Goal: Information Seeking & Learning: Learn about a topic

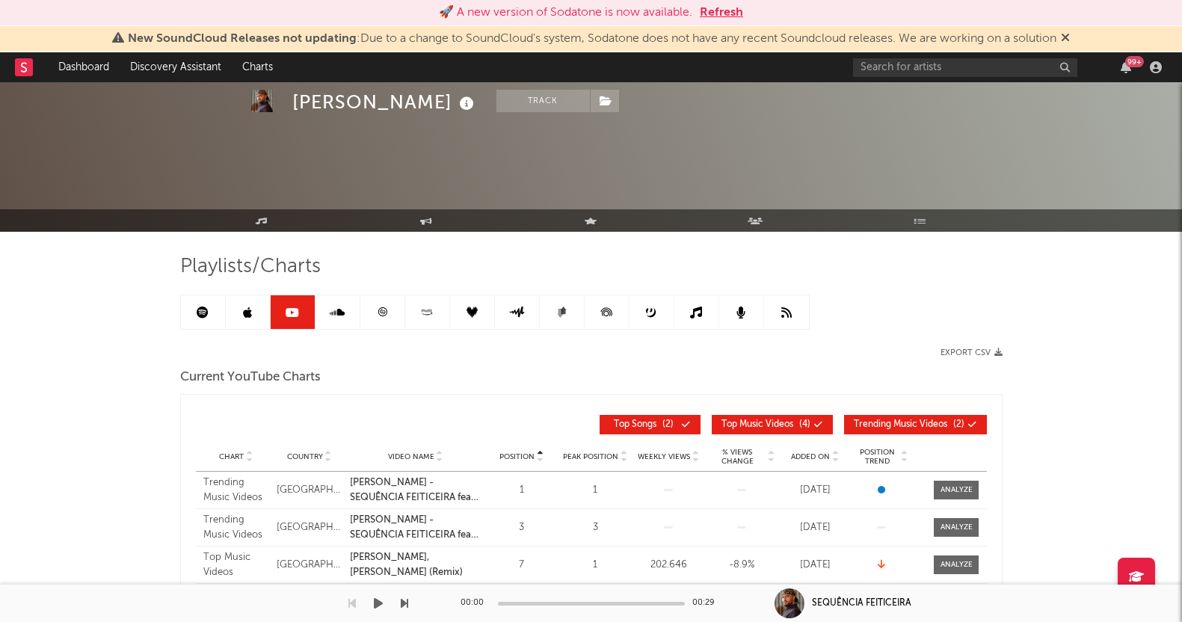
scroll to position [186, 0]
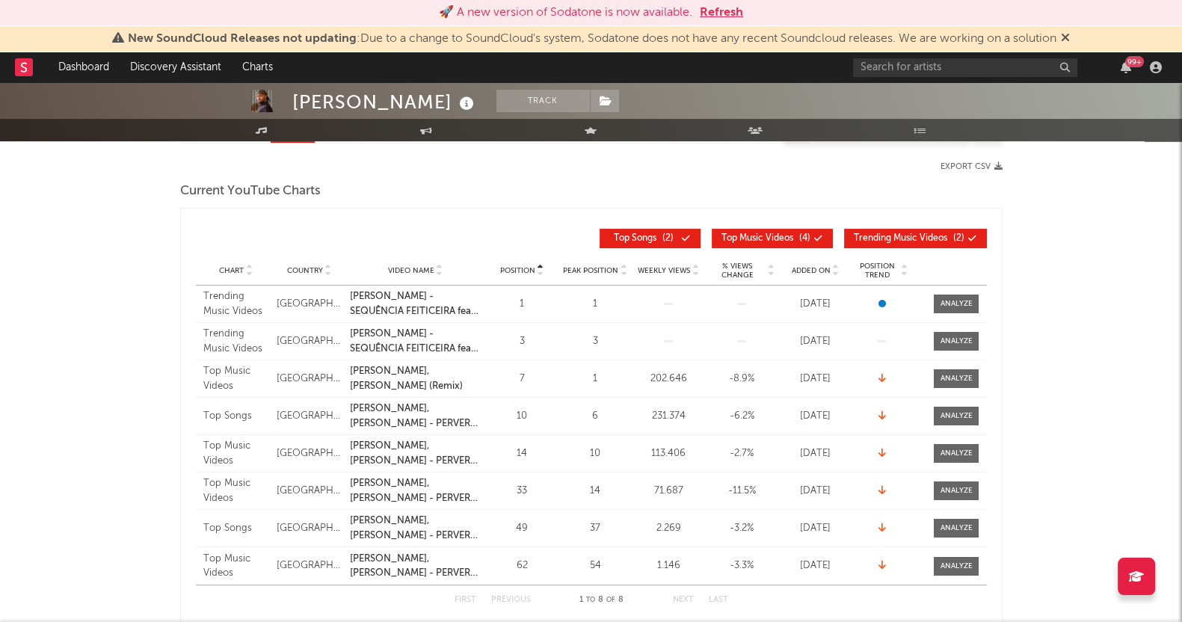
click at [53, 353] on div "[PERSON_NAME] Track [GEOGRAPHIC_DATA] | Brazilian Edit Track Benchmark Summary …" at bounding box center [591, 575] width 1182 height 1358
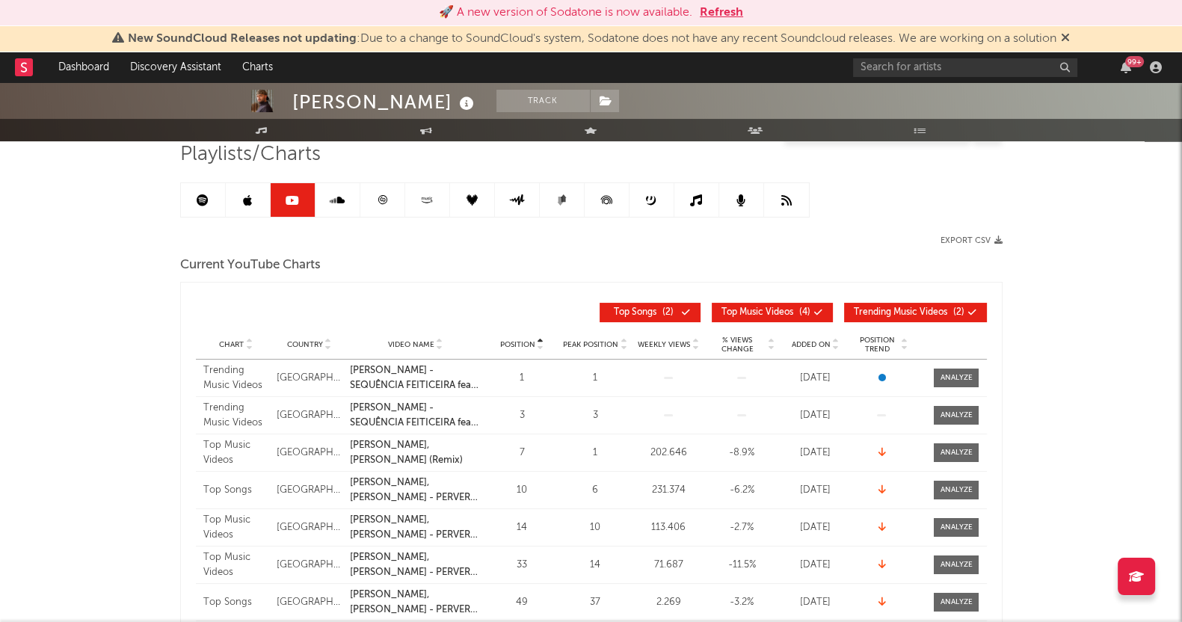
scroll to position [0, 0]
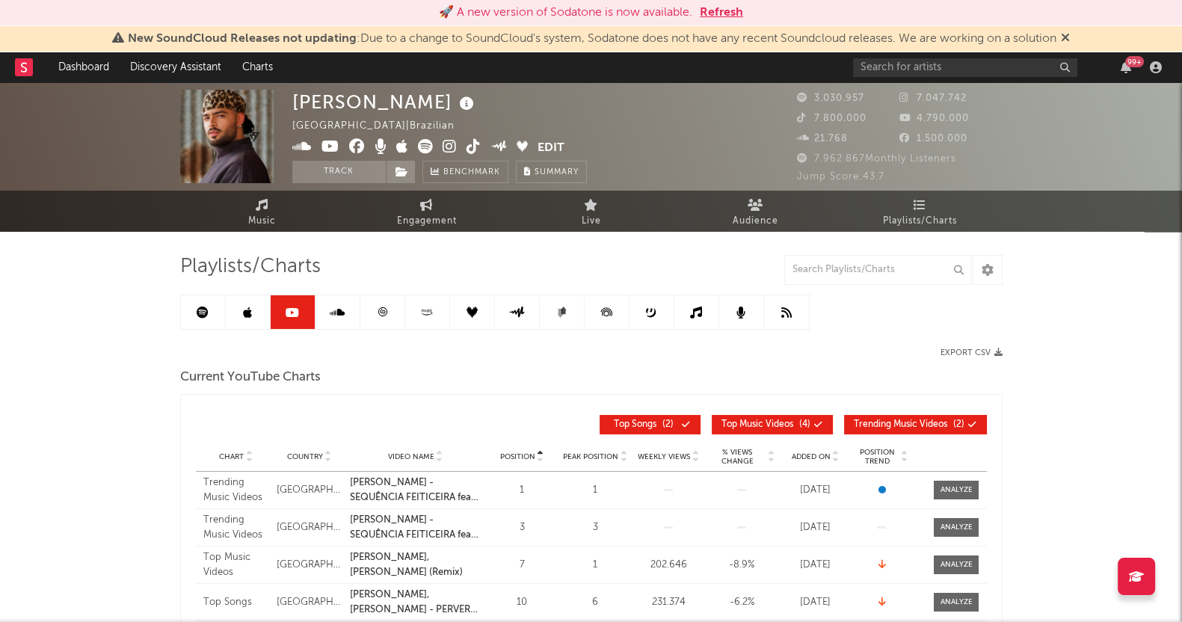
click at [338, 298] on link at bounding box center [338, 312] width 45 height 34
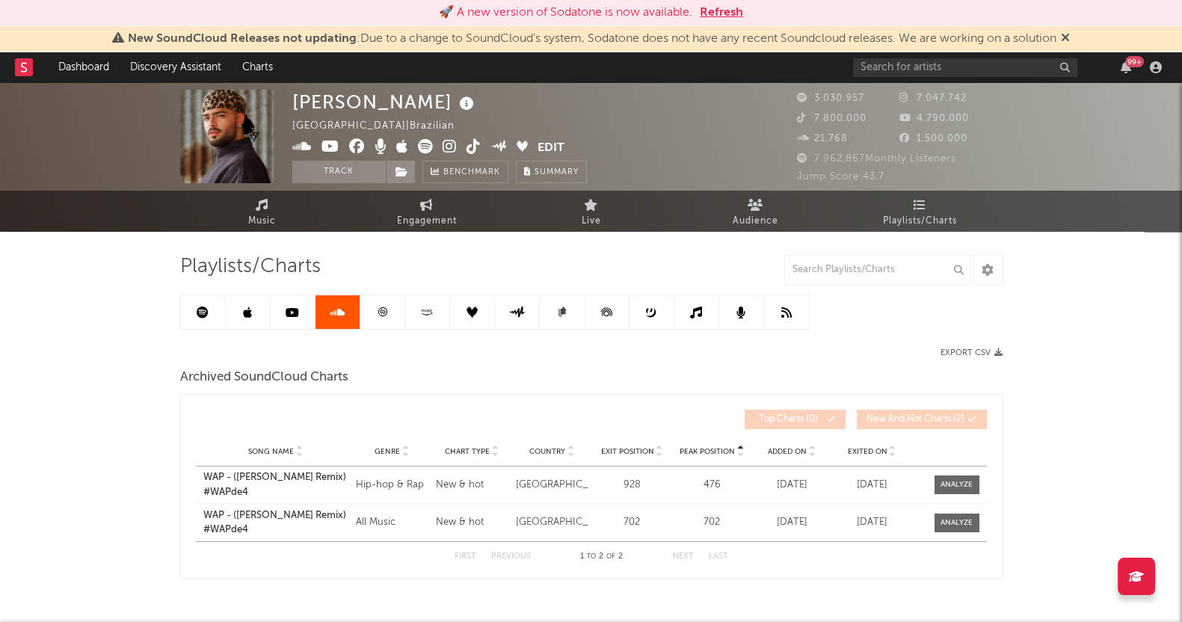
click at [374, 304] on link at bounding box center [382, 312] width 45 height 34
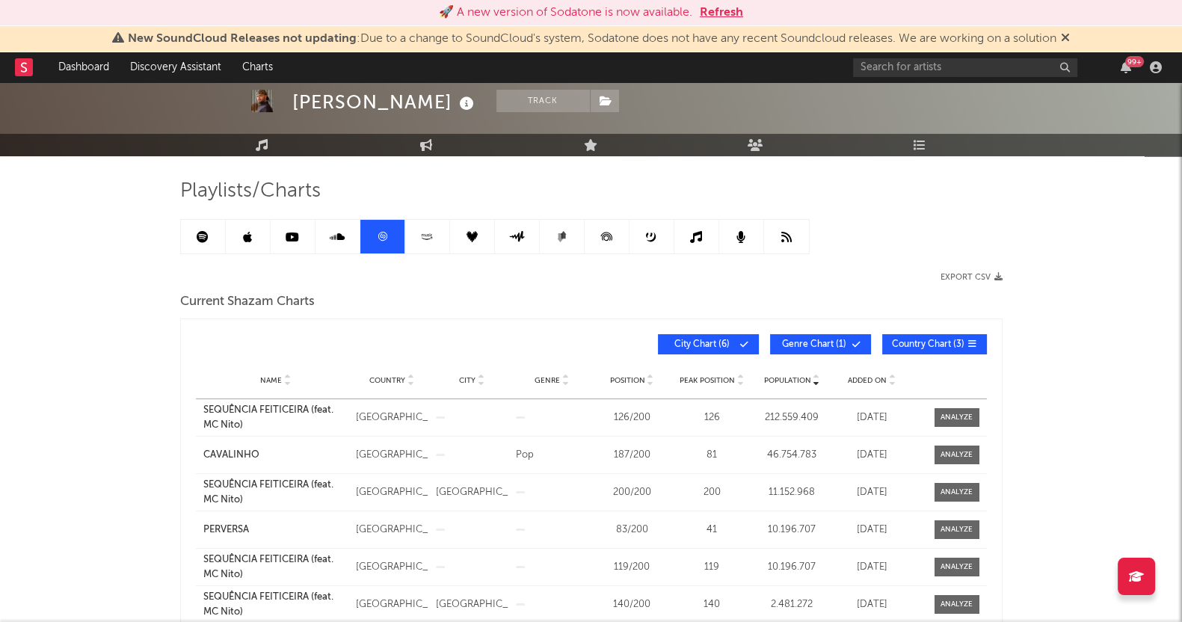
scroll to position [186, 0]
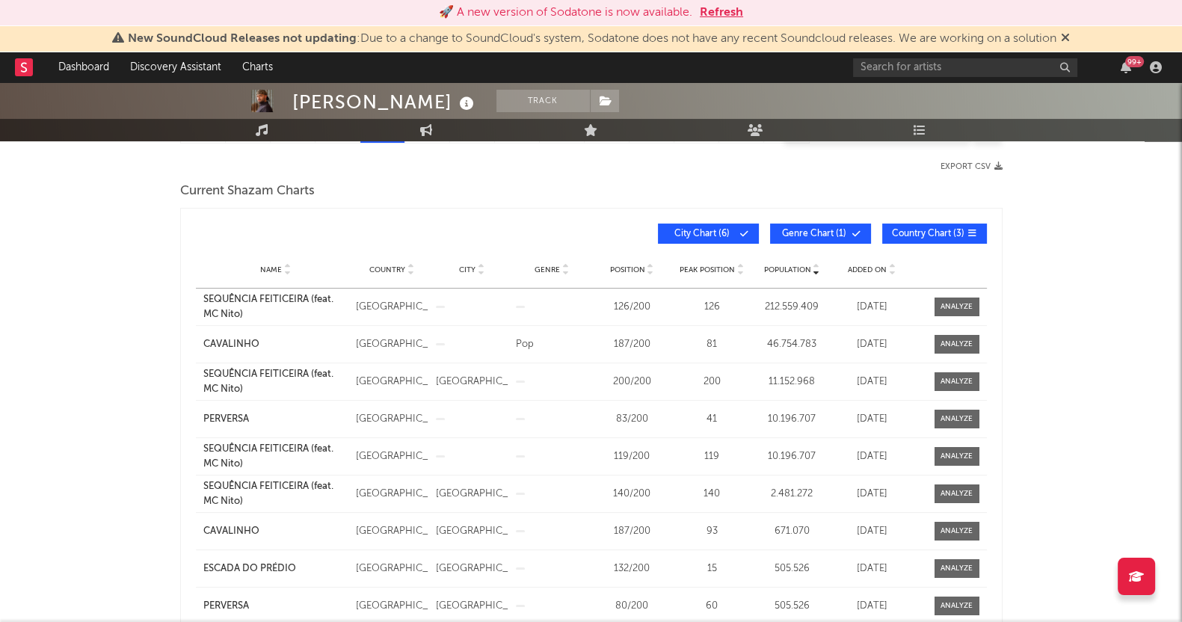
click at [876, 266] on span "Added On" at bounding box center [867, 269] width 39 height 9
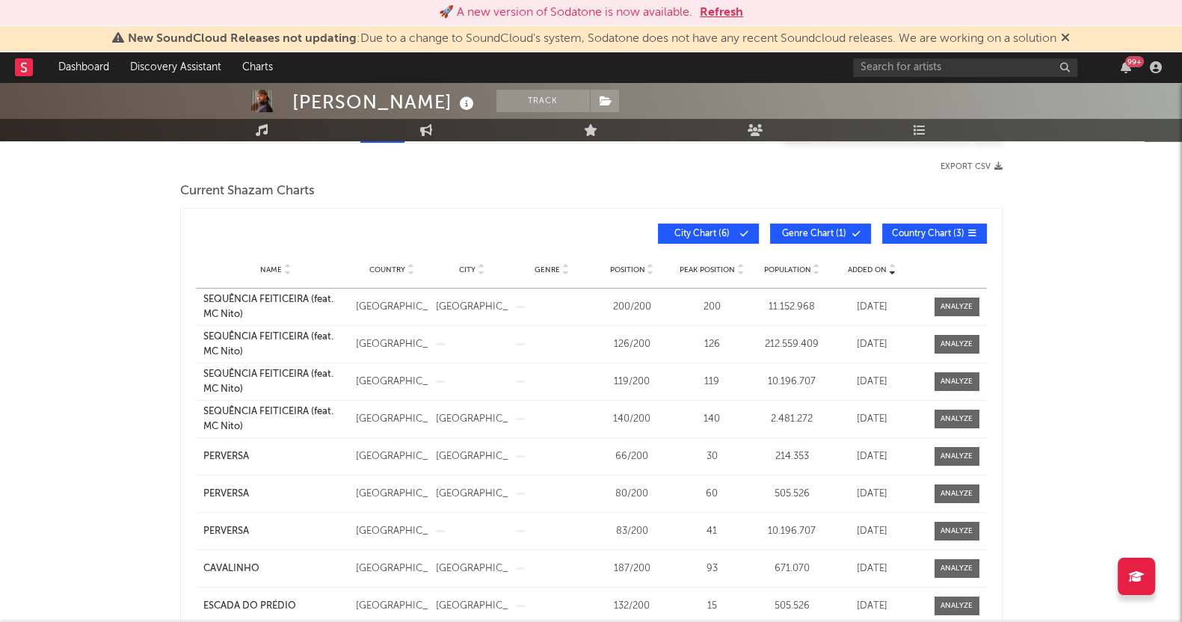
drag, startPoint x: 34, startPoint y: 453, endPoint x: 122, endPoint y: 431, distance: 91.0
click at [34, 453] on div "[PERSON_NAME] Track [GEOGRAPHIC_DATA] | Brazilian Edit Track Benchmark Summary …" at bounding box center [591, 615] width 1182 height 1439
click at [939, 410] on span at bounding box center [957, 419] width 45 height 19
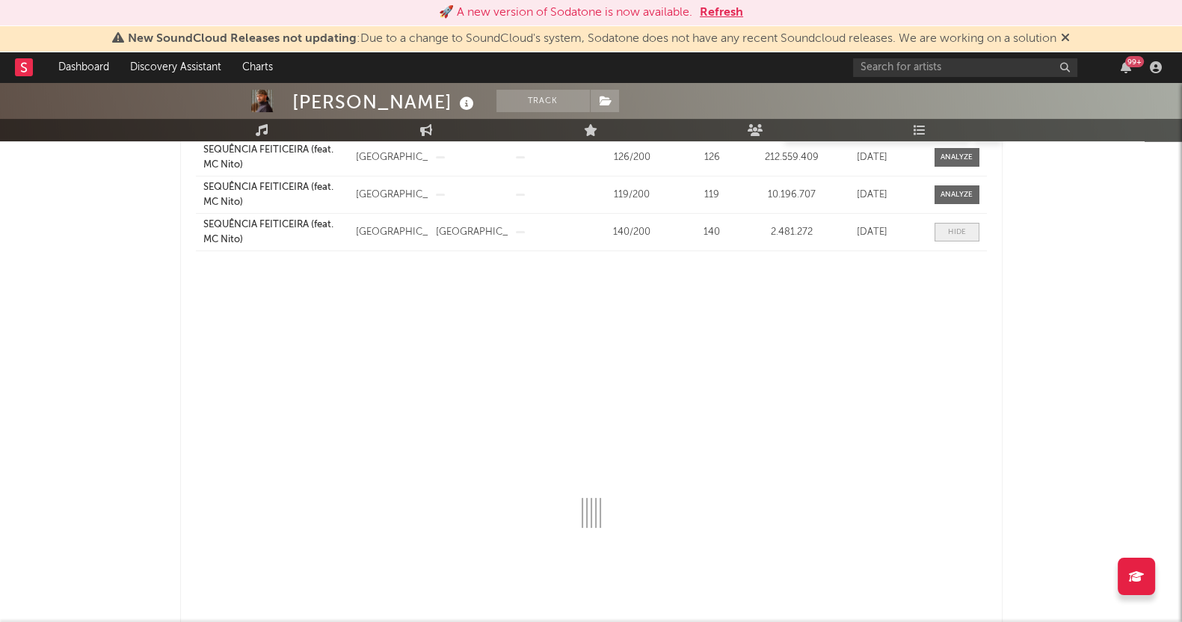
select select "All"
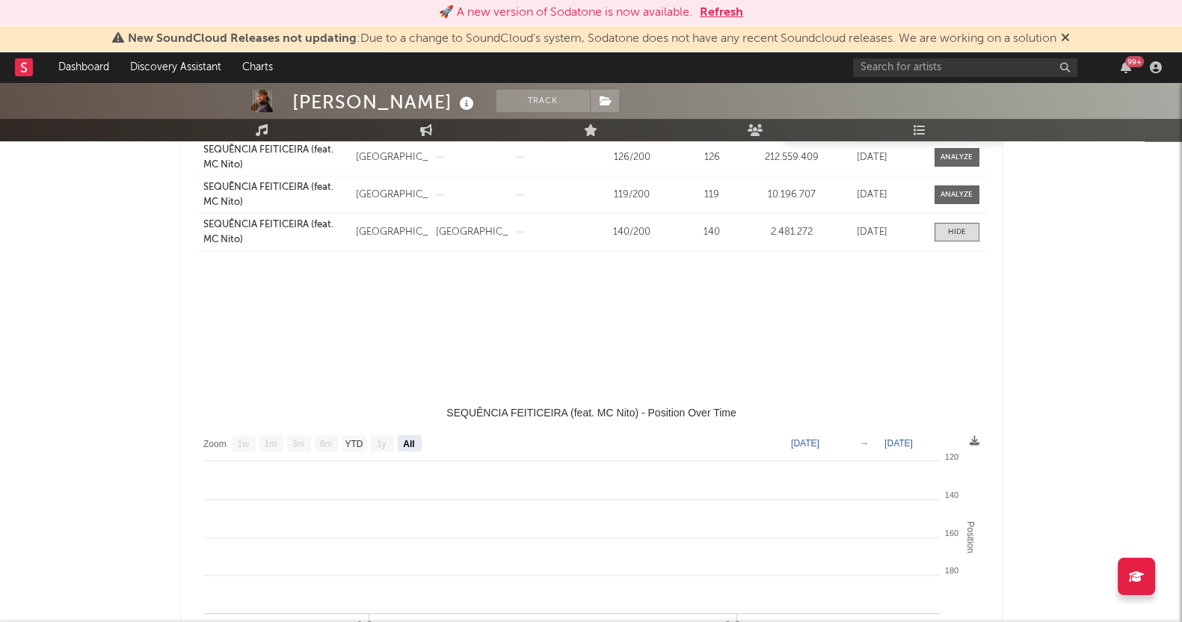
select select "1w"
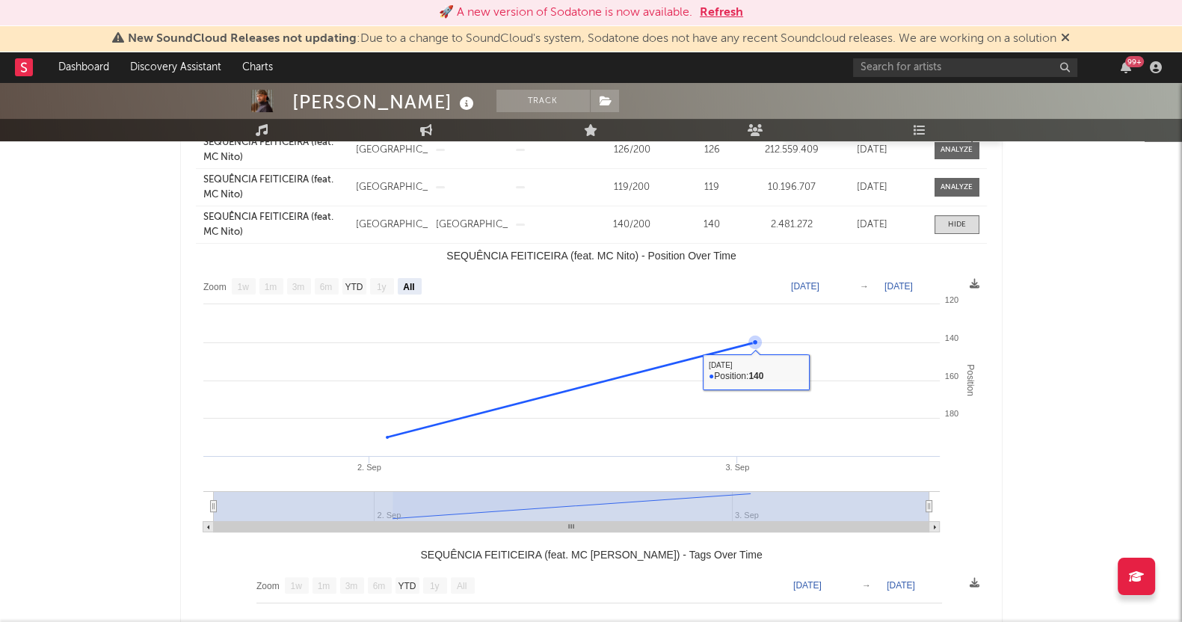
scroll to position [373, 0]
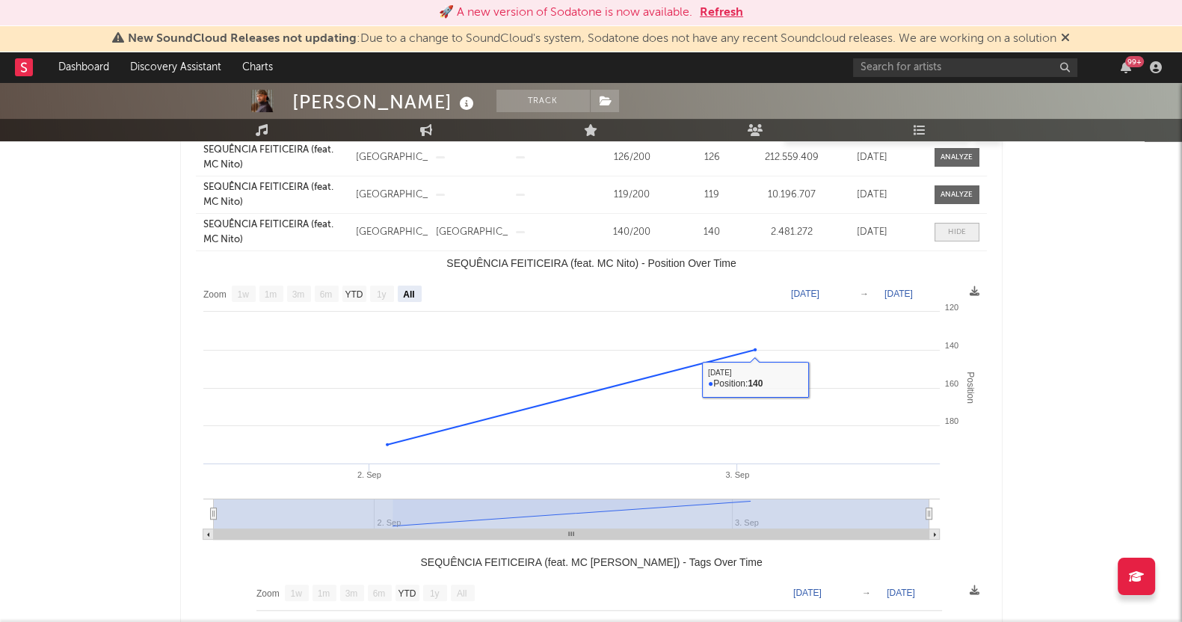
click at [960, 223] on span at bounding box center [957, 232] width 45 height 19
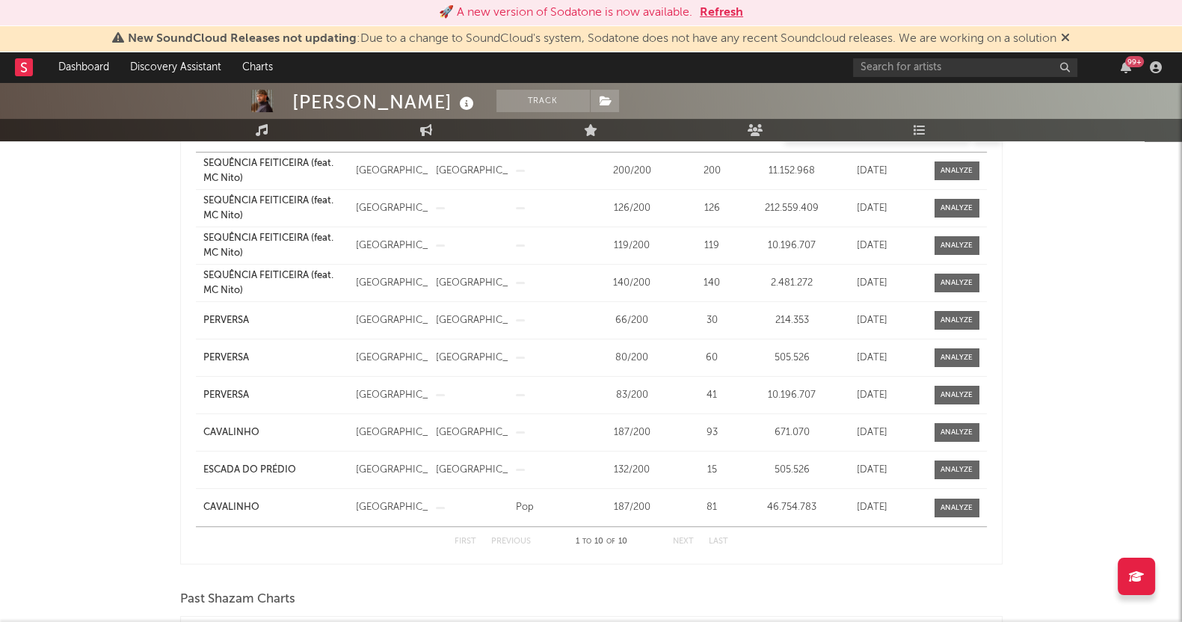
scroll to position [280, 0]
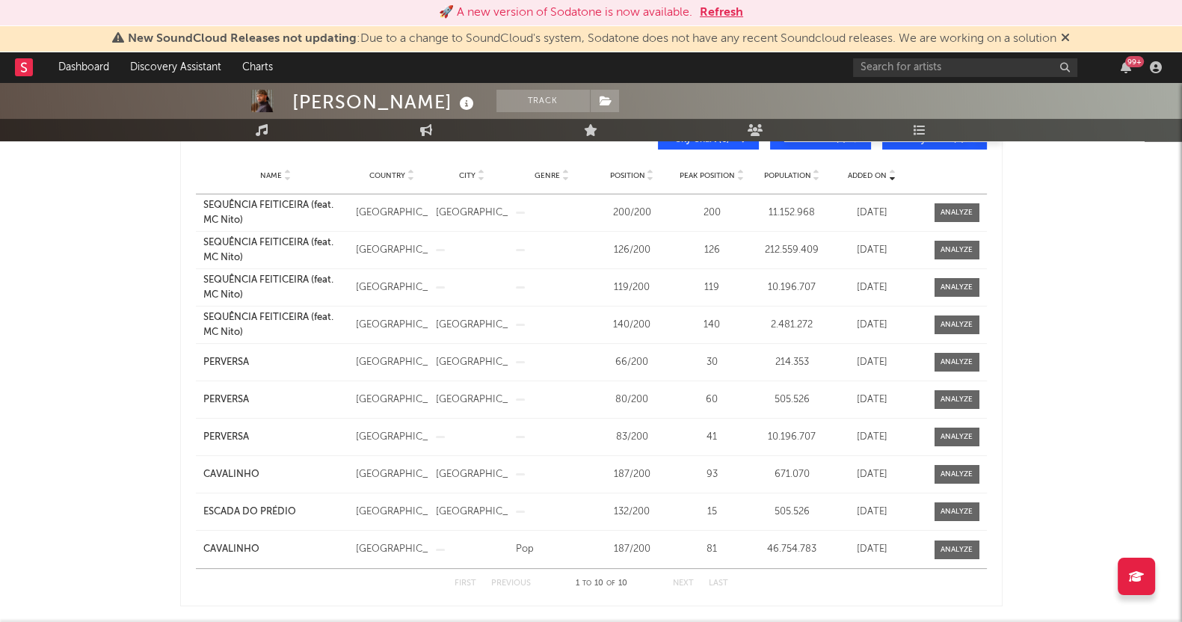
click at [946, 274] on div "Name SEQUÊNCIA FEITICEIRA (feat. MC Nito) Country [GEOGRAPHIC_DATA] Genre Posit…" at bounding box center [591, 287] width 791 height 37
click at [955, 301] on div "Name SEQUÊNCIA FEITICEIRA (feat. MC Nito) Country [GEOGRAPHIC_DATA] Genre Posit…" at bounding box center [591, 287] width 791 height 37
click at [954, 286] on div at bounding box center [957, 287] width 32 height 11
select select "1w"
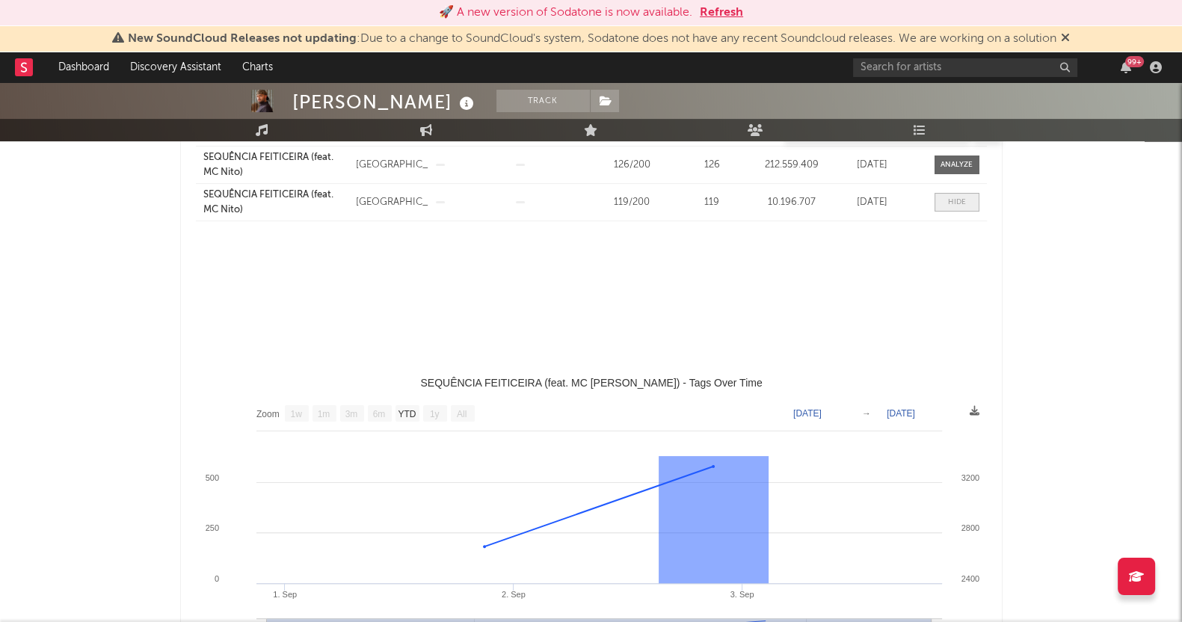
select select "All"
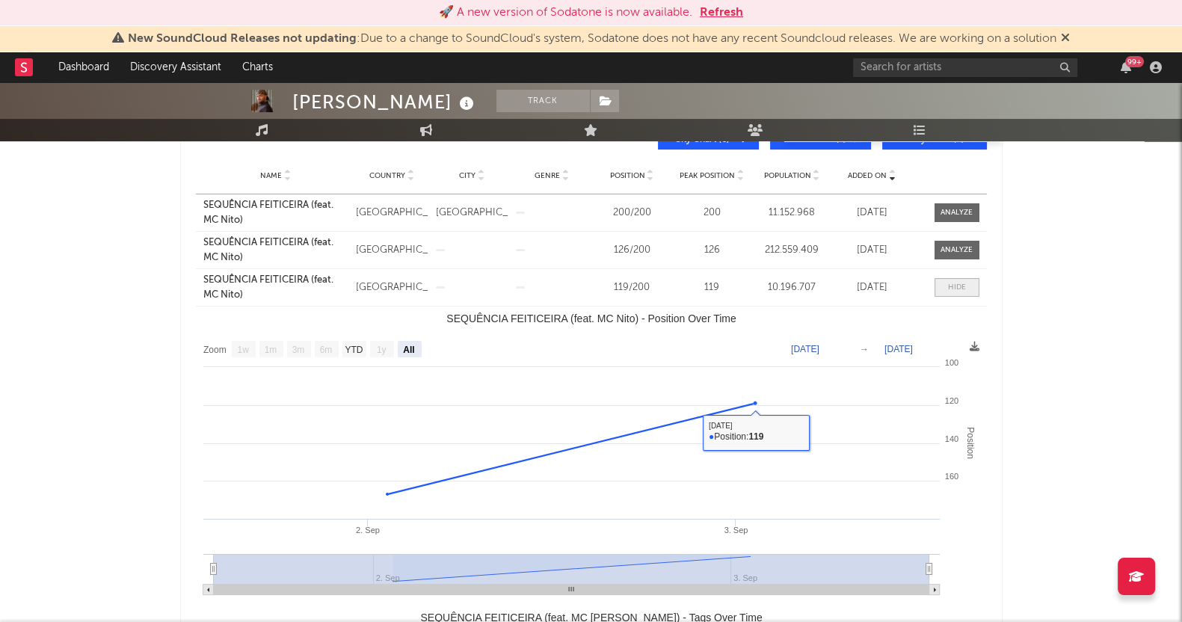
click at [945, 289] on span at bounding box center [957, 287] width 45 height 19
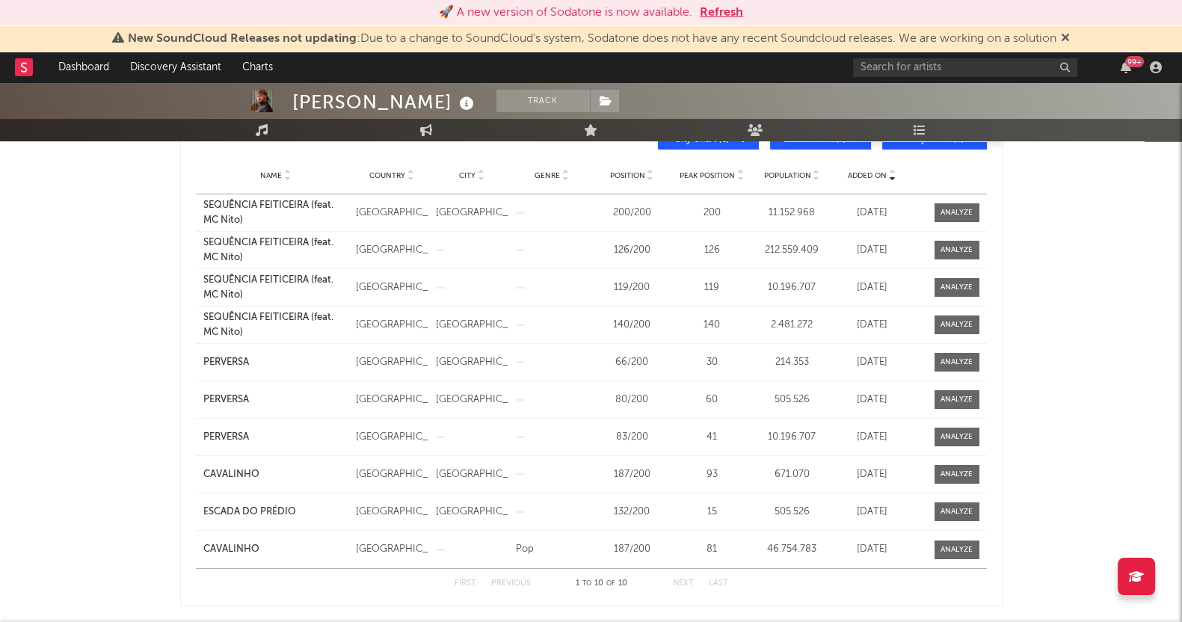
click at [22, 338] on div "[PERSON_NAME] Track [GEOGRAPHIC_DATA] | Brazilian Edit Track Benchmark Summary …" at bounding box center [591, 521] width 1182 height 1439
click at [0, 387] on div "[PERSON_NAME] Track [GEOGRAPHIC_DATA] | Brazilian Edit Track Benchmark Summary …" at bounding box center [591, 521] width 1182 height 1439
click at [971, 251] on div at bounding box center [957, 250] width 32 height 11
select select "1w"
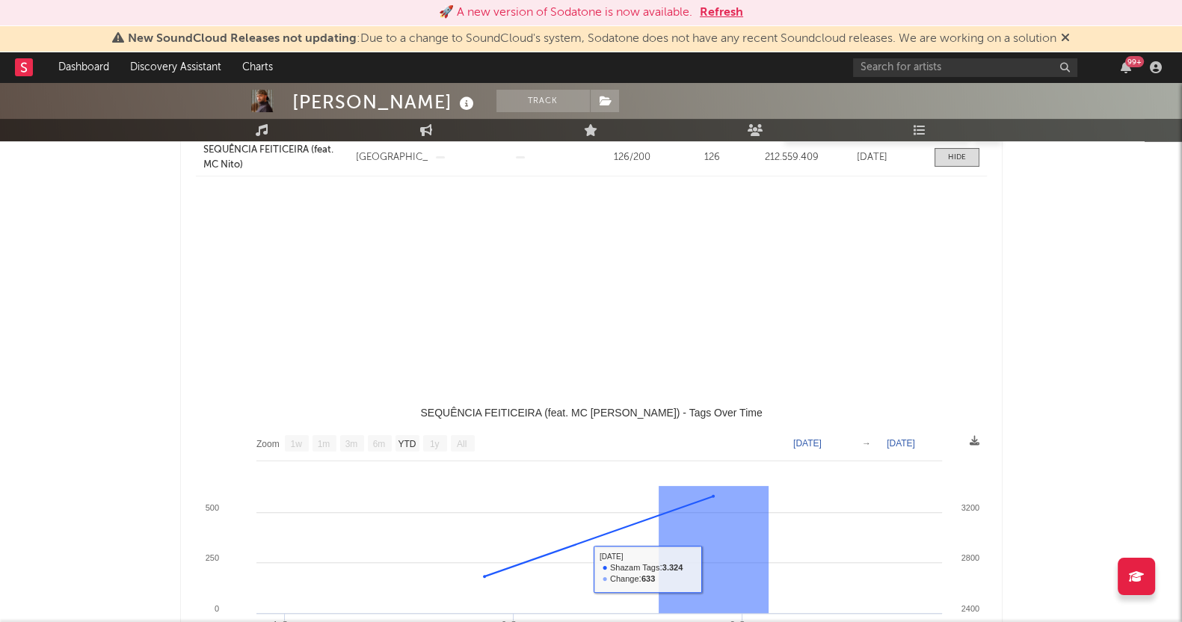
select select "All"
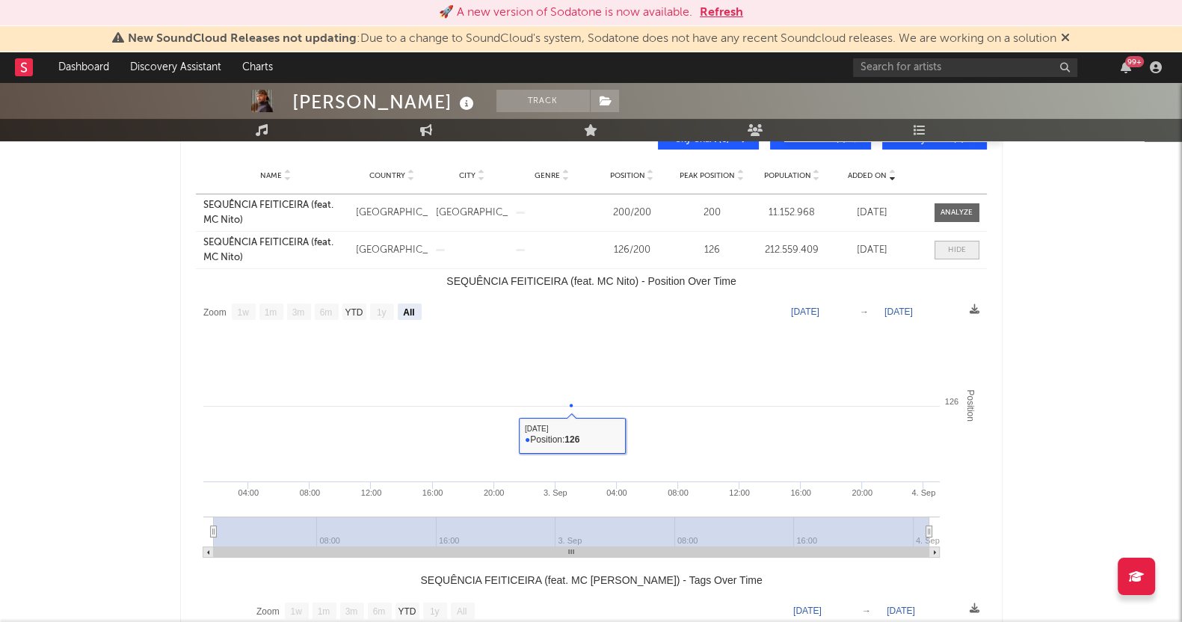
click at [962, 248] on div at bounding box center [957, 250] width 18 height 11
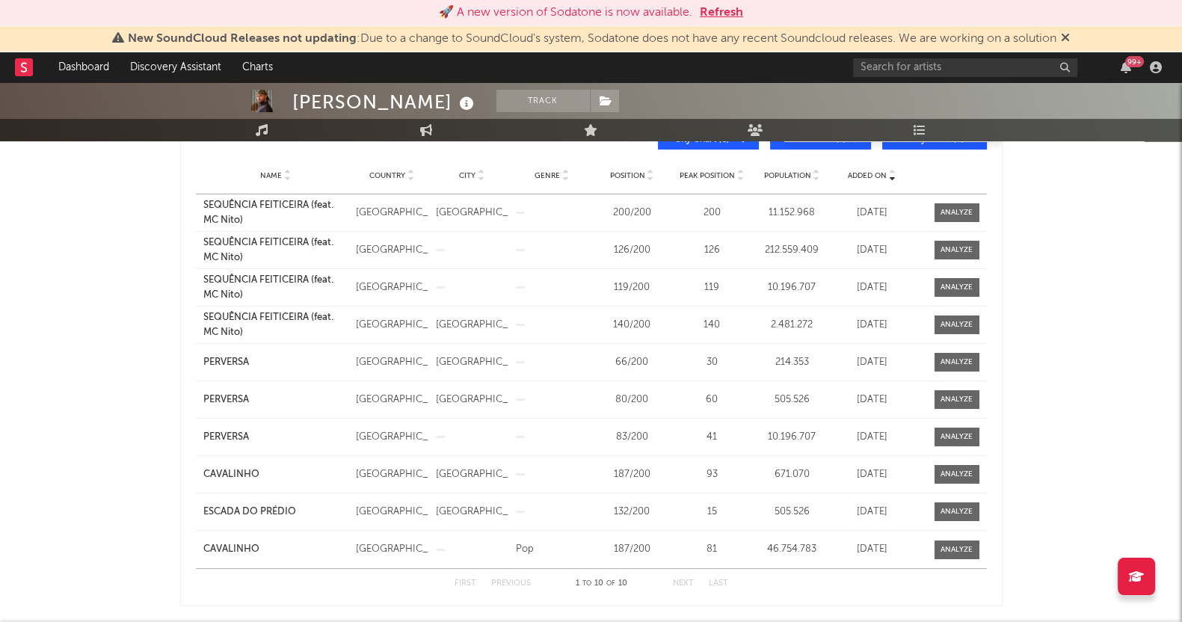
click at [59, 301] on div "[PERSON_NAME] Track [GEOGRAPHIC_DATA] | Brazilian Edit Track Benchmark Summary …" at bounding box center [591, 521] width 1182 height 1439
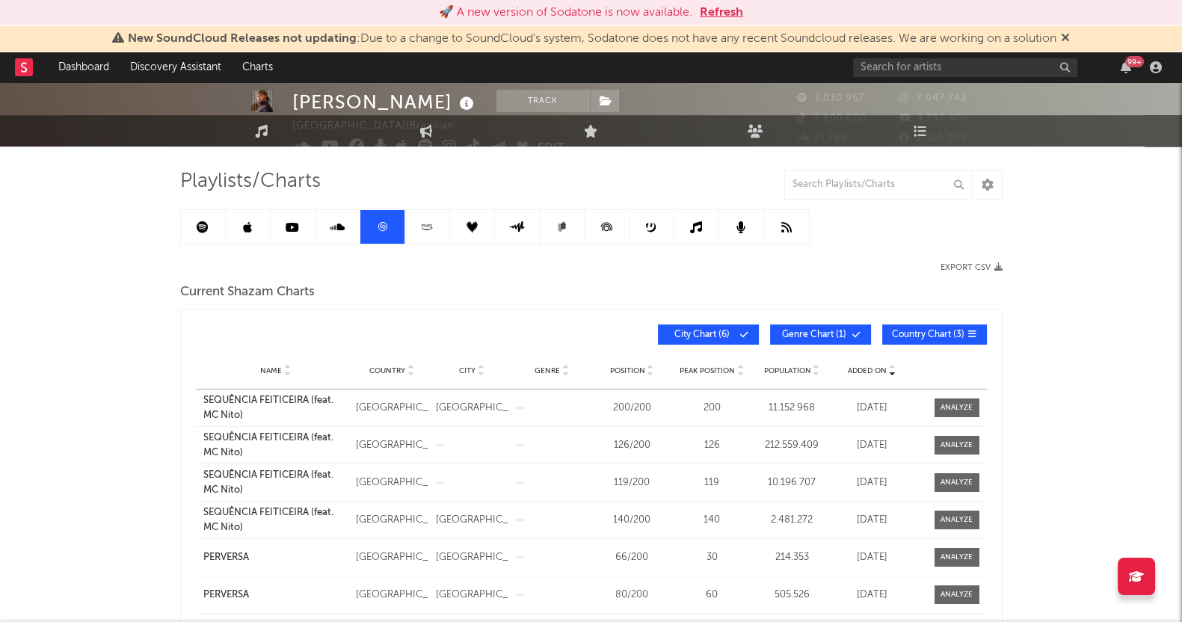
scroll to position [0, 0]
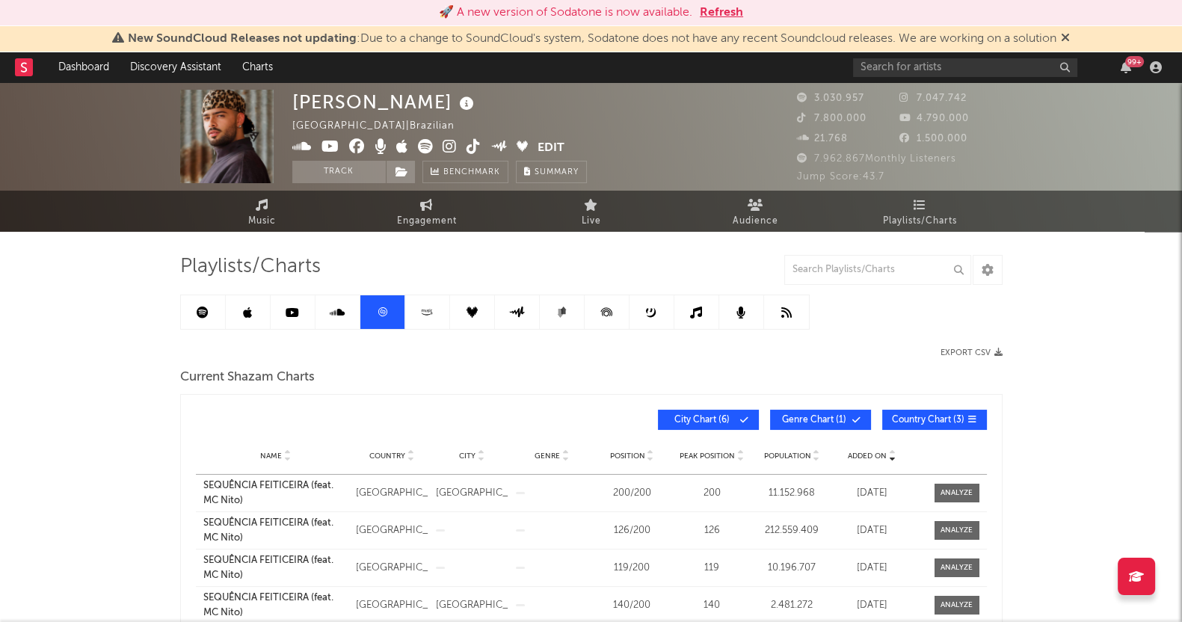
click at [447, 308] on link at bounding box center [427, 312] width 45 height 34
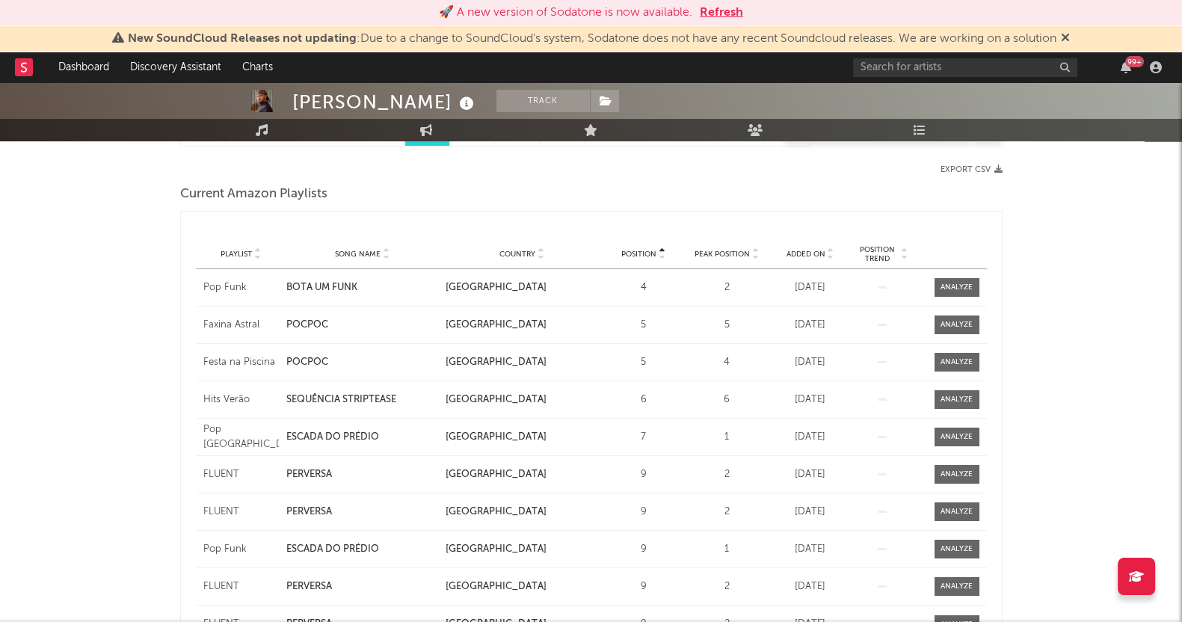
scroll to position [93, 0]
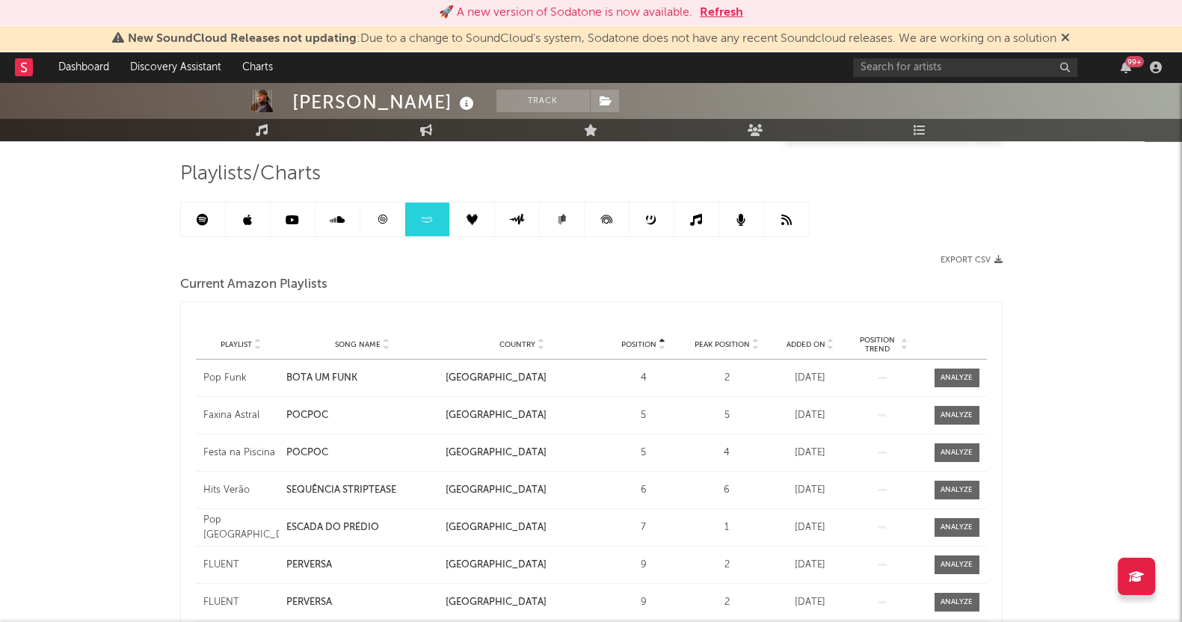
click at [471, 214] on icon at bounding box center [472, 219] width 11 height 11
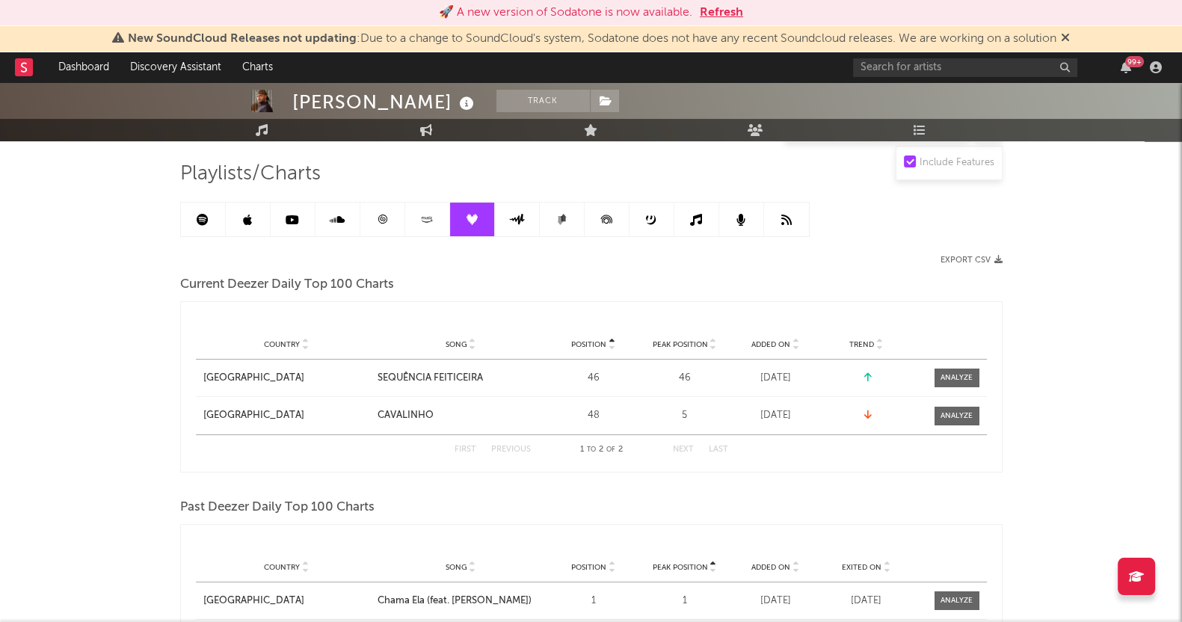
click at [15, 372] on div "[PERSON_NAME] Track [GEOGRAPHIC_DATA] | Brazilian Edit Track Benchmark Summary …" at bounding box center [591, 537] width 1182 height 1095
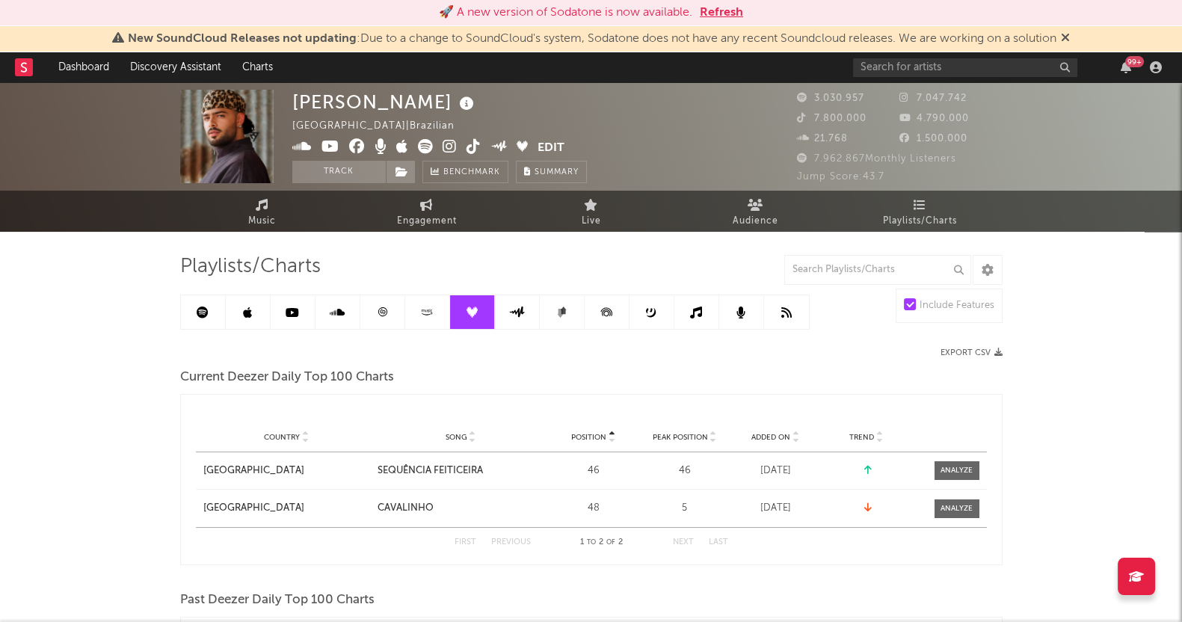
click at [514, 316] on icon at bounding box center [516, 312] width 17 height 11
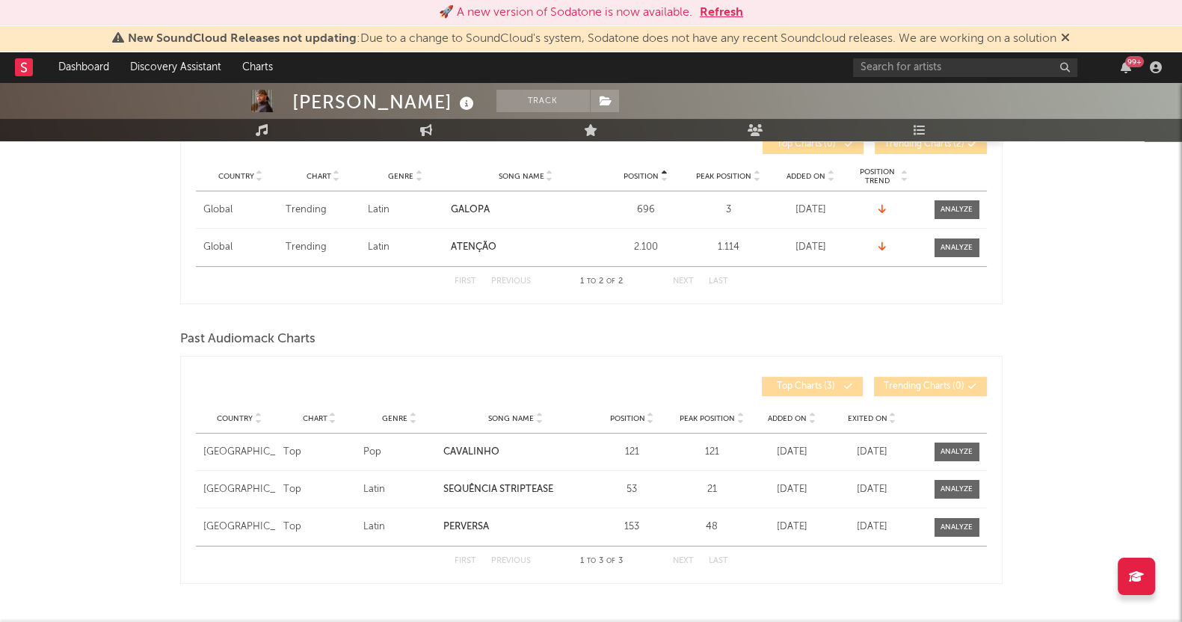
scroll to position [93, 0]
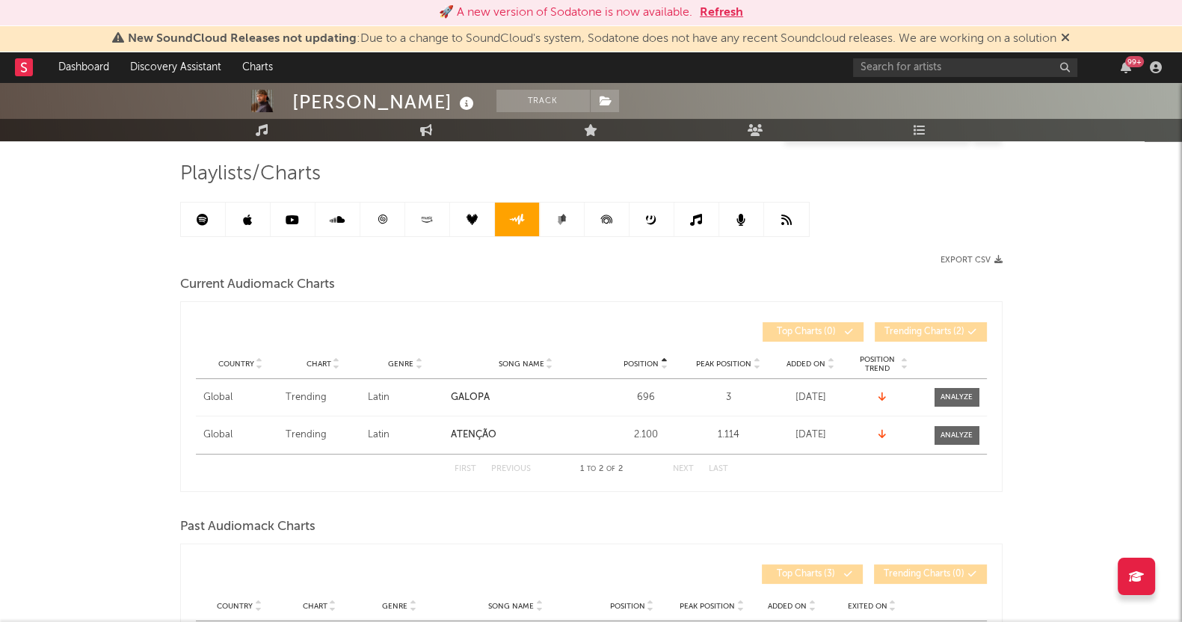
click at [560, 217] on icon at bounding box center [560, 220] width 6 height 9
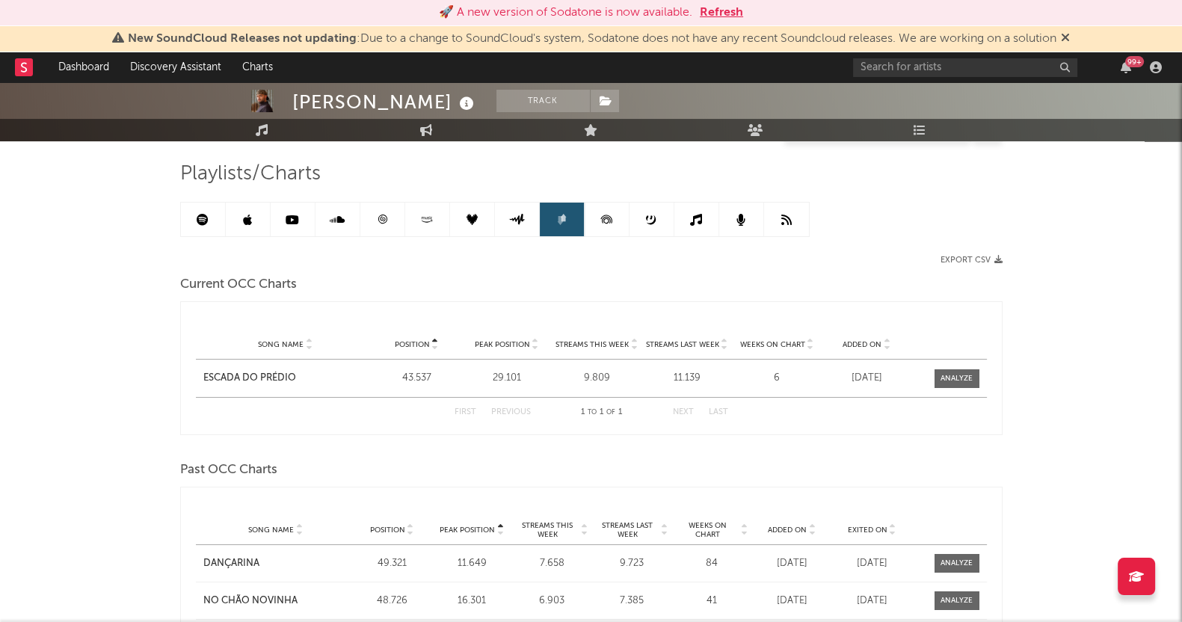
click at [594, 224] on icon at bounding box center [607, 220] width 34 height 34
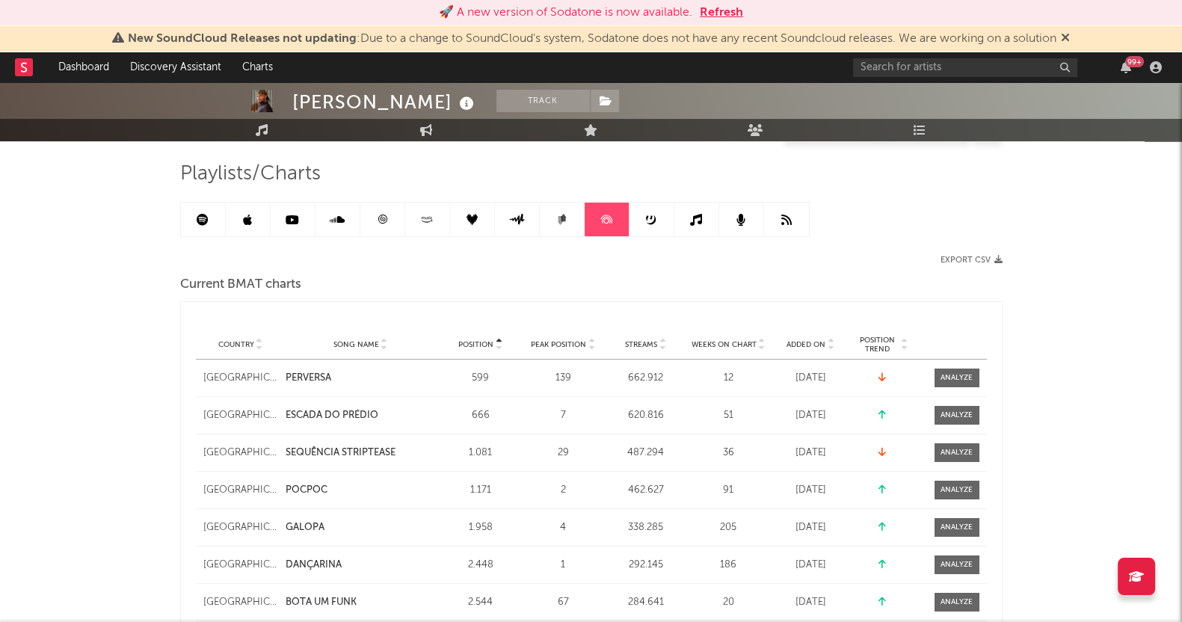
click at [623, 224] on link at bounding box center [607, 220] width 45 height 34
click at [643, 224] on link at bounding box center [652, 220] width 45 height 34
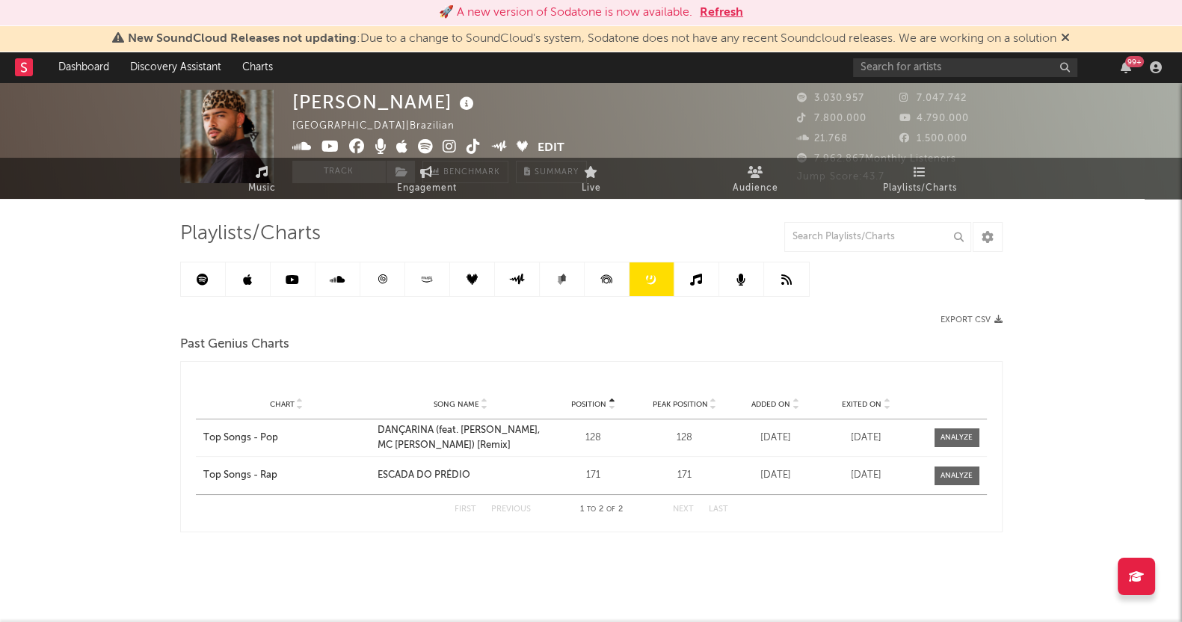
scroll to position [31, 0]
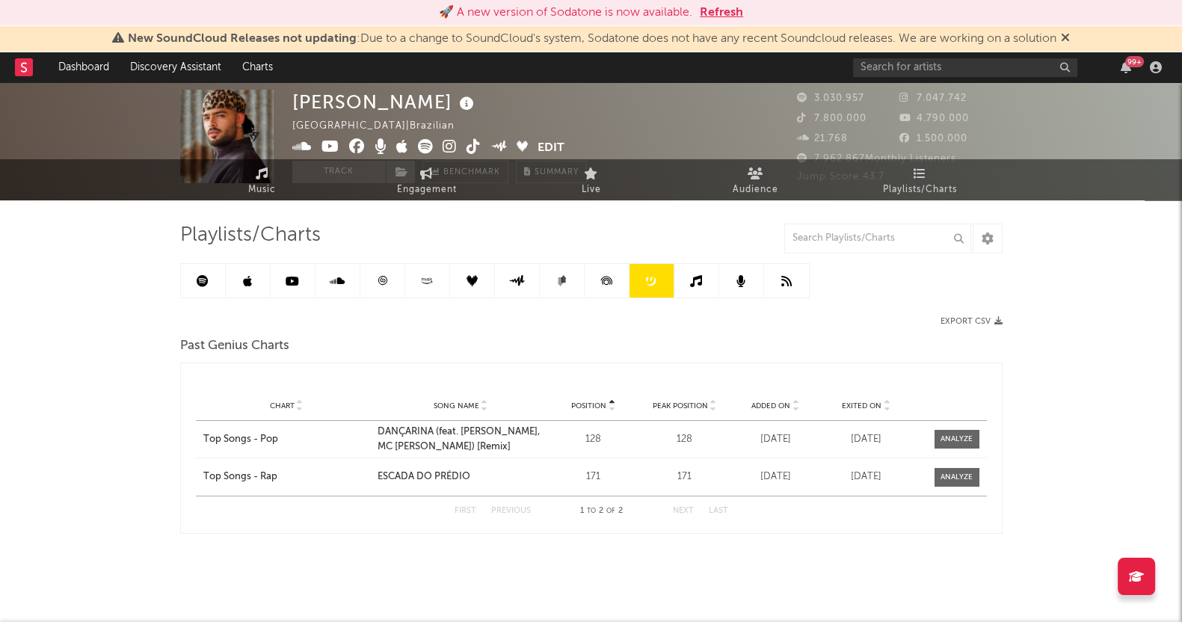
click at [665, 273] on link at bounding box center [652, 281] width 45 height 34
click at [686, 280] on link at bounding box center [697, 281] width 45 height 34
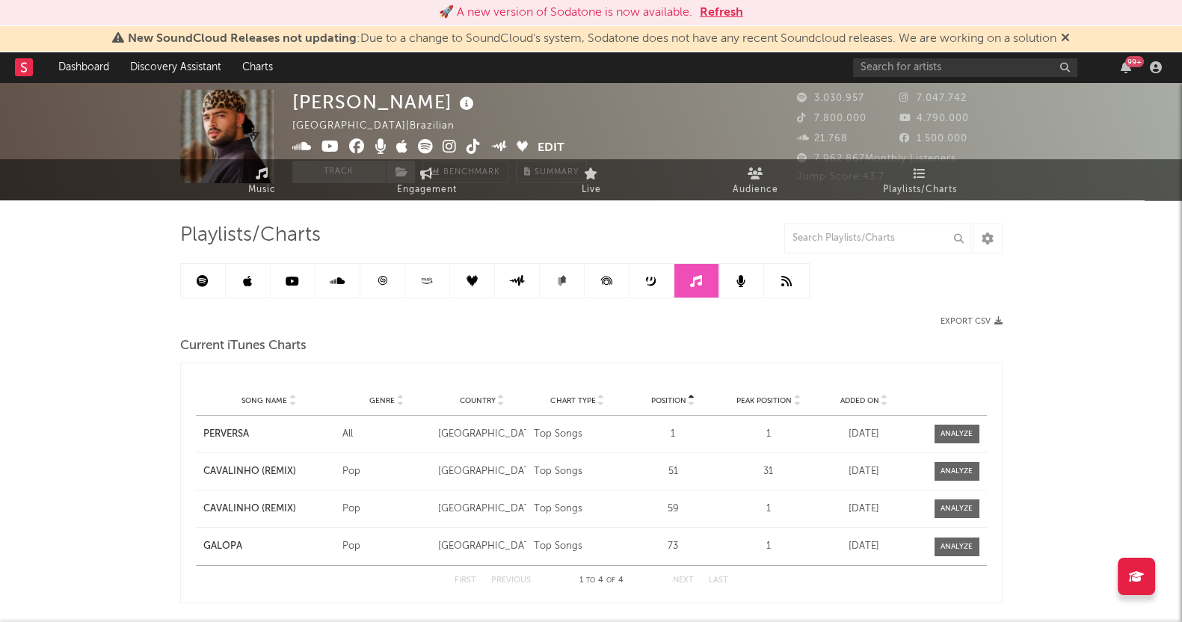
click at [764, 289] on link at bounding box center [786, 281] width 45 height 34
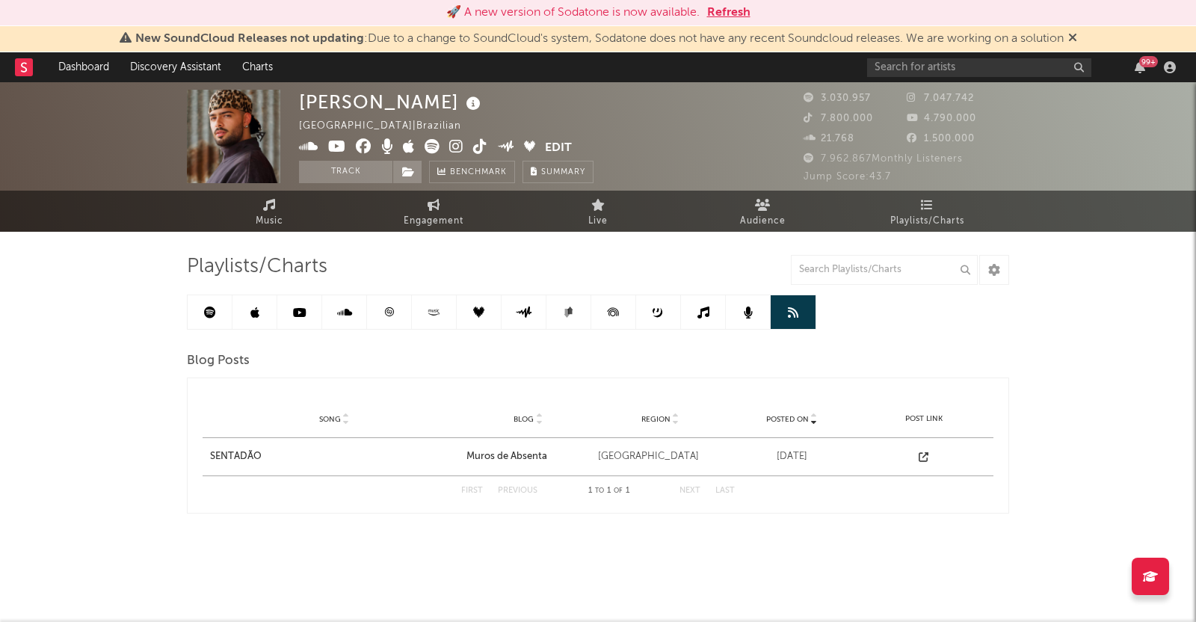
click at [789, 288] on div "Playlists/Charts Blog Posts Posted On Song Blog Region Posted On Song Blog Regi…" at bounding box center [598, 383] width 823 height 259
click at [758, 297] on link at bounding box center [748, 312] width 45 height 34
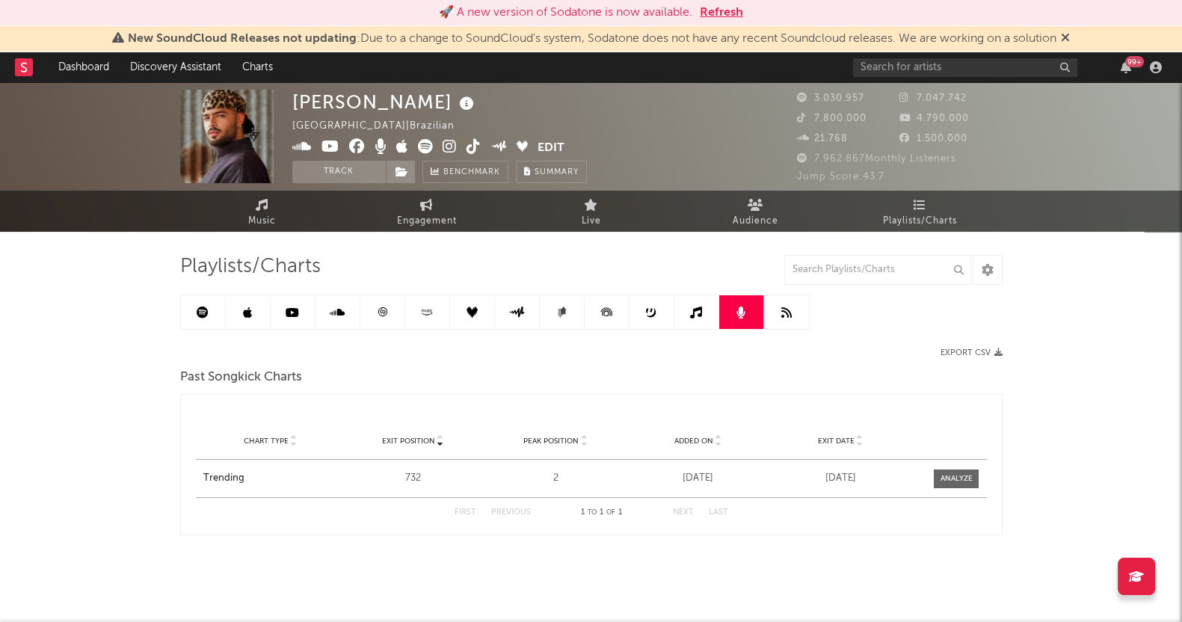
click at [698, 299] on link at bounding box center [697, 312] width 45 height 34
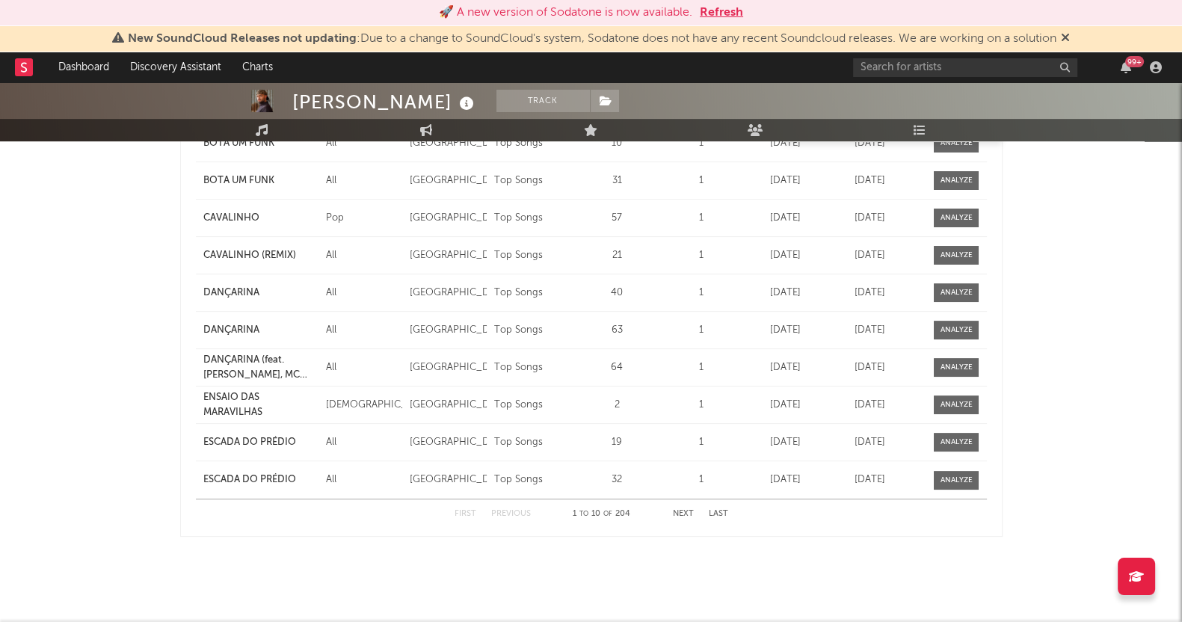
scroll to position [618, 0]
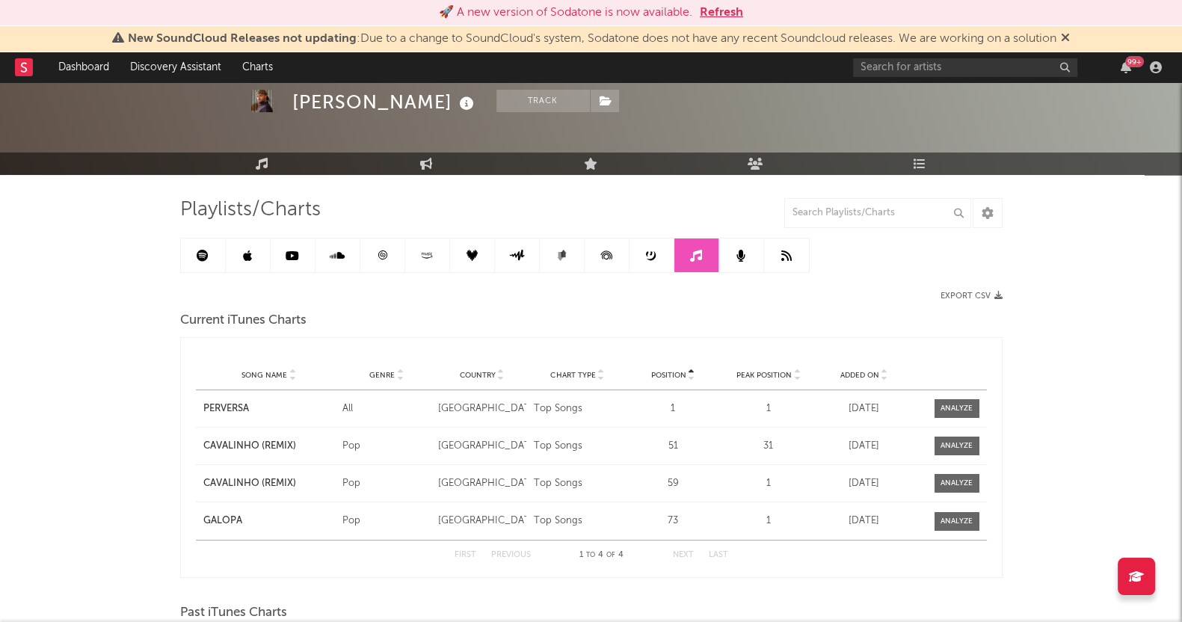
click at [653, 262] on link at bounding box center [652, 256] width 45 height 34
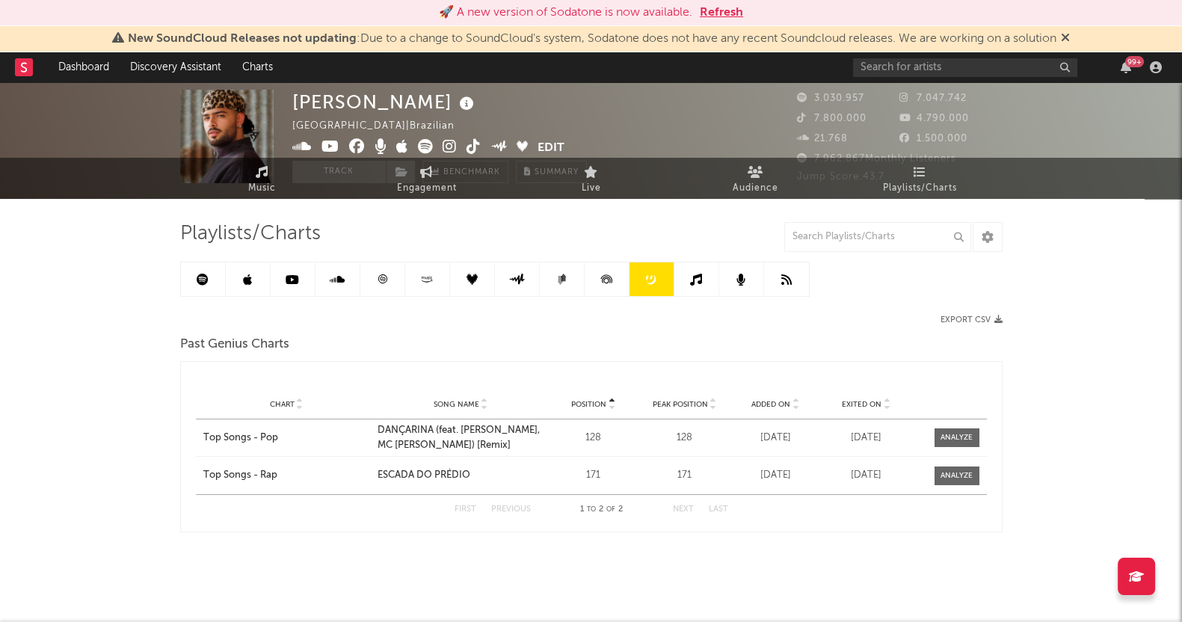
scroll to position [31, 0]
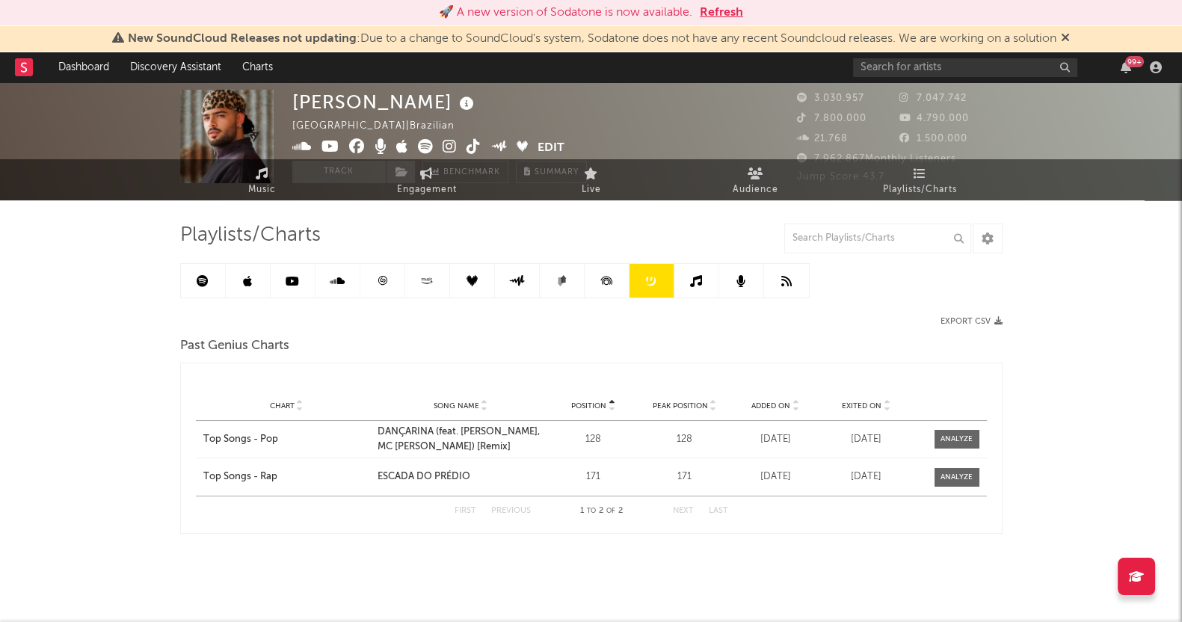
click at [605, 264] on icon at bounding box center [607, 281] width 34 height 34
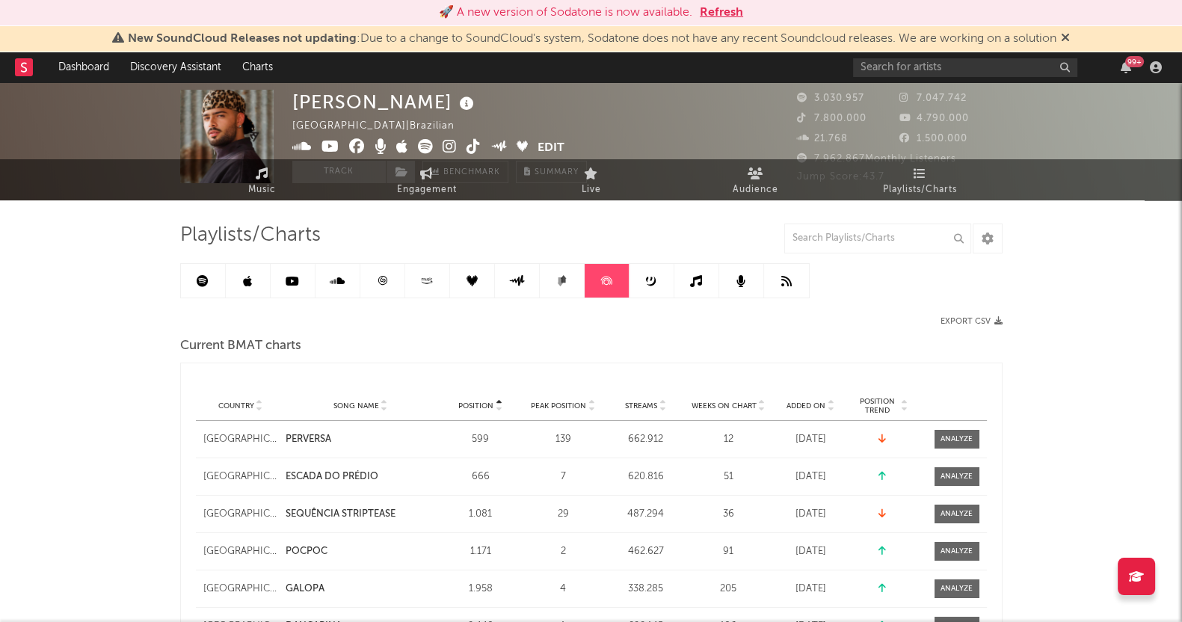
click at [575, 274] on link at bounding box center [562, 281] width 45 height 34
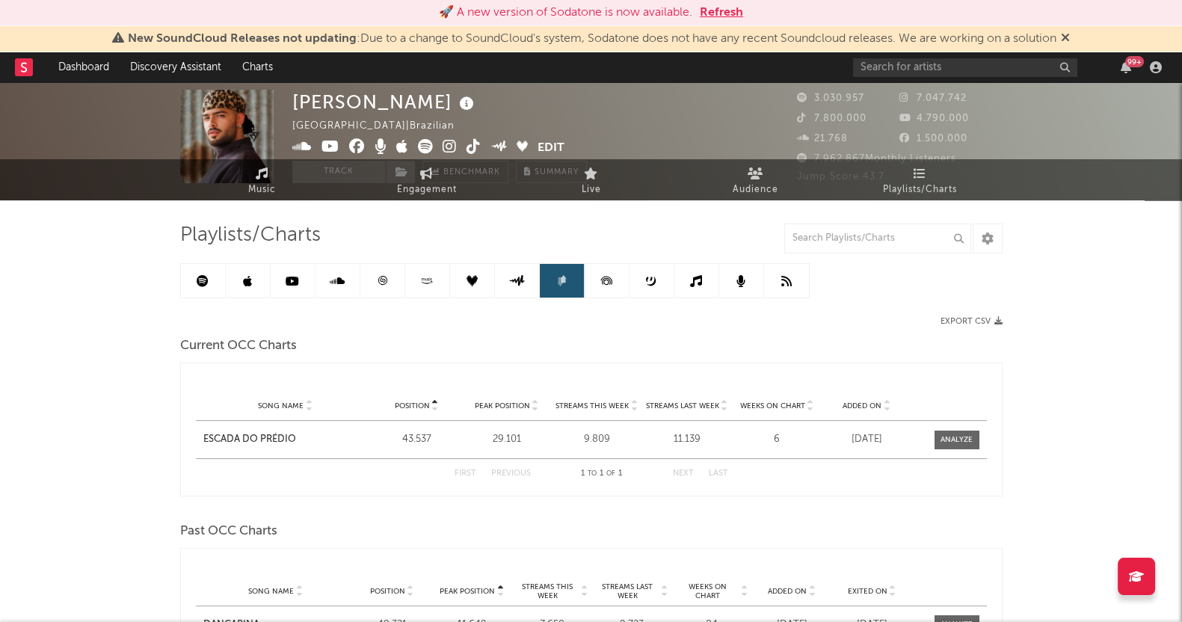
click at [459, 282] on link at bounding box center [472, 281] width 45 height 34
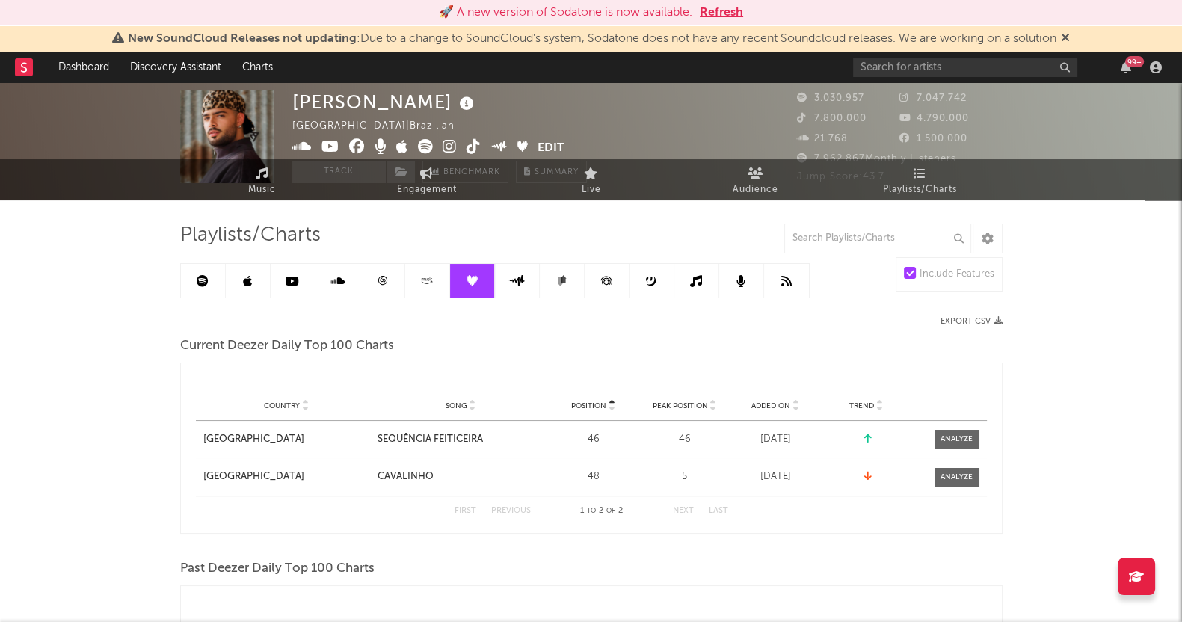
click at [417, 282] on link at bounding box center [427, 281] width 45 height 34
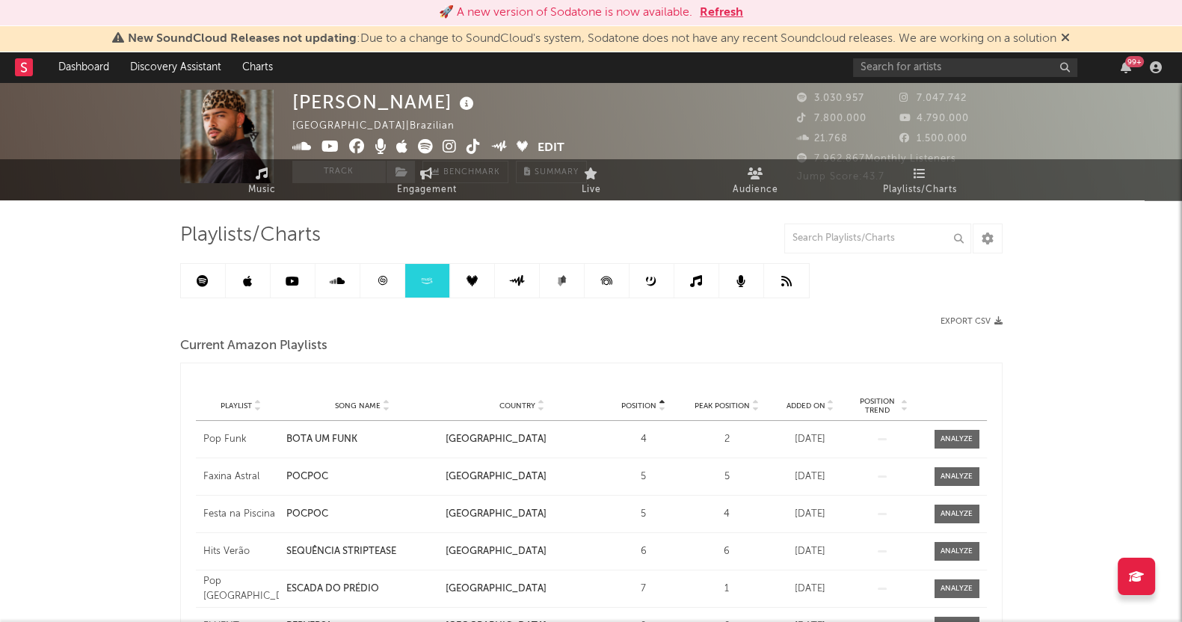
click at [190, 283] on link at bounding box center [203, 281] width 45 height 34
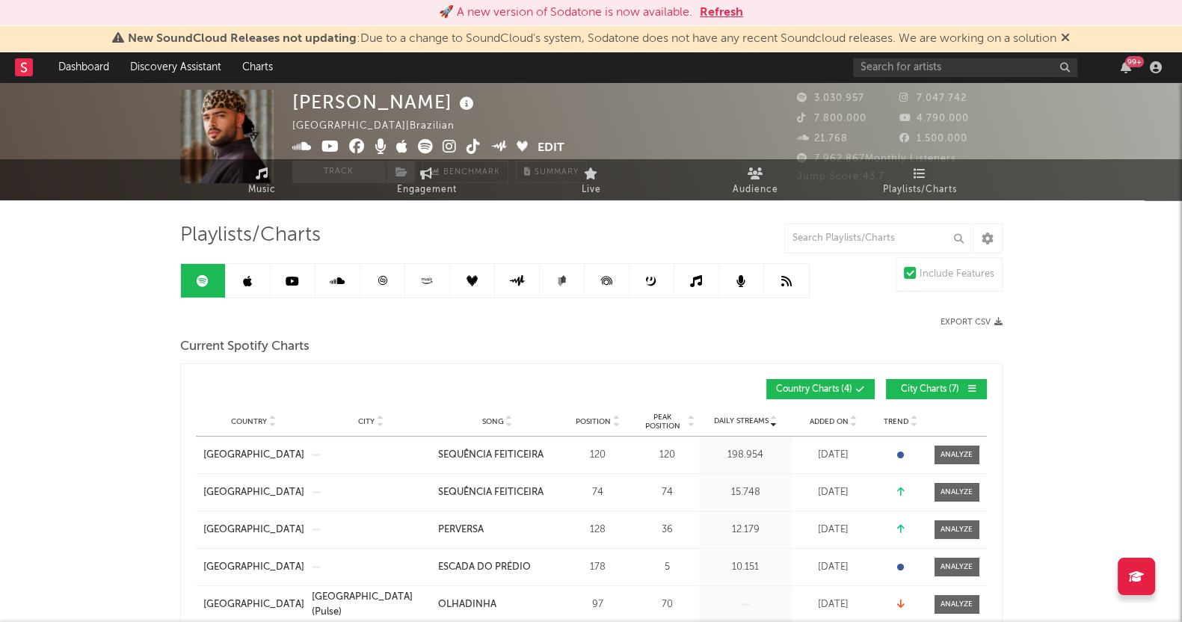
click at [258, 286] on link at bounding box center [248, 281] width 45 height 34
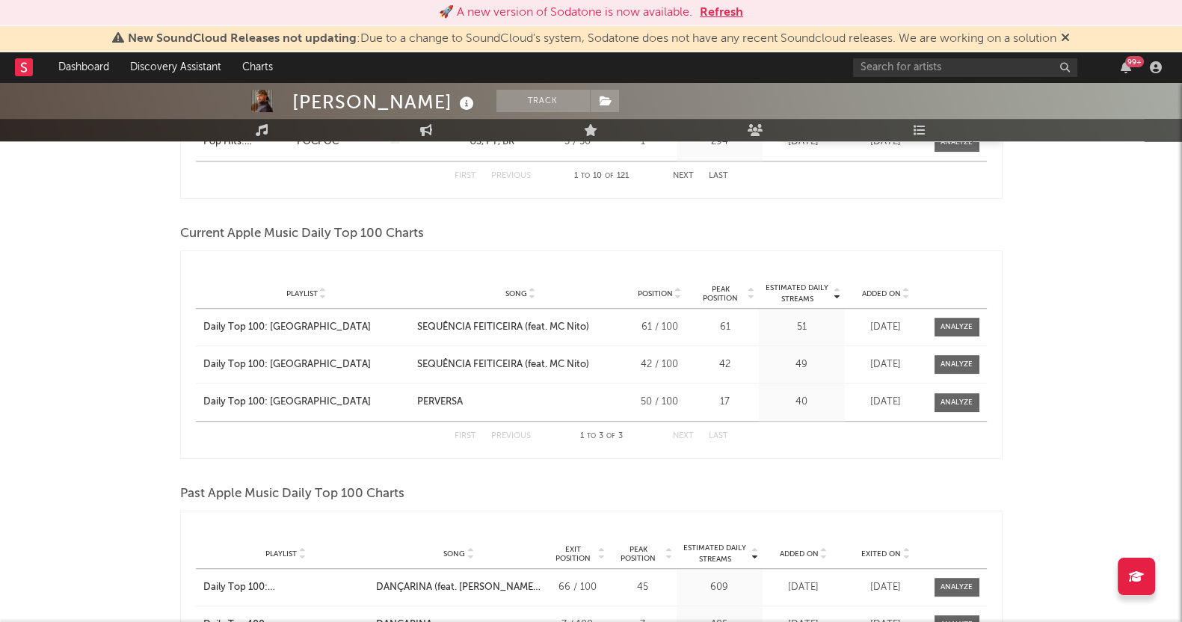
scroll to position [1247, 0]
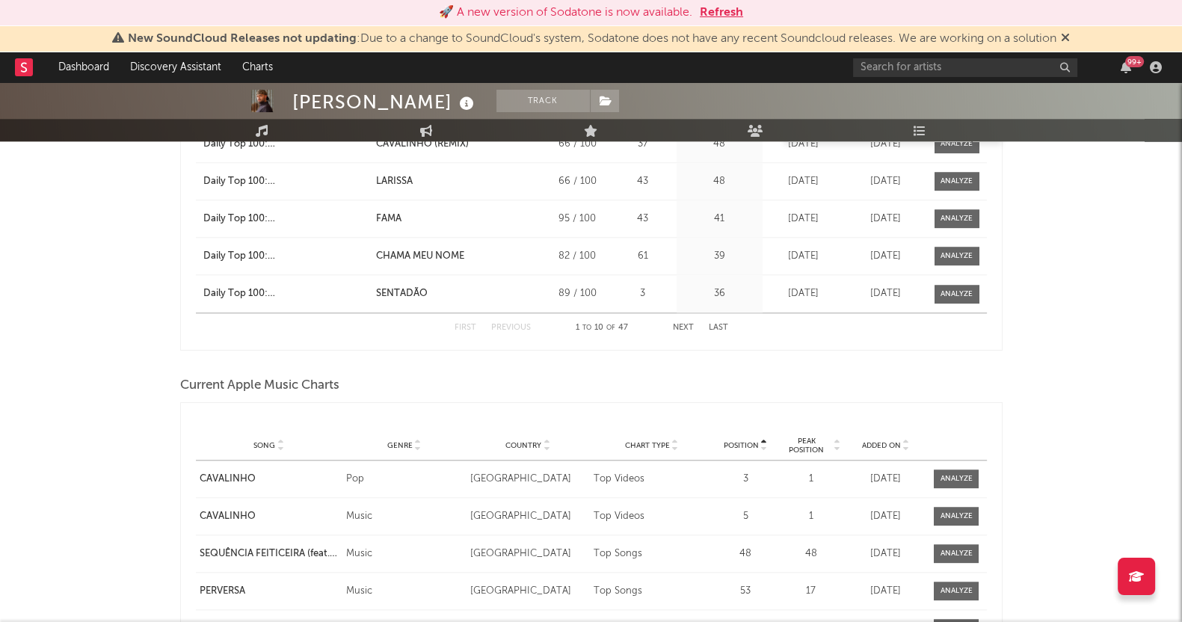
scroll to position [1901, 0]
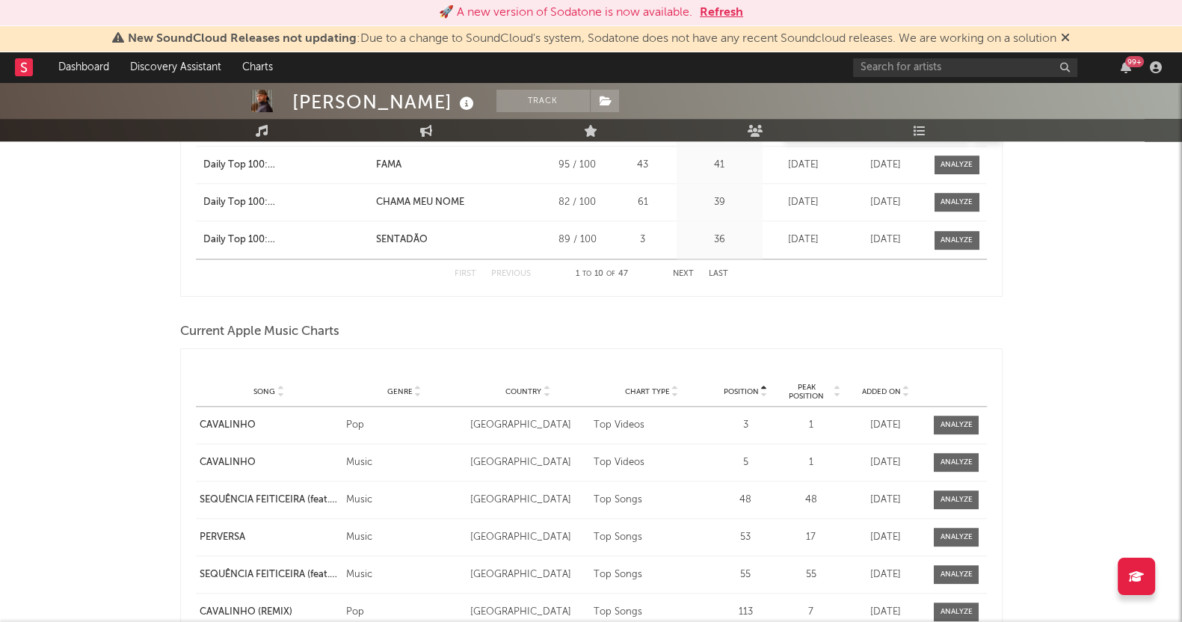
click at [881, 398] on div "Playlist Song Curator Genre Countries Country Chart Type Position Peak Position…" at bounding box center [591, 392] width 791 height 30
click at [880, 387] on span "Added On" at bounding box center [880, 391] width 39 height 9
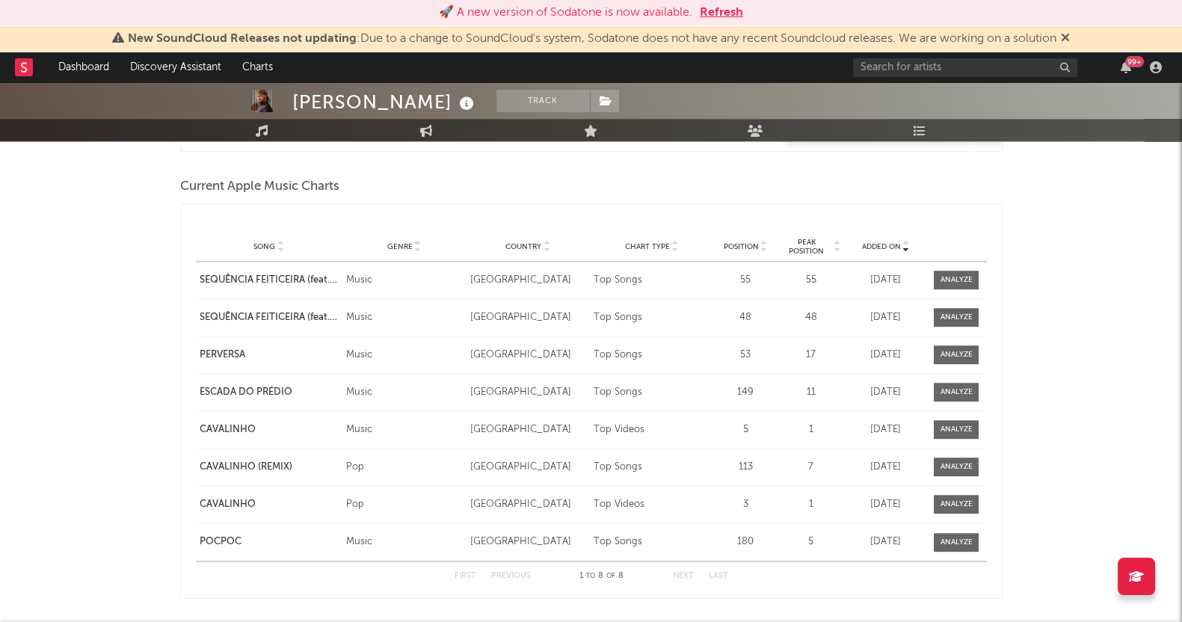
scroll to position [2088, 0]
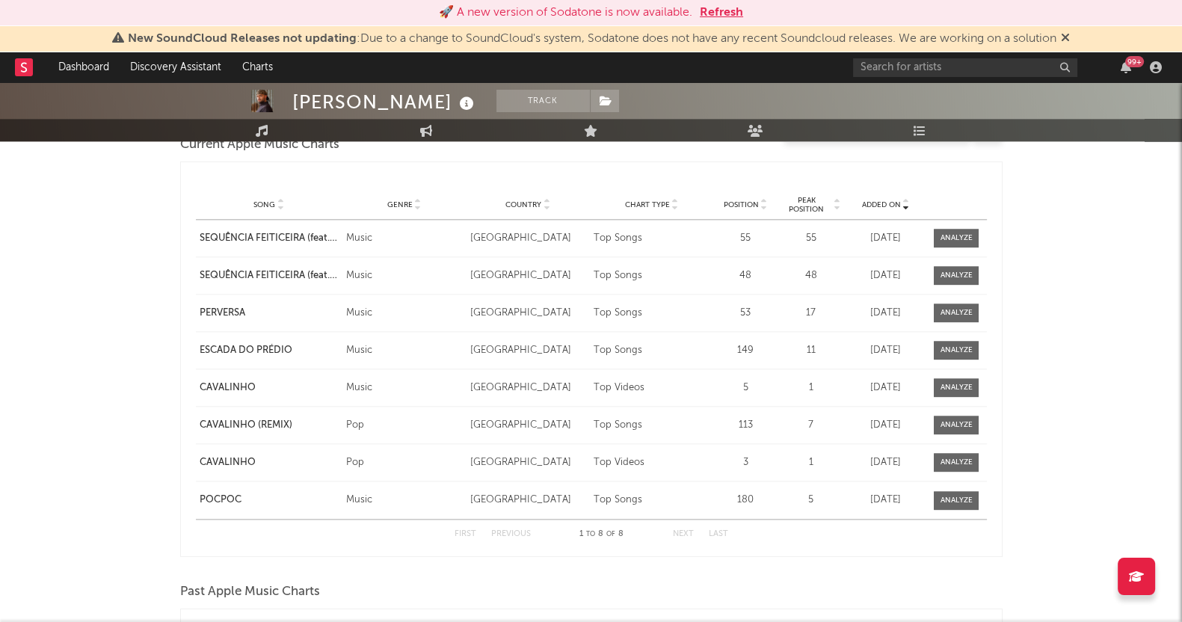
click at [978, 229] on span at bounding box center [956, 238] width 45 height 19
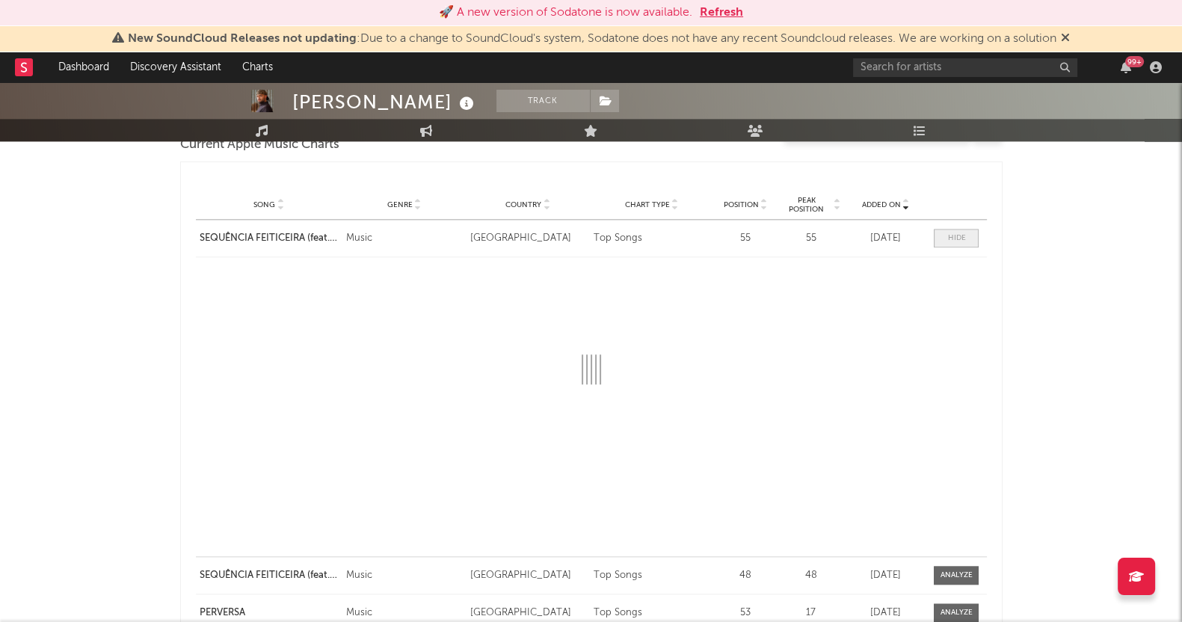
select select "1w"
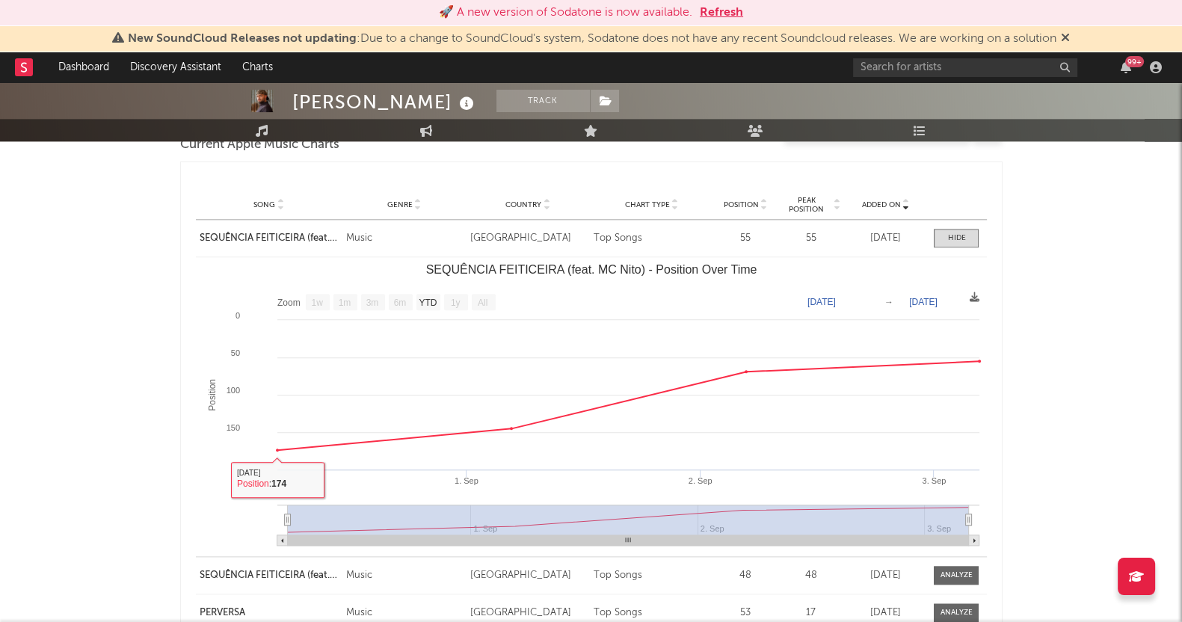
click at [0, 351] on div "[PERSON_NAME] Track [GEOGRAPHIC_DATA] | Brazilian Edit Track Benchmark Summary …" at bounding box center [591, 85] width 1182 height 4182
click at [49, 282] on div "[PERSON_NAME] Track [GEOGRAPHIC_DATA] | Brazilian Edit Track Benchmark Summary …" at bounding box center [591, 85] width 1182 height 4182
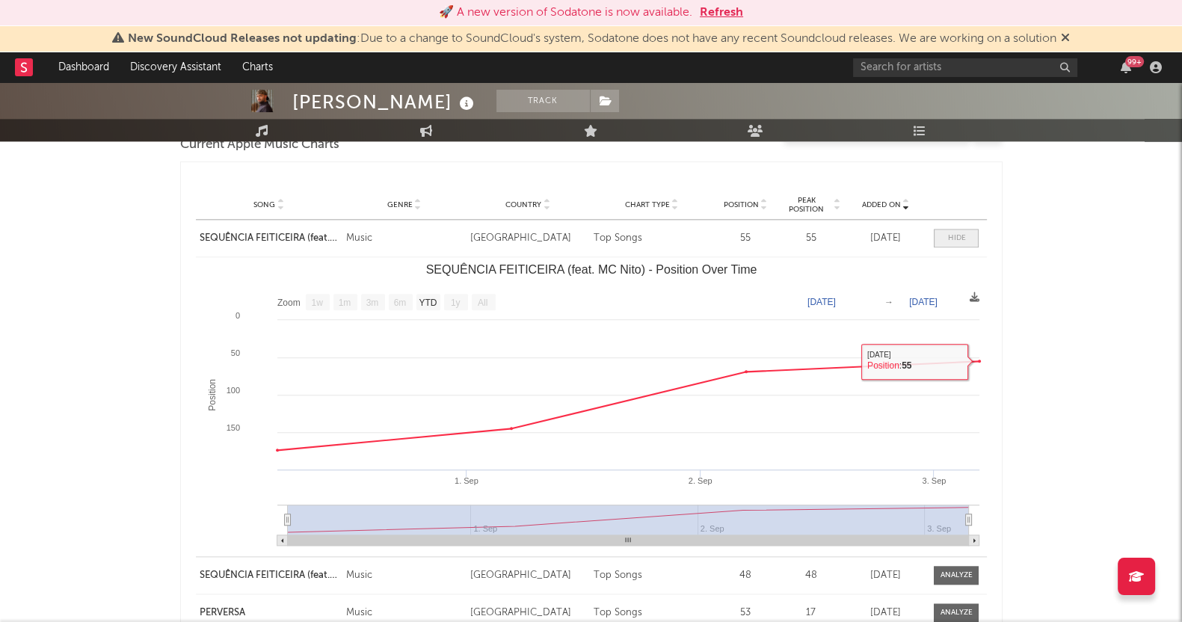
click at [942, 242] on span at bounding box center [956, 238] width 45 height 19
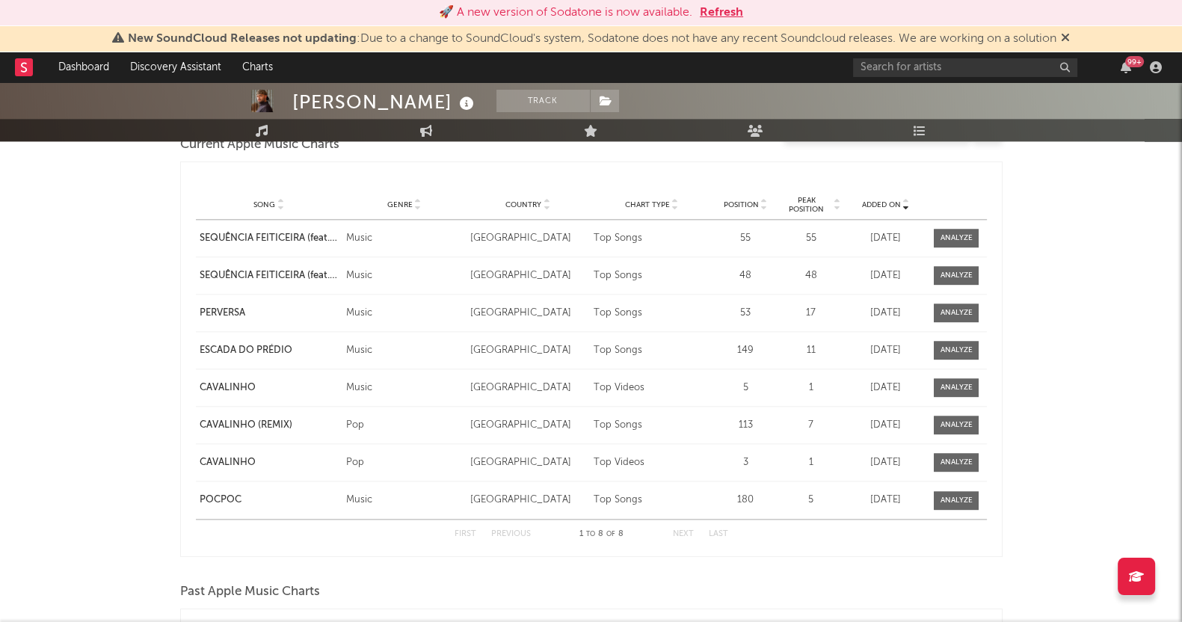
click at [942, 271] on div at bounding box center [957, 275] width 32 height 11
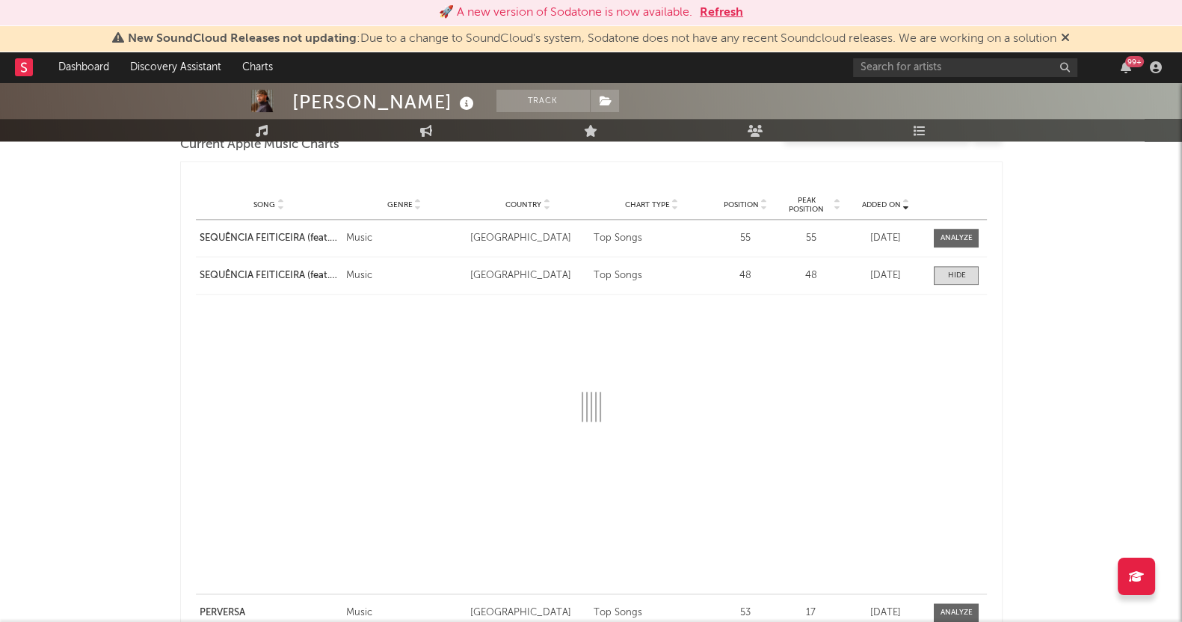
select select "1w"
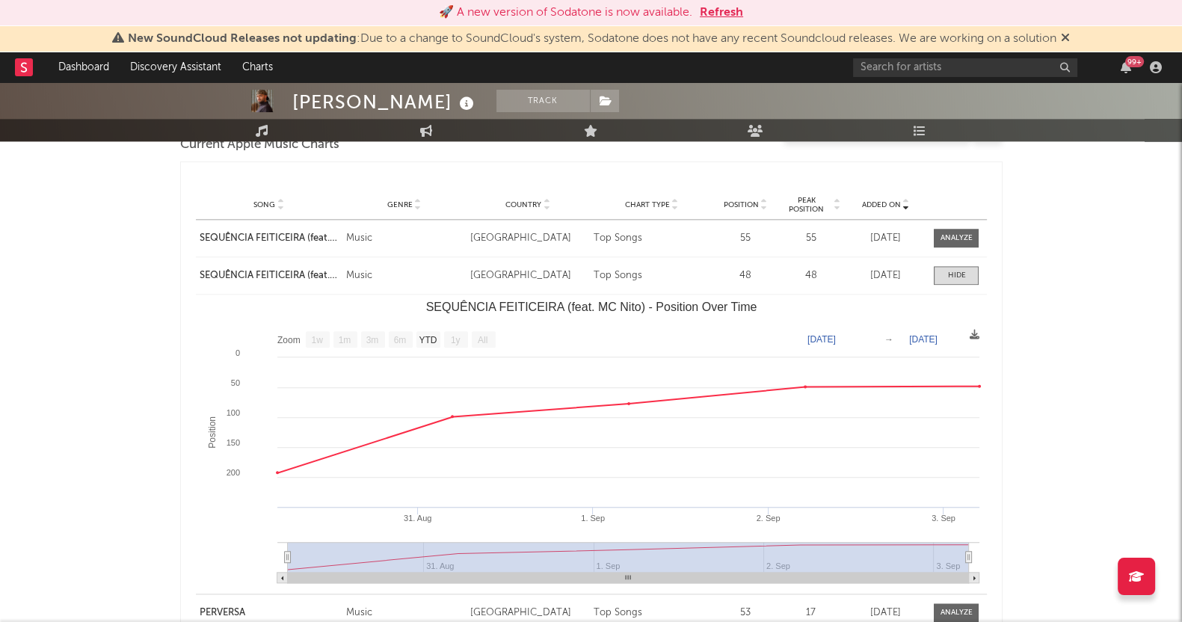
click at [99, 331] on div "[PERSON_NAME] Track [GEOGRAPHIC_DATA] | Brazilian Edit Track Benchmark Summary …" at bounding box center [591, 85] width 1182 height 4182
click at [55, 431] on div "[PERSON_NAME] Track [GEOGRAPHIC_DATA] | Brazilian Edit Track Benchmark Summary …" at bounding box center [591, 85] width 1182 height 4182
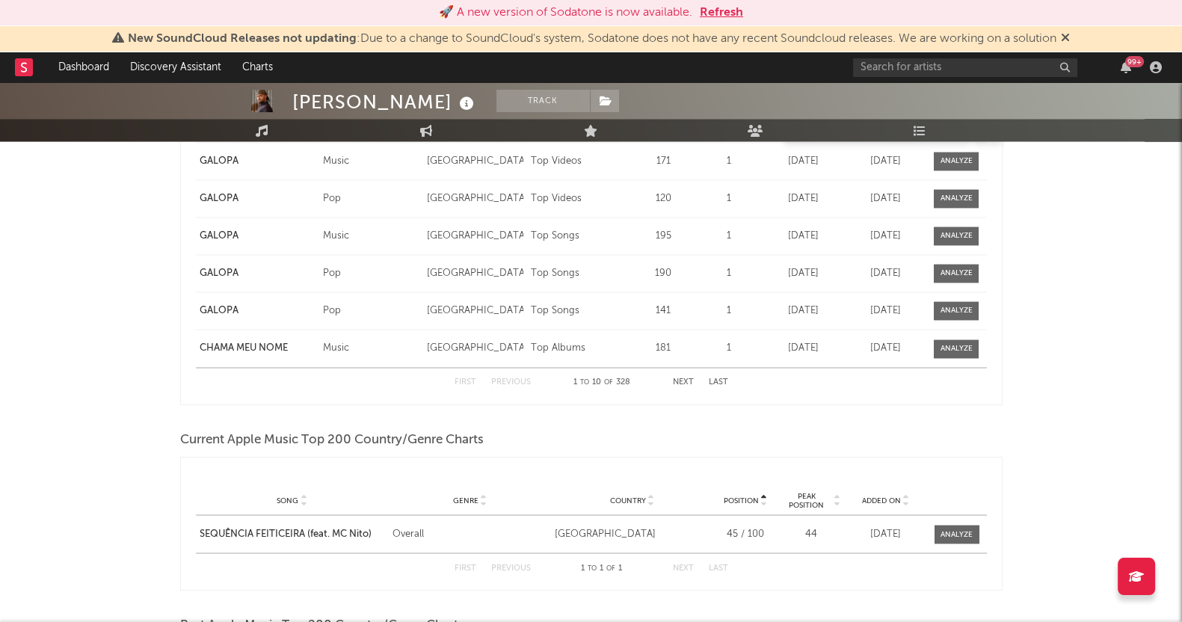
scroll to position [3210, 0]
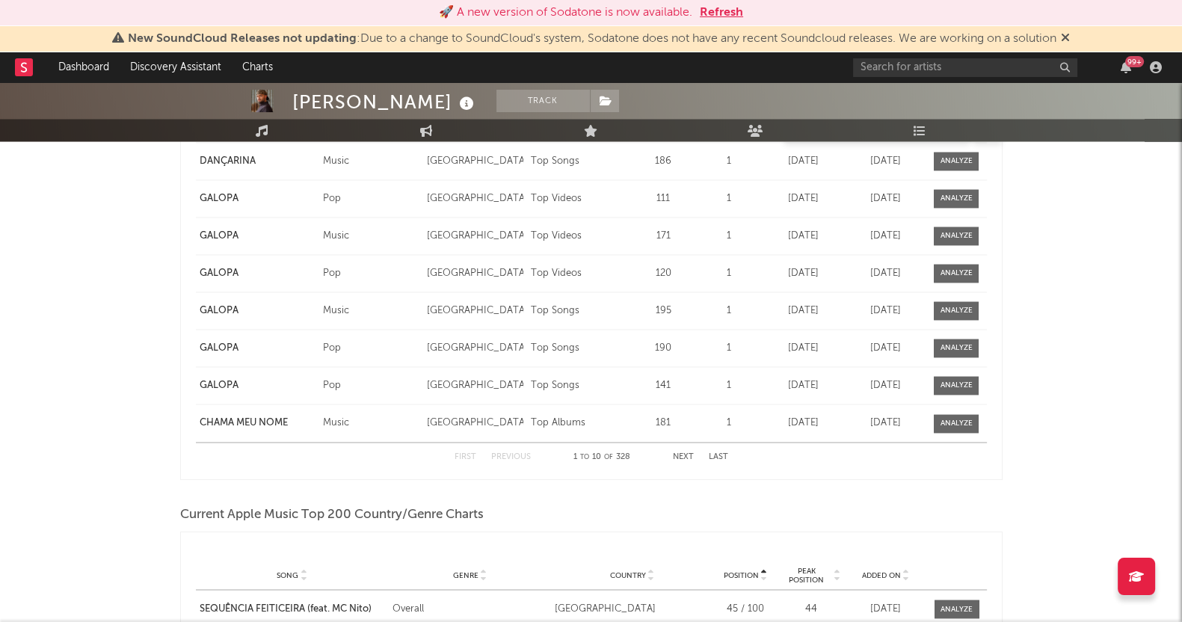
scroll to position [3171, 0]
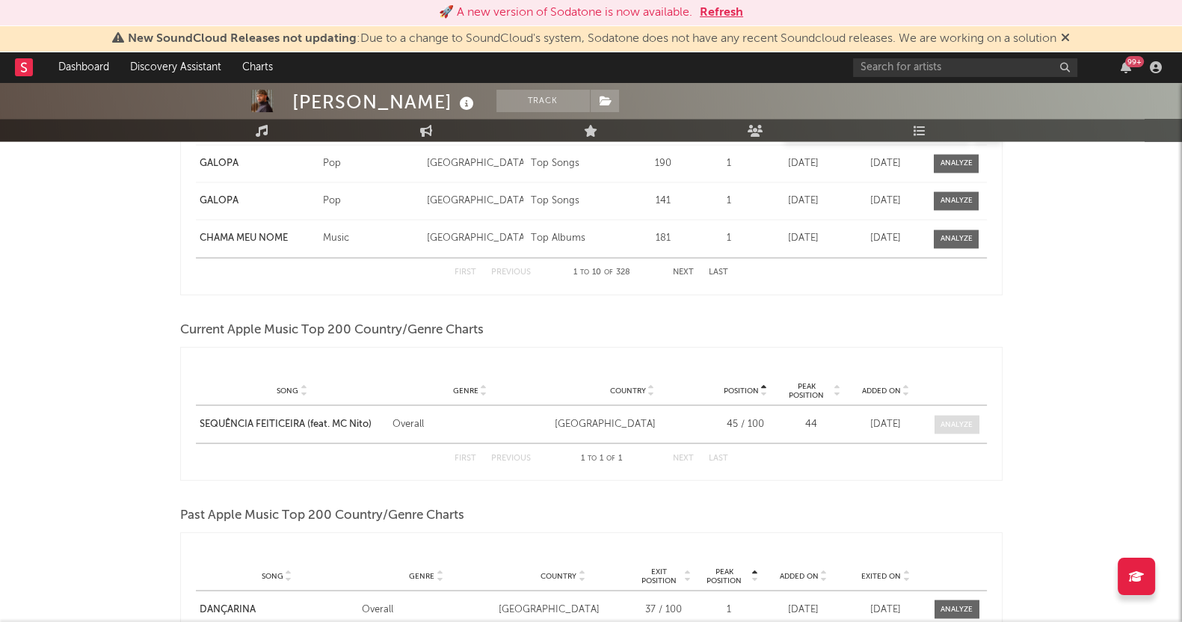
click at [942, 425] on div at bounding box center [957, 424] width 32 height 11
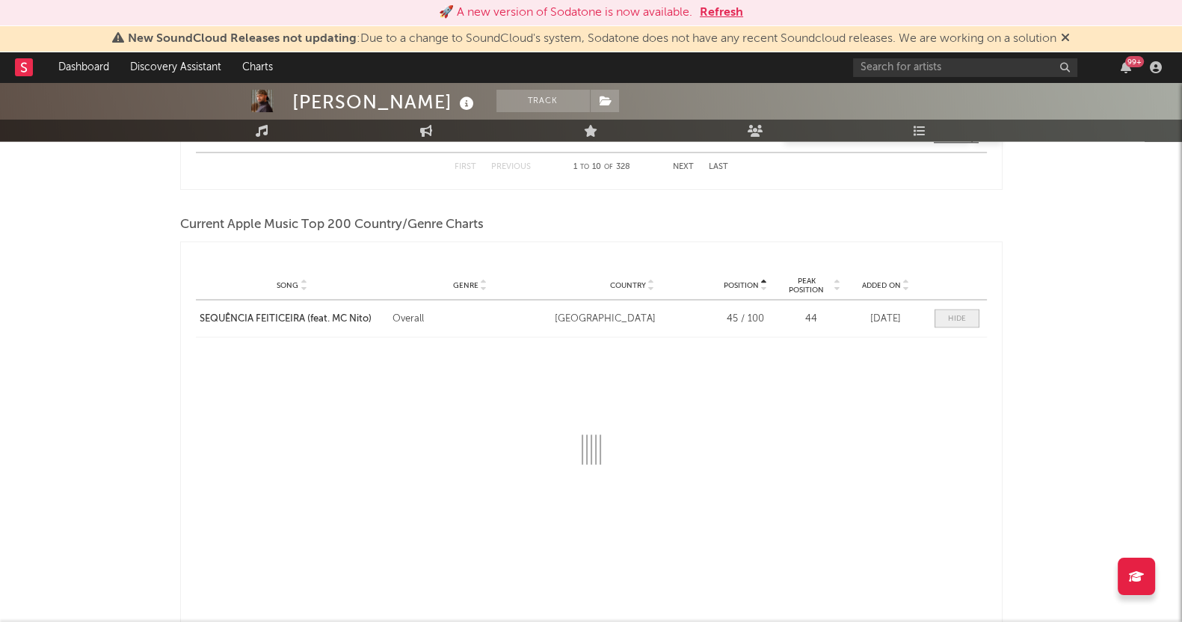
scroll to position [3358, 0]
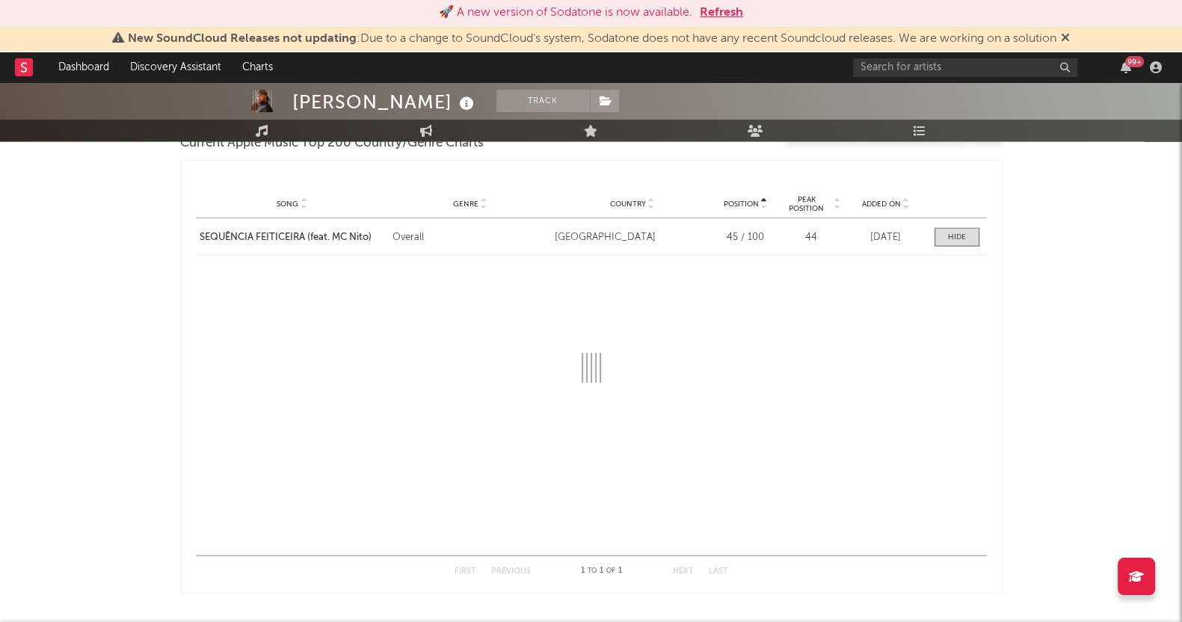
select select "1w"
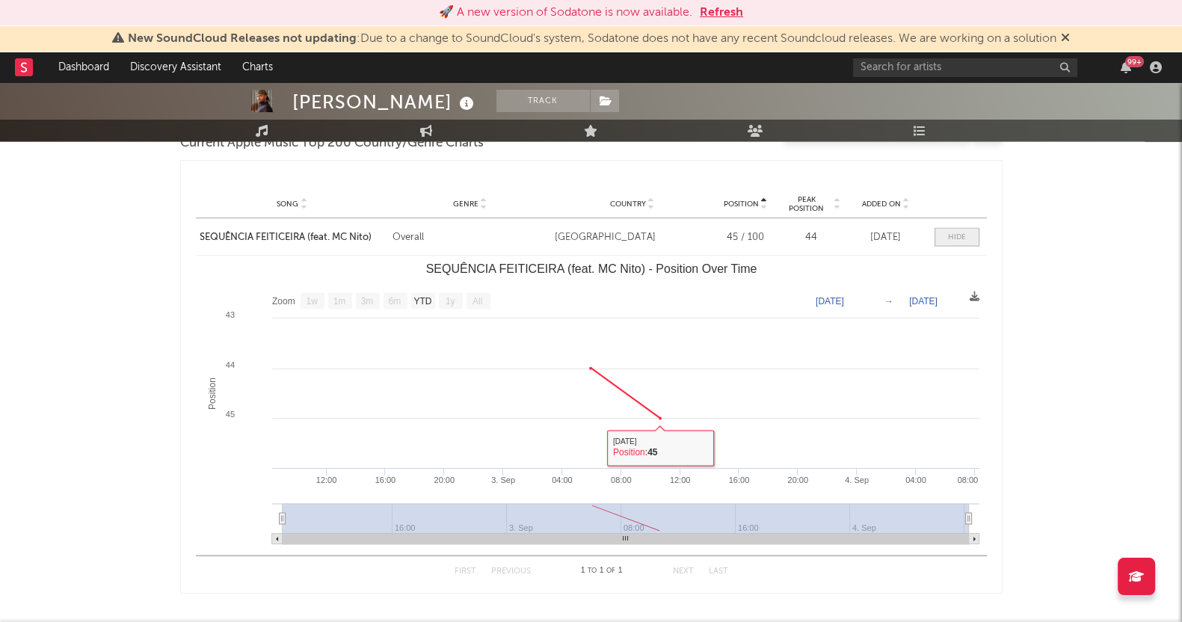
click at [958, 237] on div at bounding box center [957, 236] width 18 height 11
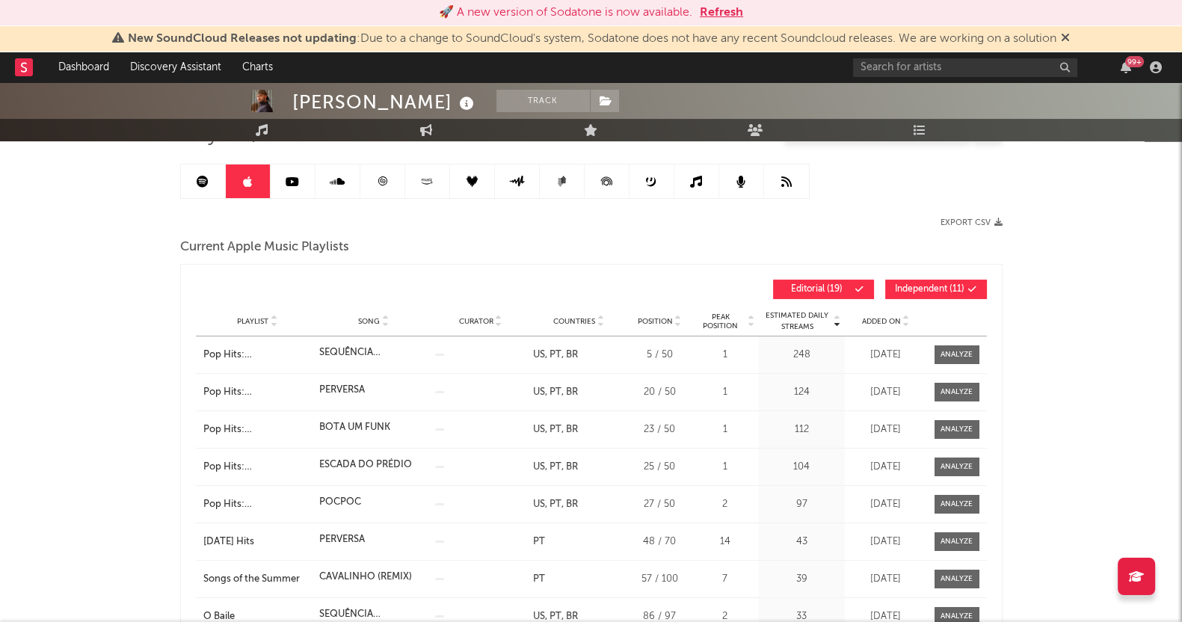
scroll to position [0, 0]
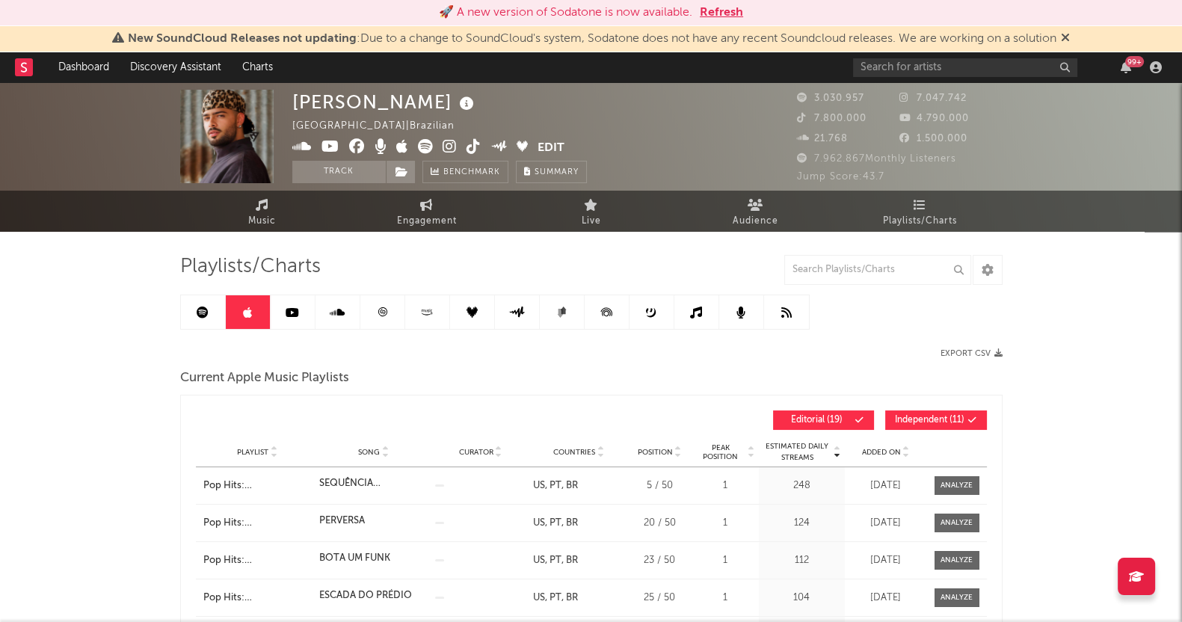
click at [701, 317] on icon at bounding box center [696, 313] width 12 height 12
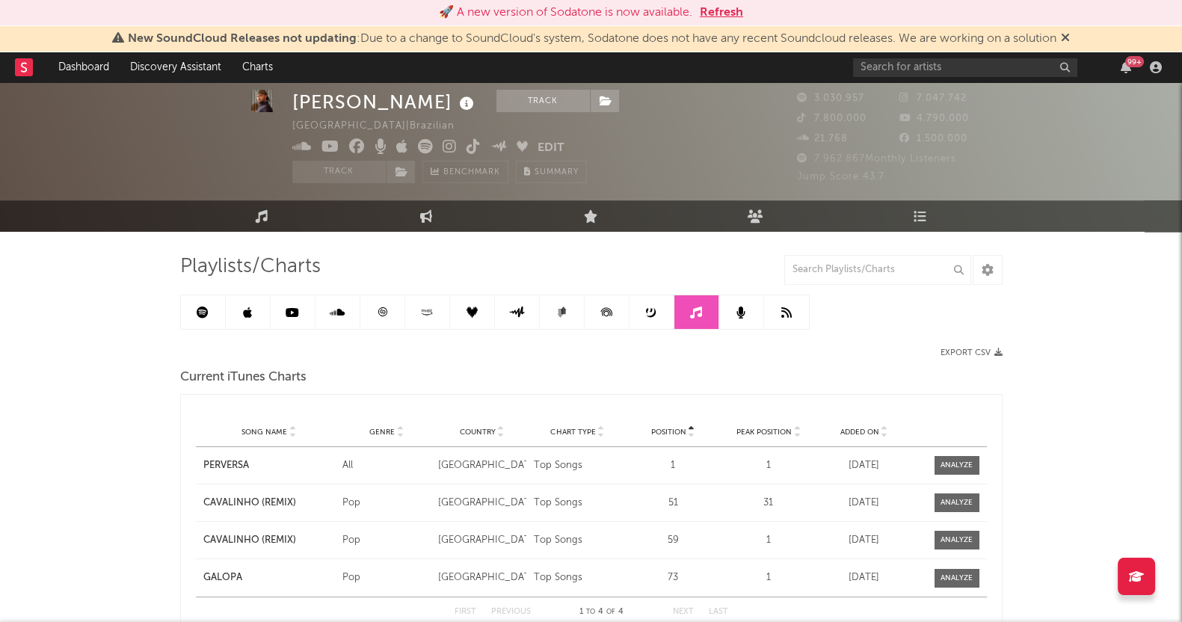
scroll to position [186, 0]
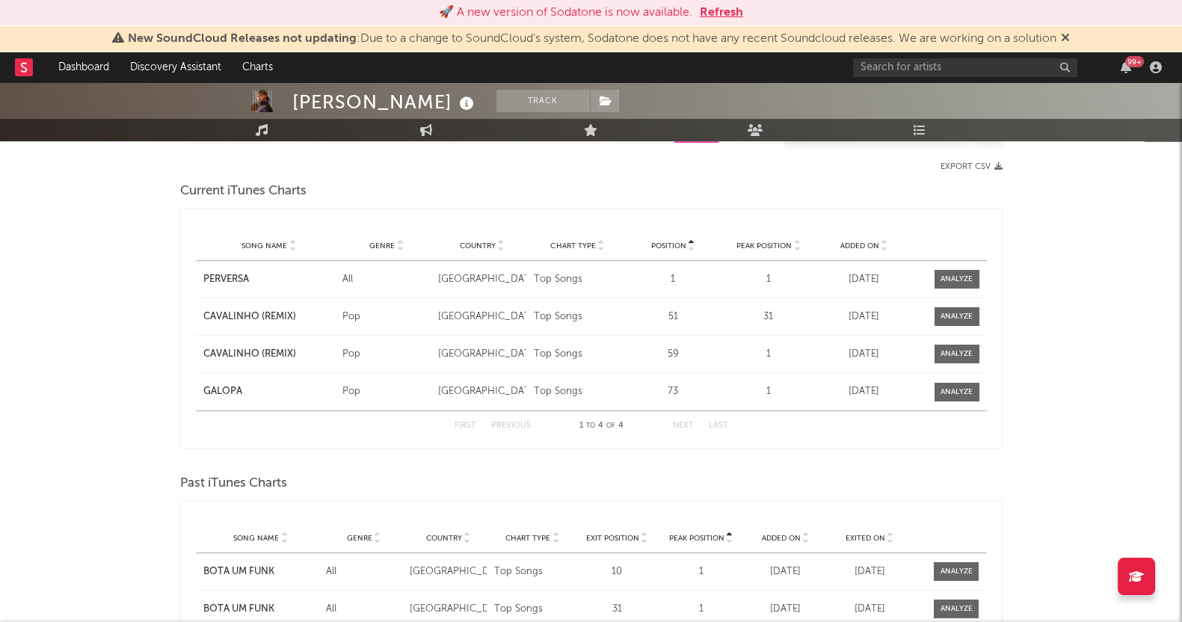
click at [0, 354] on div "[PERSON_NAME] Track [GEOGRAPHIC_DATA] | Brazilian Edit Track Benchmark Summary …" at bounding box center [591, 475] width 1182 height 1159
click at [956, 271] on span at bounding box center [957, 279] width 45 height 19
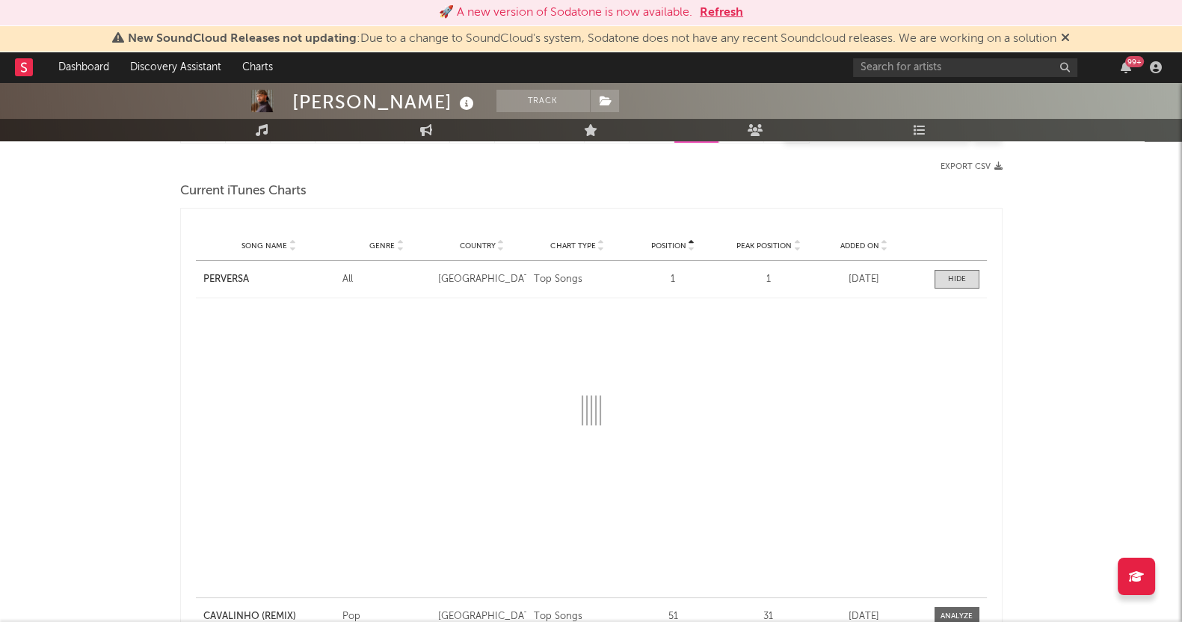
select select "1w"
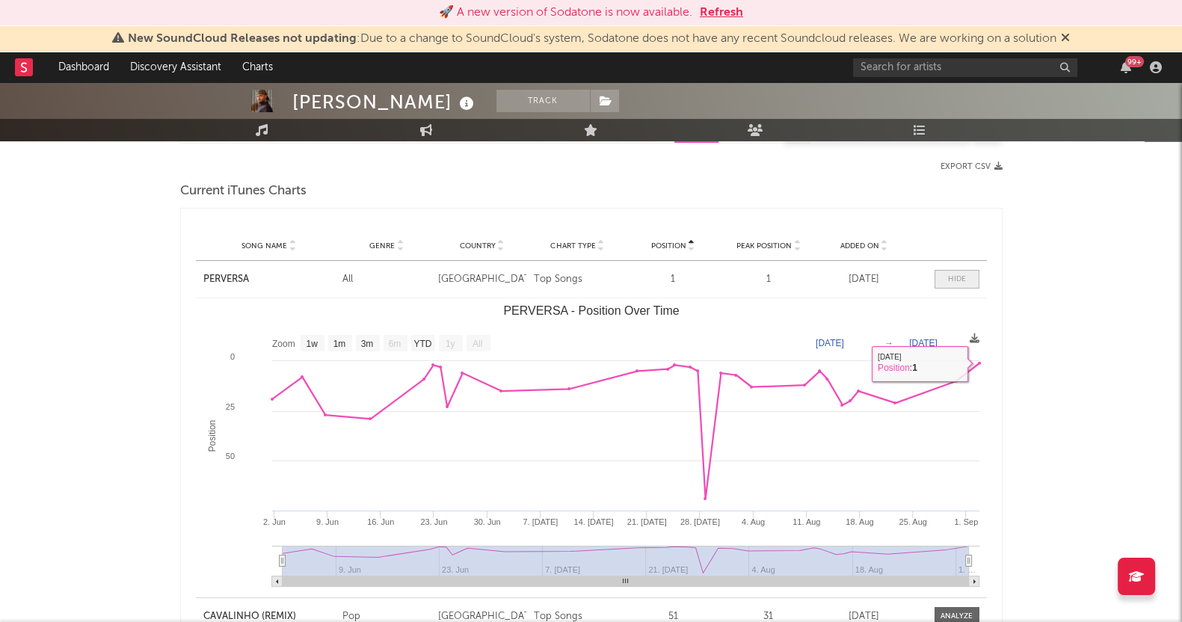
click at [965, 283] on span at bounding box center [957, 279] width 45 height 19
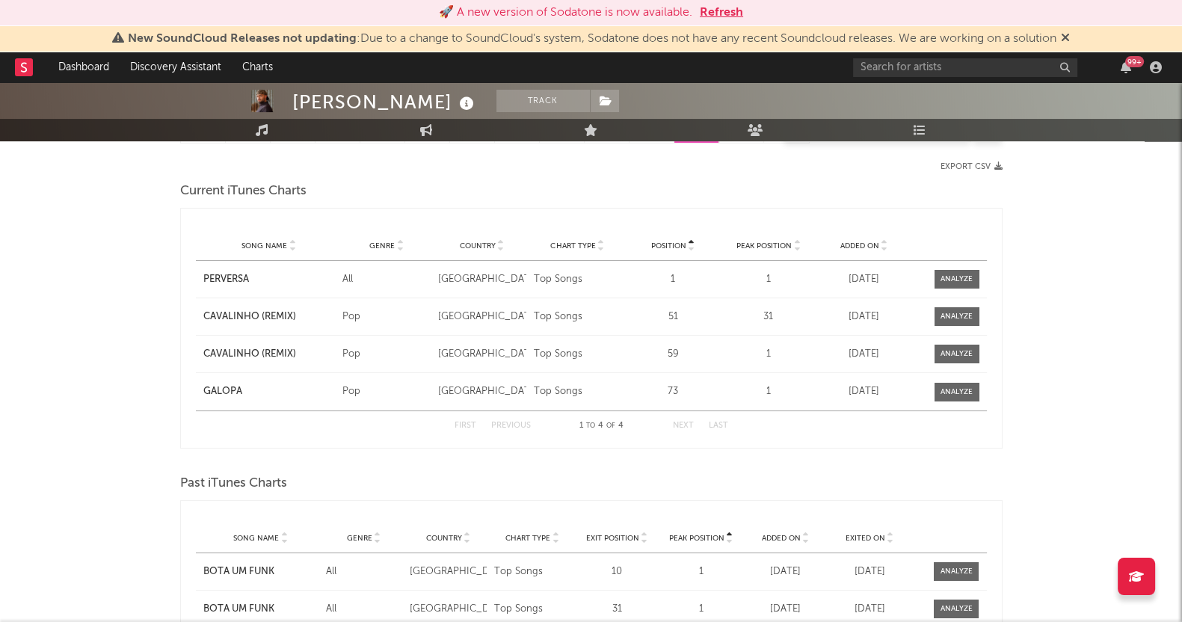
click at [0, 396] on div "[PERSON_NAME] Track [GEOGRAPHIC_DATA] | Brazilian Edit Track Benchmark Summary …" at bounding box center [591, 475] width 1182 height 1159
click at [0, 371] on div "[PERSON_NAME] Track [GEOGRAPHIC_DATA] | Brazilian Edit Track Benchmark Summary …" at bounding box center [591, 475] width 1182 height 1159
click at [101, 310] on div "[PERSON_NAME] Track [GEOGRAPHIC_DATA] | Brazilian Edit Track Benchmark Summary …" at bounding box center [591, 475] width 1182 height 1159
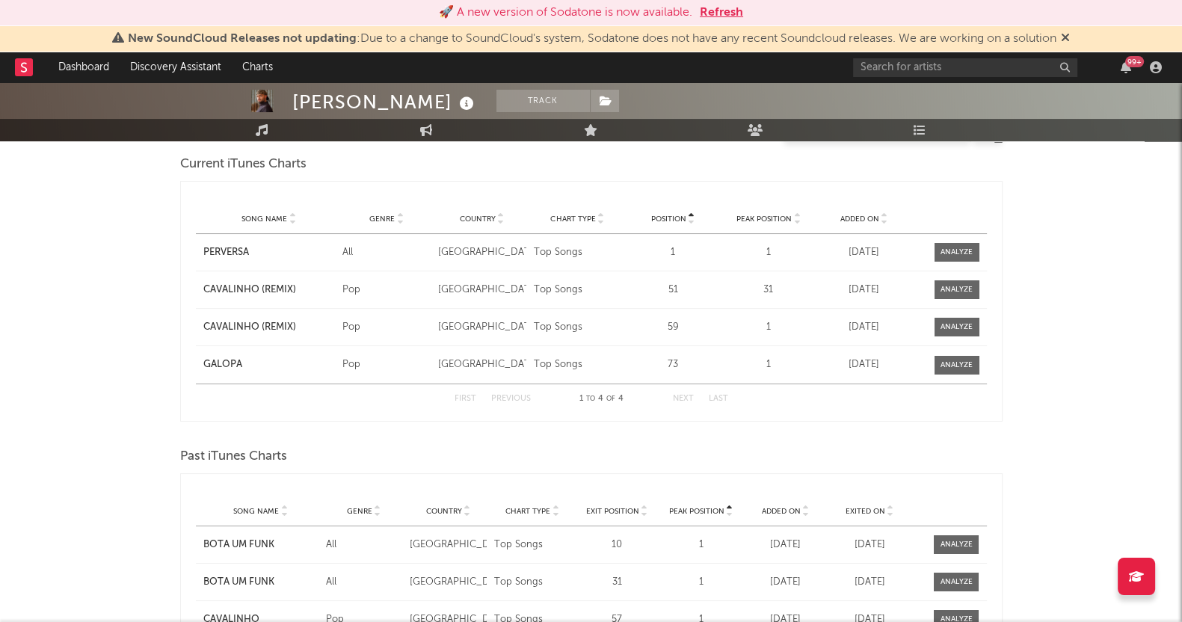
scroll to position [150, 0]
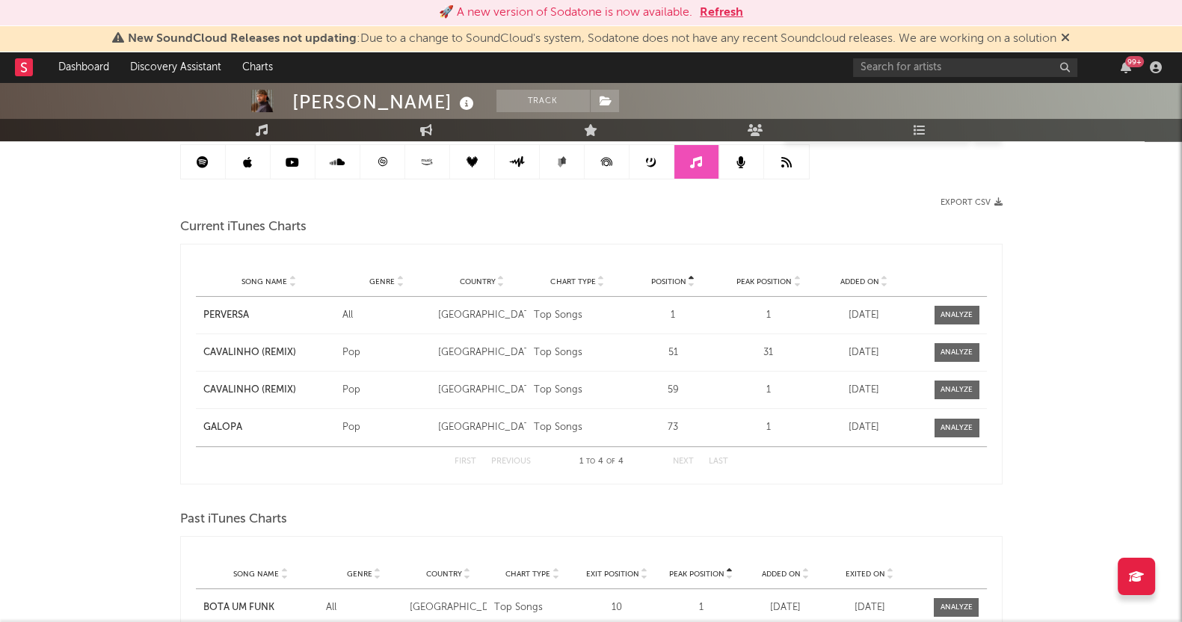
click at [101, 427] on div "[PERSON_NAME] Track [GEOGRAPHIC_DATA] | Brazilian Edit Track Benchmark Summary …" at bounding box center [591, 511] width 1182 height 1159
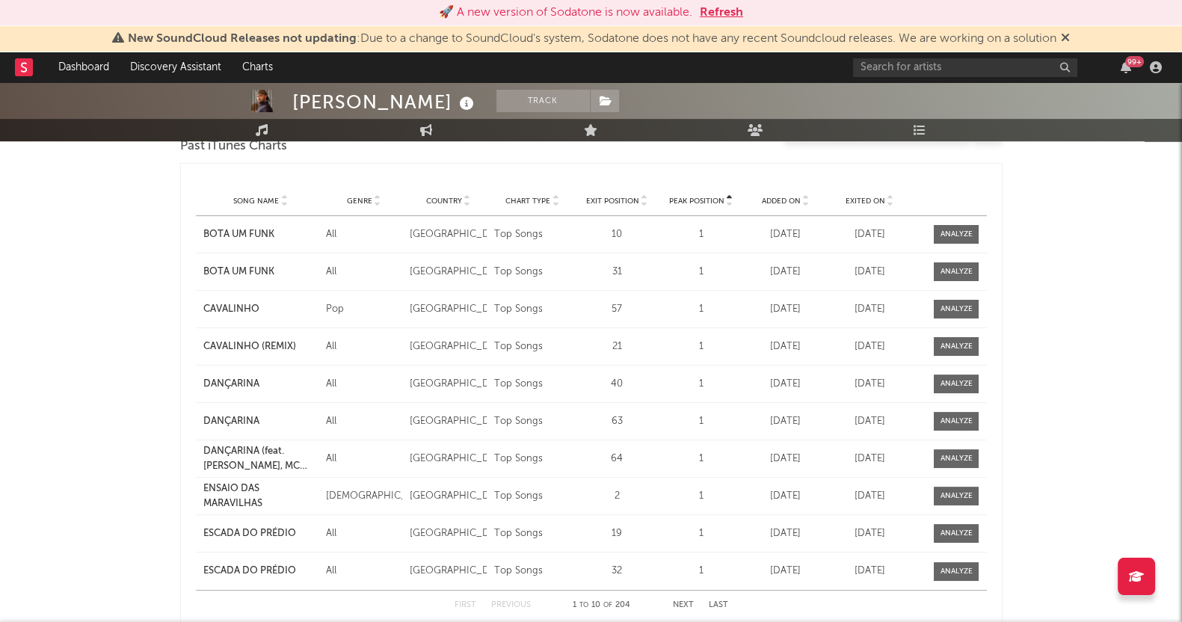
scroll to position [524, 0]
click at [871, 201] on span "Exited On" at bounding box center [866, 200] width 40 height 9
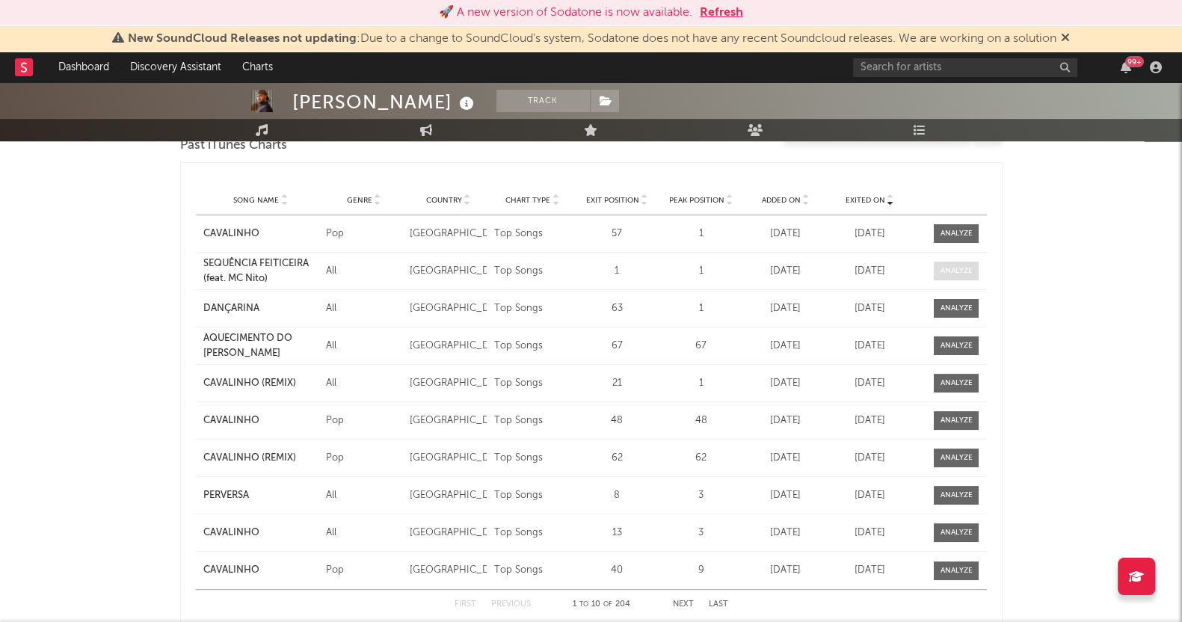
click at [955, 262] on span at bounding box center [956, 271] width 45 height 19
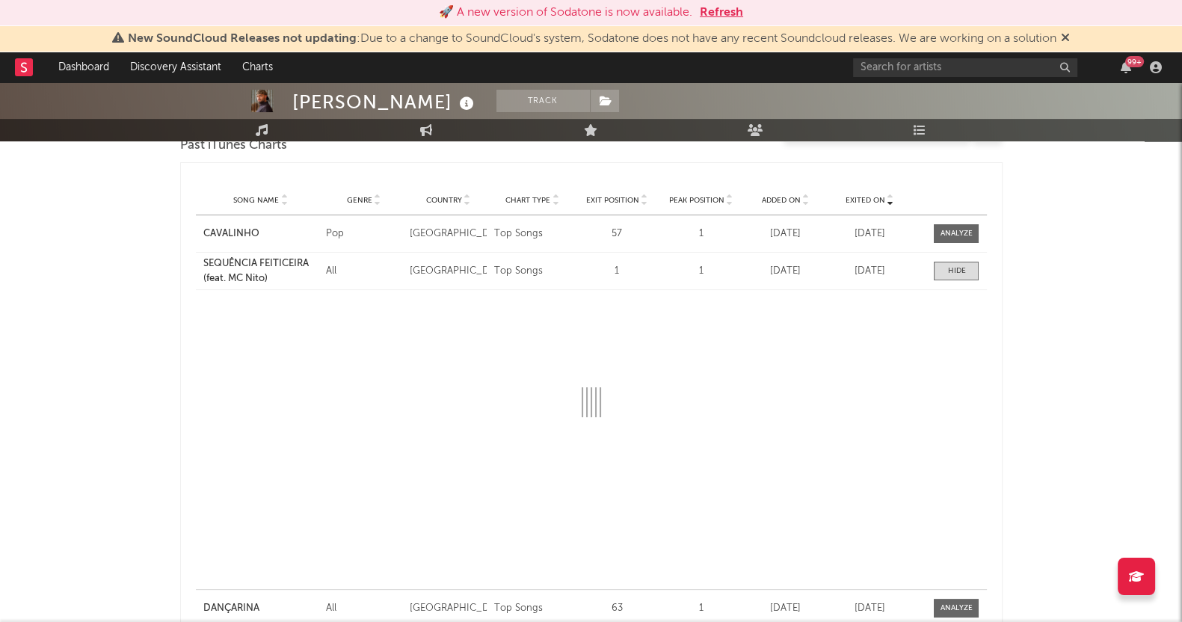
select select "1w"
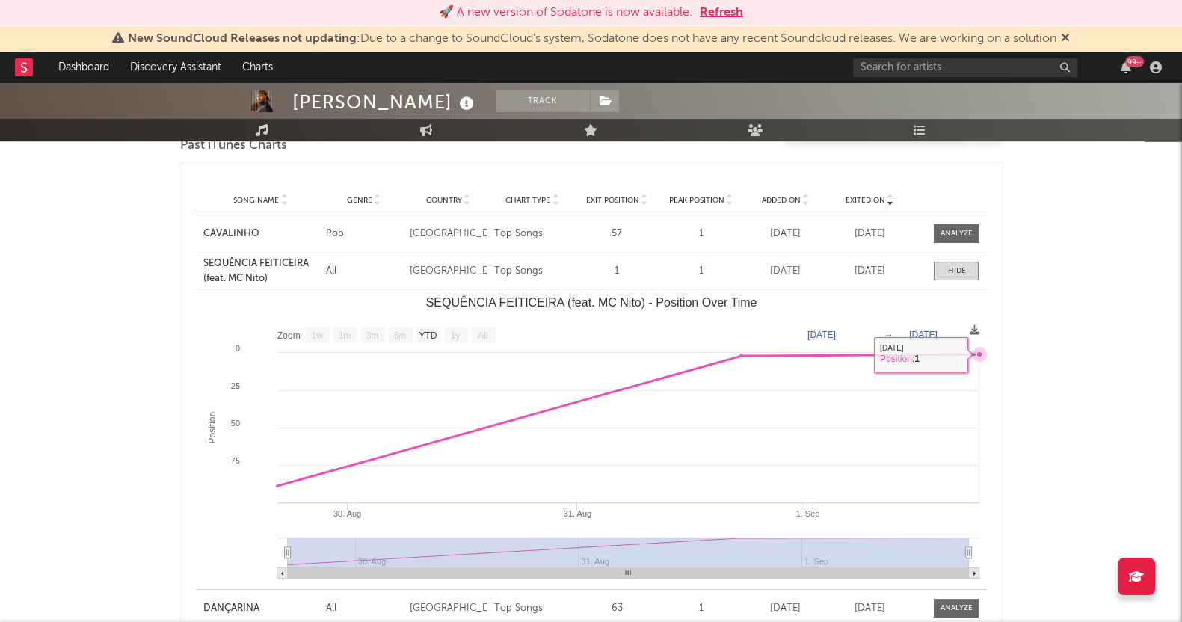
scroll to position [431, 0]
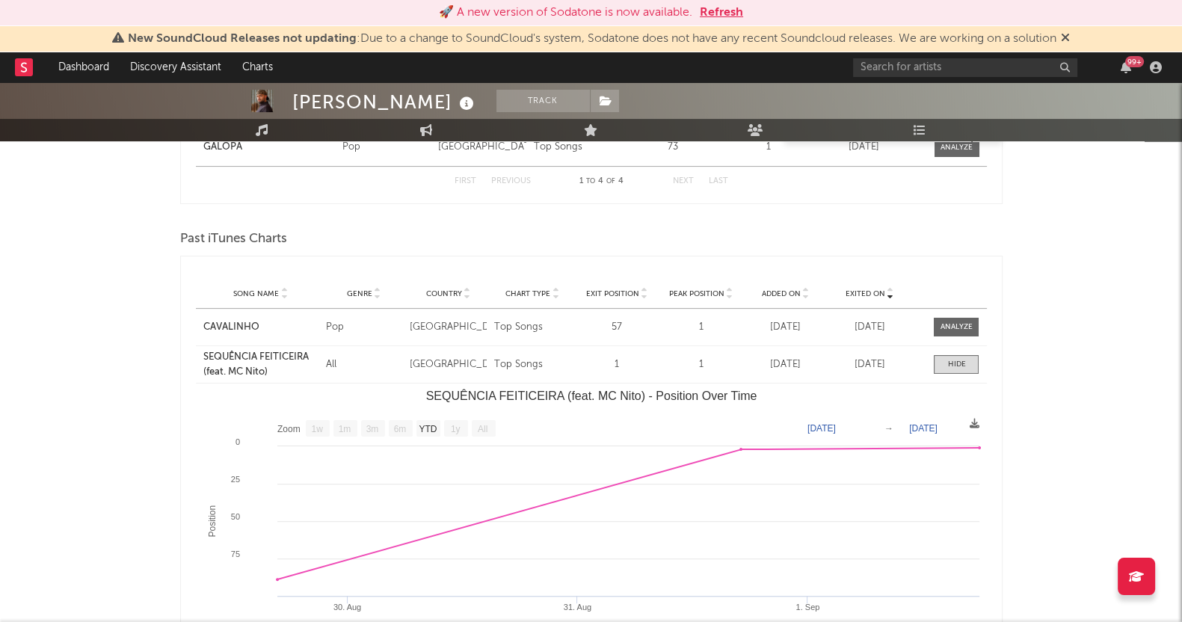
click at [99, 382] on div "[PERSON_NAME] Track [GEOGRAPHIC_DATA] | Brazilian Edit Track Benchmark Summary …" at bounding box center [591, 381] width 1182 height 1459
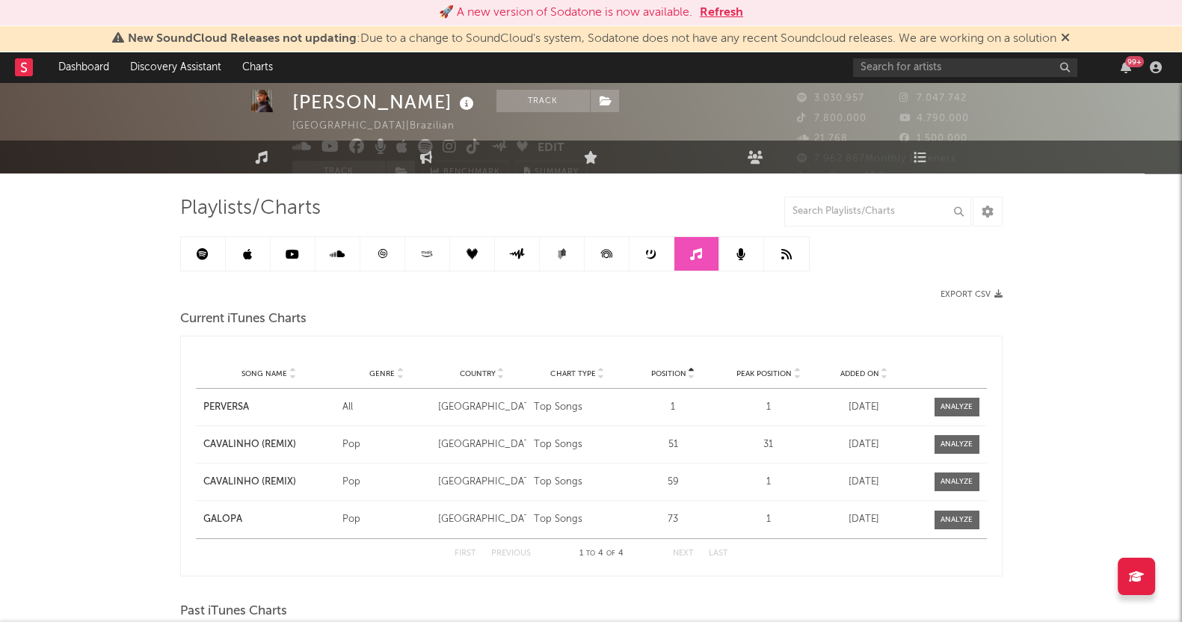
scroll to position [0, 0]
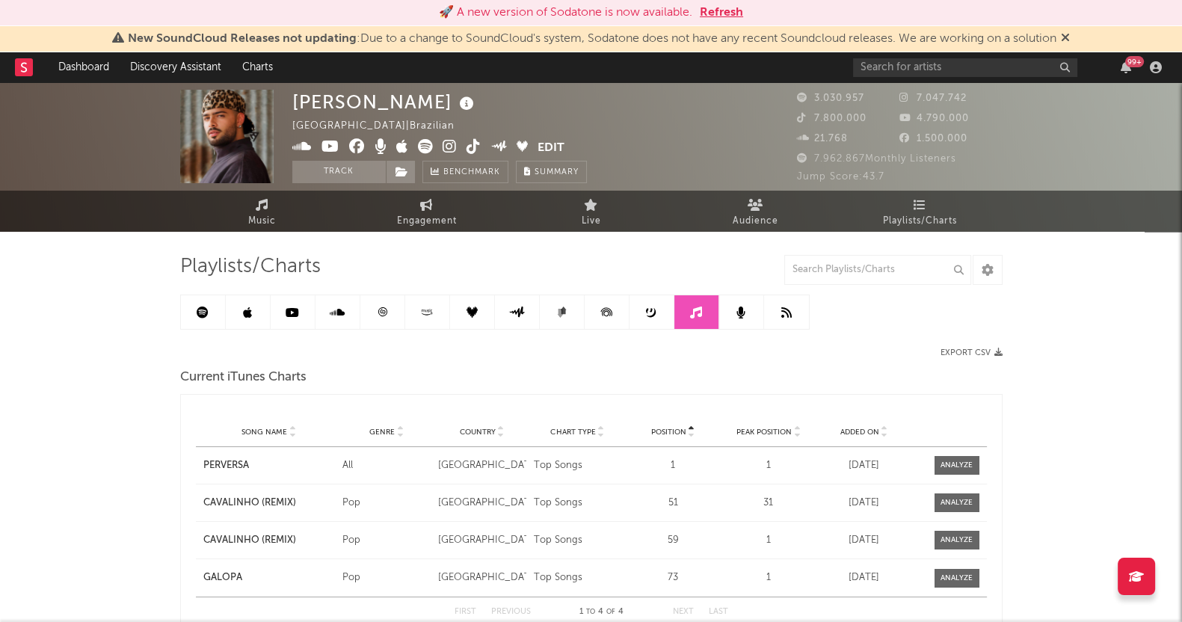
drag, startPoint x: 156, startPoint y: 470, endPoint x: 162, endPoint y: 461, distance: 10.2
click at [374, 321] on link at bounding box center [382, 312] width 45 height 34
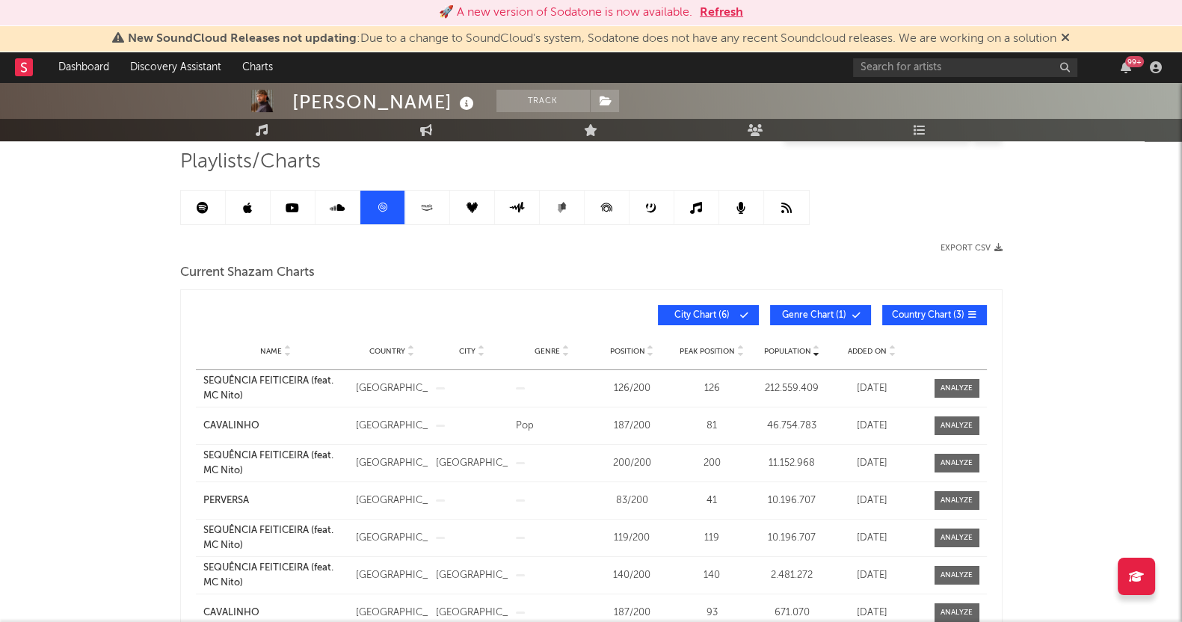
scroll to position [186, 0]
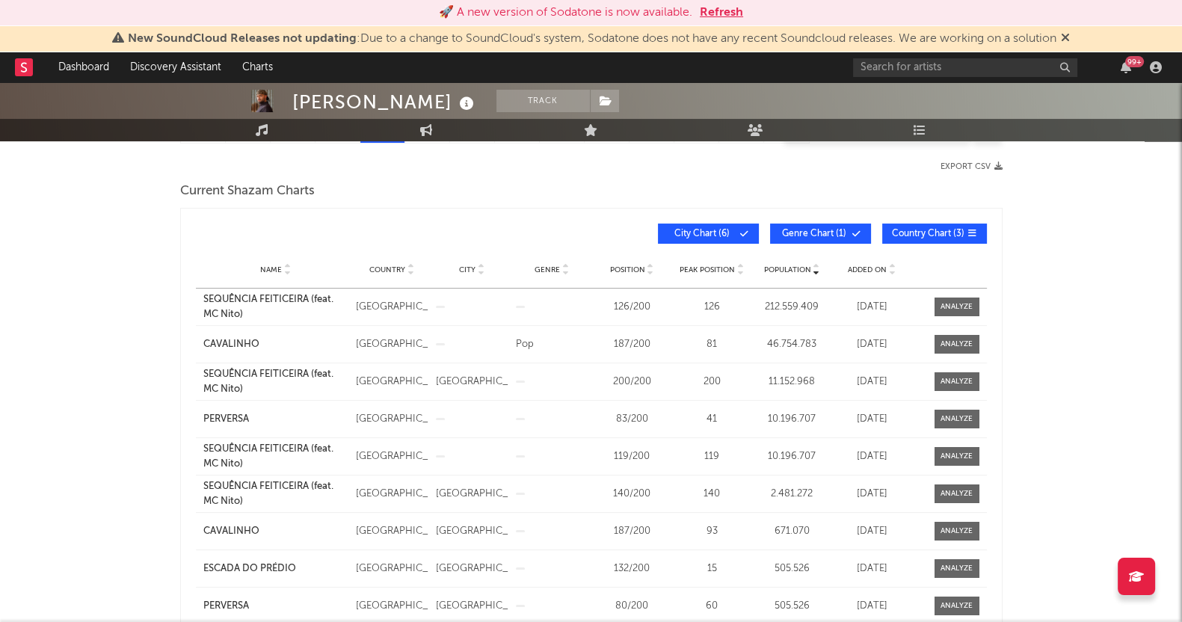
click at [867, 268] on span "Added On" at bounding box center [867, 269] width 39 height 9
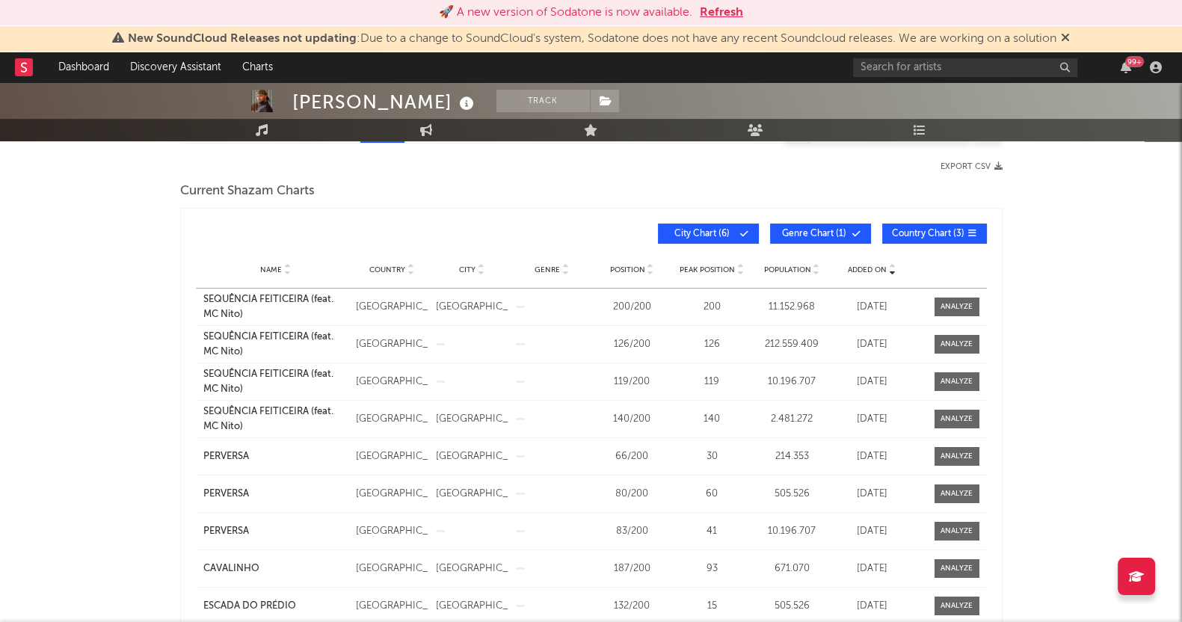
click at [867, 271] on span "Added On" at bounding box center [867, 269] width 39 height 9
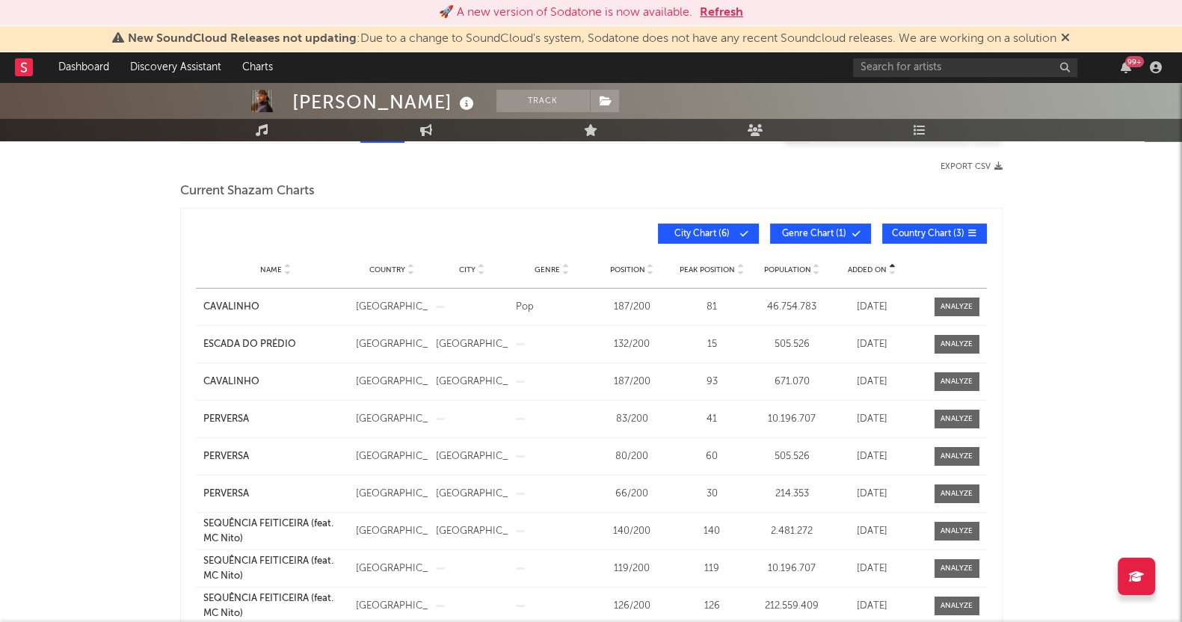
click at [867, 272] on div "Added On" at bounding box center [872, 269] width 73 height 11
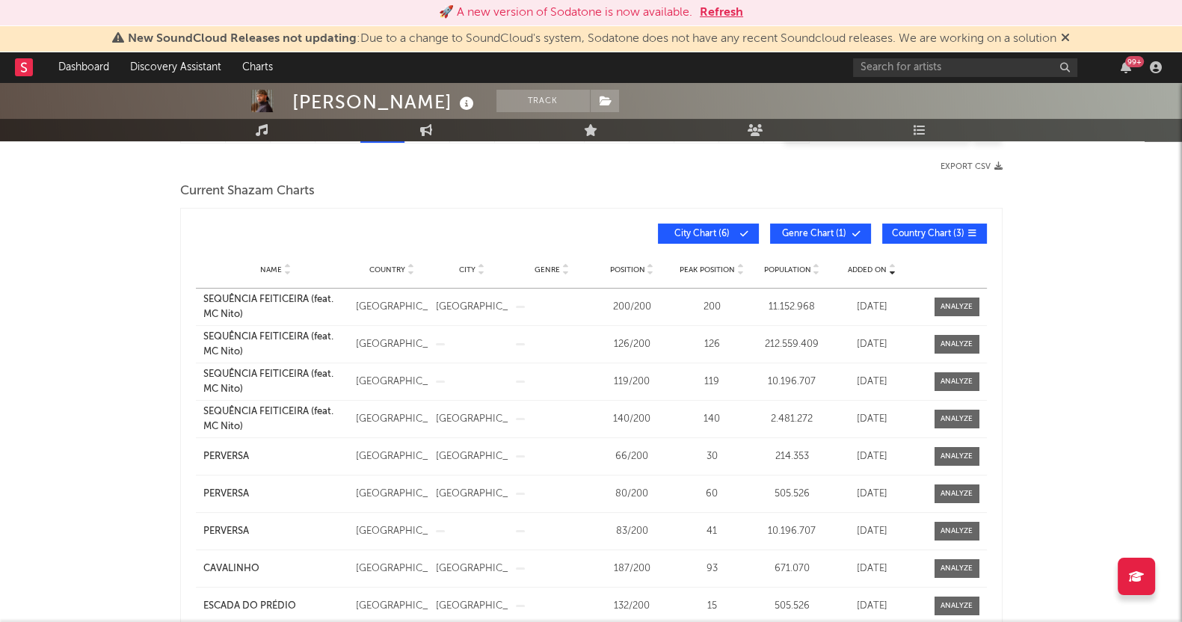
click at [78, 394] on div "[PERSON_NAME] Track [GEOGRAPHIC_DATA] | Brazilian Edit Track Benchmark Summary …" at bounding box center [591, 615] width 1182 height 1439
drag, startPoint x: 7, startPoint y: 370, endPoint x: 25, endPoint y: 353, distance: 24.9
click at [7, 370] on div "[PERSON_NAME] Track [GEOGRAPHIC_DATA] | Brazilian Edit Track Benchmark Summary …" at bounding box center [591, 615] width 1182 height 1439
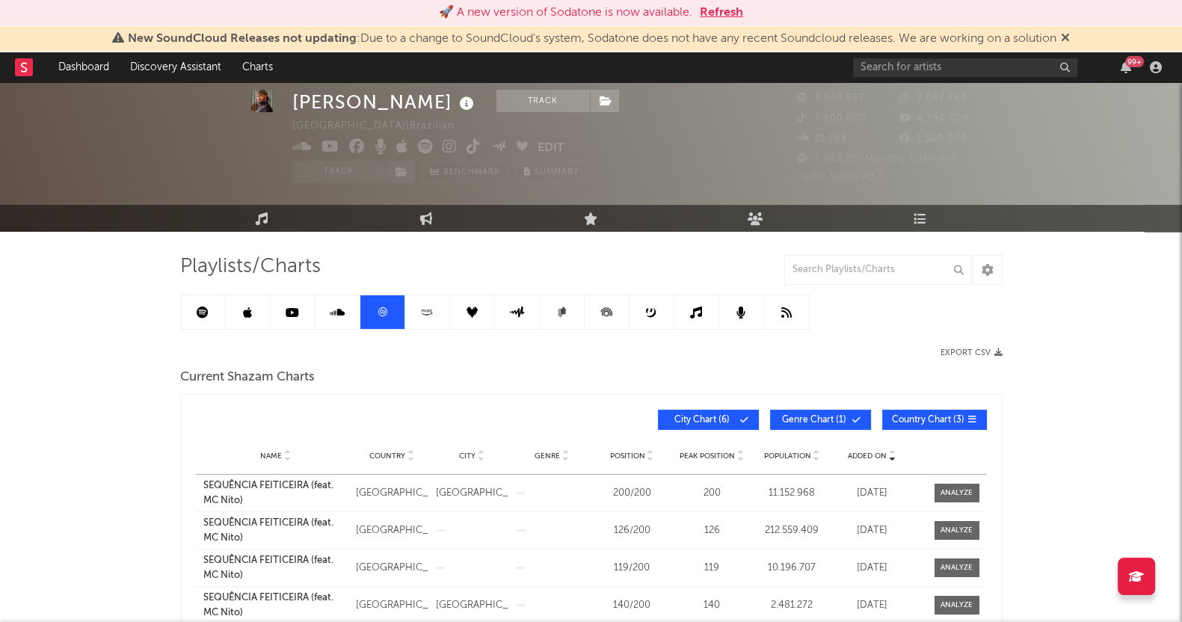
scroll to position [0, 0]
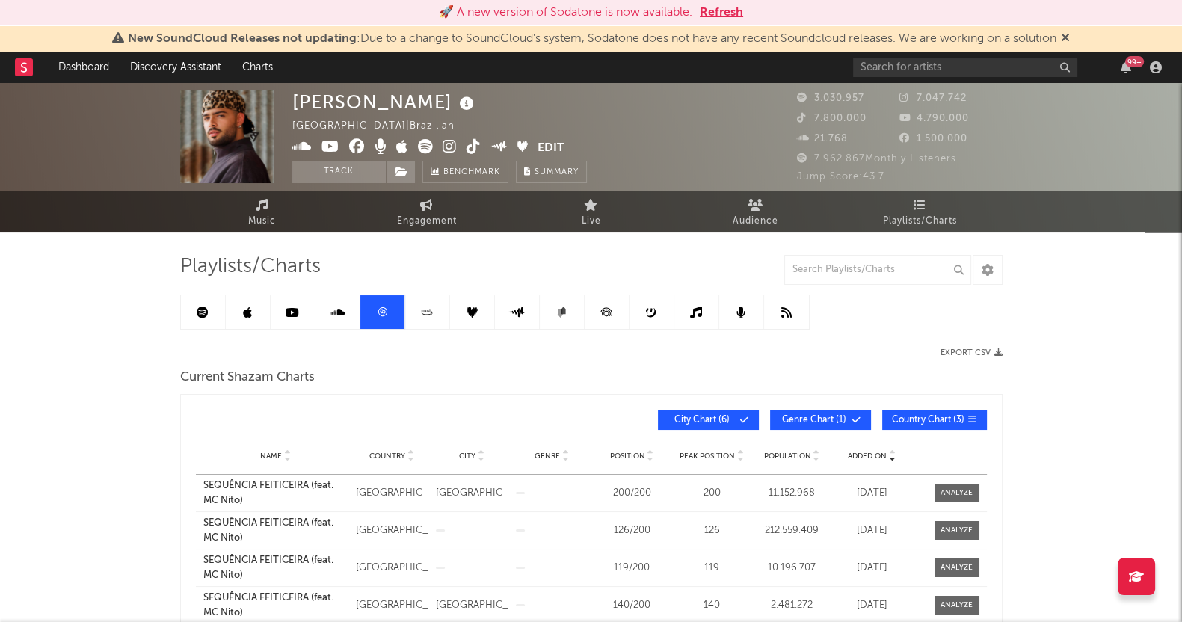
click at [260, 313] on link at bounding box center [248, 312] width 45 height 34
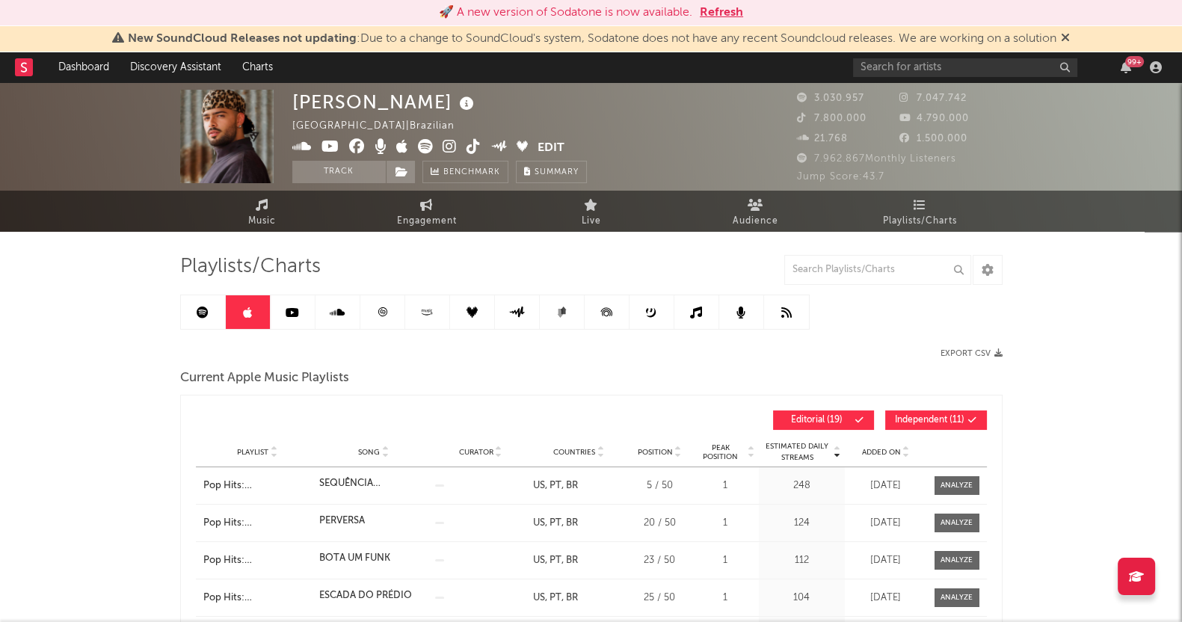
click at [260, 313] on link at bounding box center [248, 312] width 45 height 34
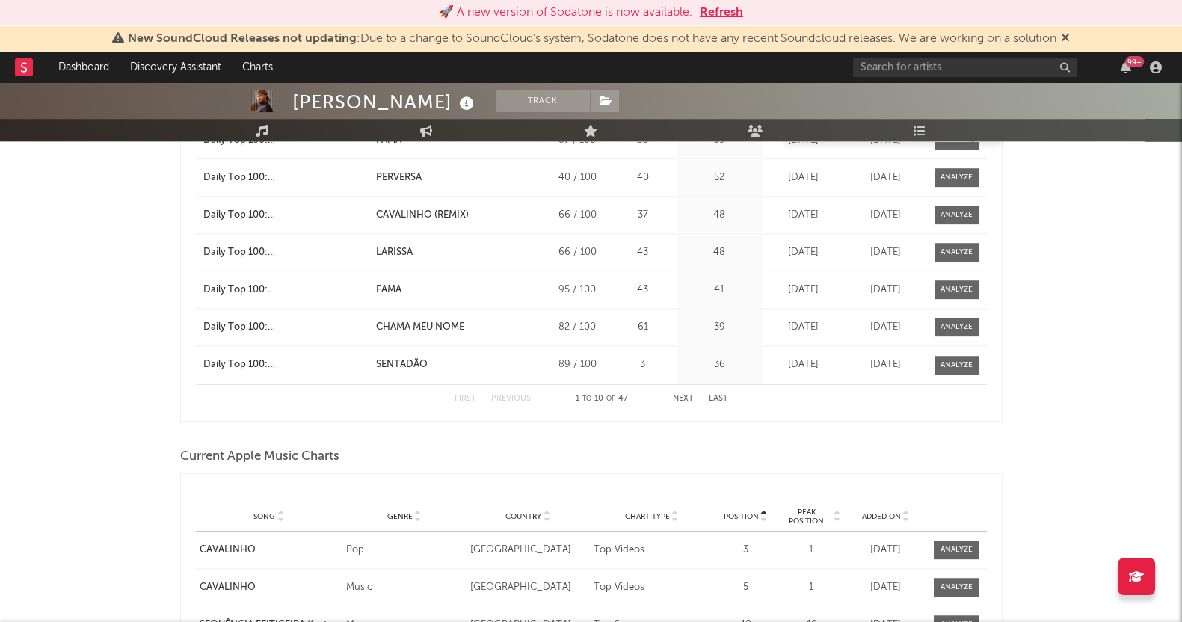
scroll to position [1776, 0]
click at [875, 507] on div "Playlist Song Curator Genre Countries Country Chart Type Position Peak Position…" at bounding box center [591, 517] width 791 height 30
click at [875, 543] on div "[DATE]" at bounding box center [885, 550] width 75 height 15
click at [873, 529] on div "Playlist Song Curator Genre Countries Country Chart Type Position Peak Position…" at bounding box center [591, 517] width 791 height 30
click at [872, 519] on span "Added On" at bounding box center [880, 516] width 39 height 9
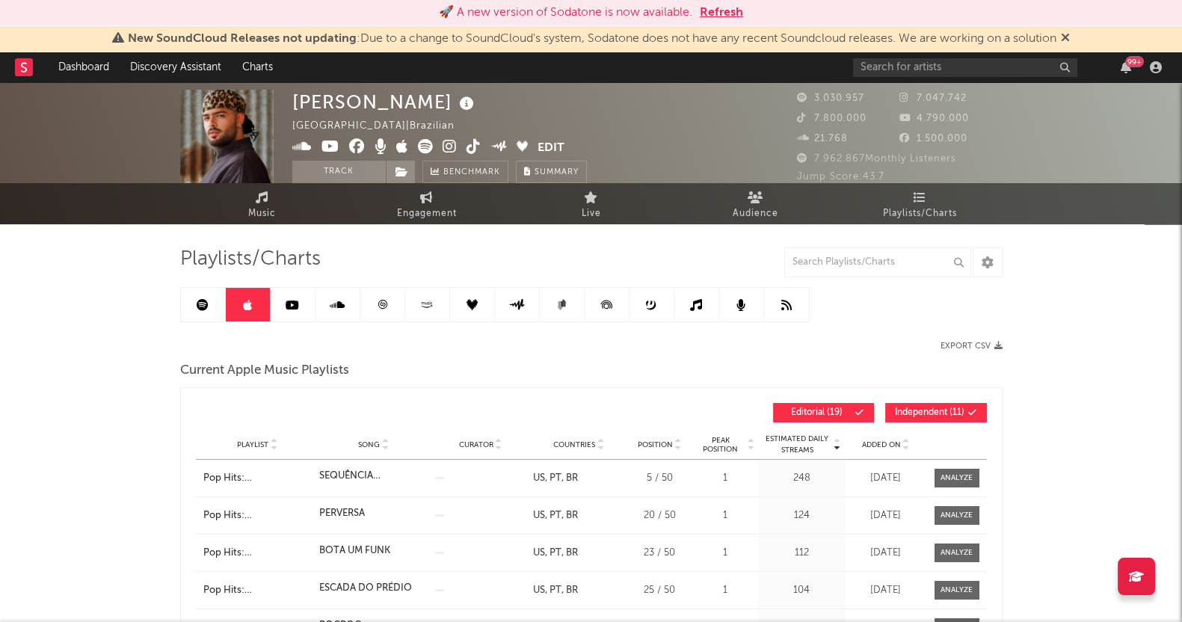
scroll to position [0, 0]
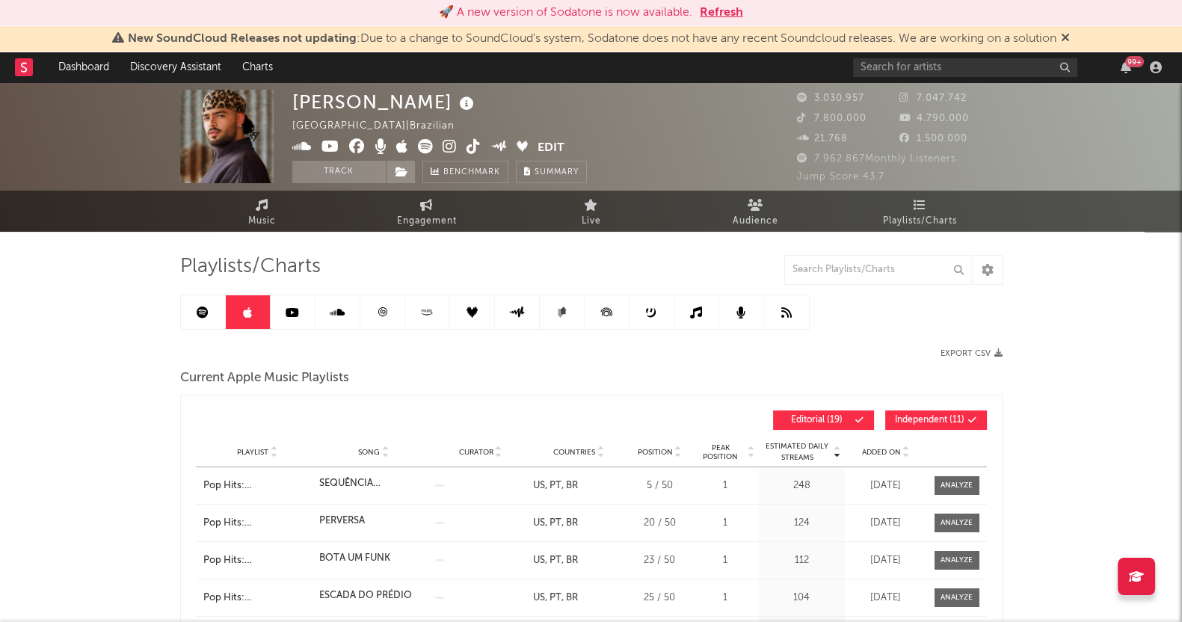
click at [467, 311] on icon at bounding box center [472, 312] width 11 height 11
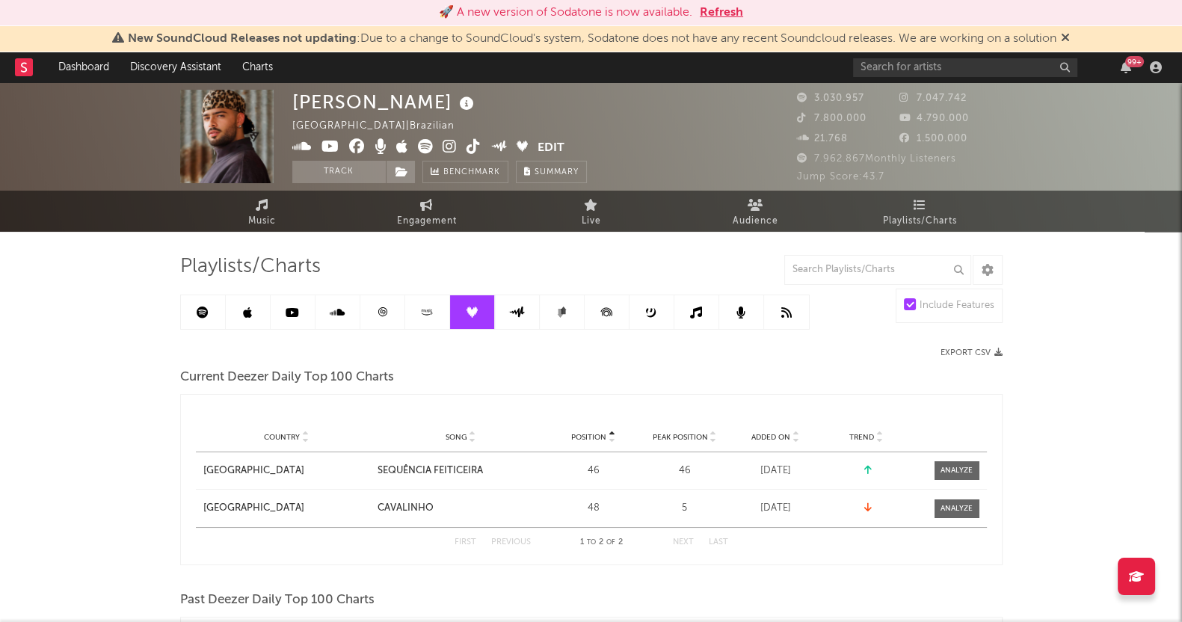
click at [710, 312] on link at bounding box center [697, 312] width 45 height 34
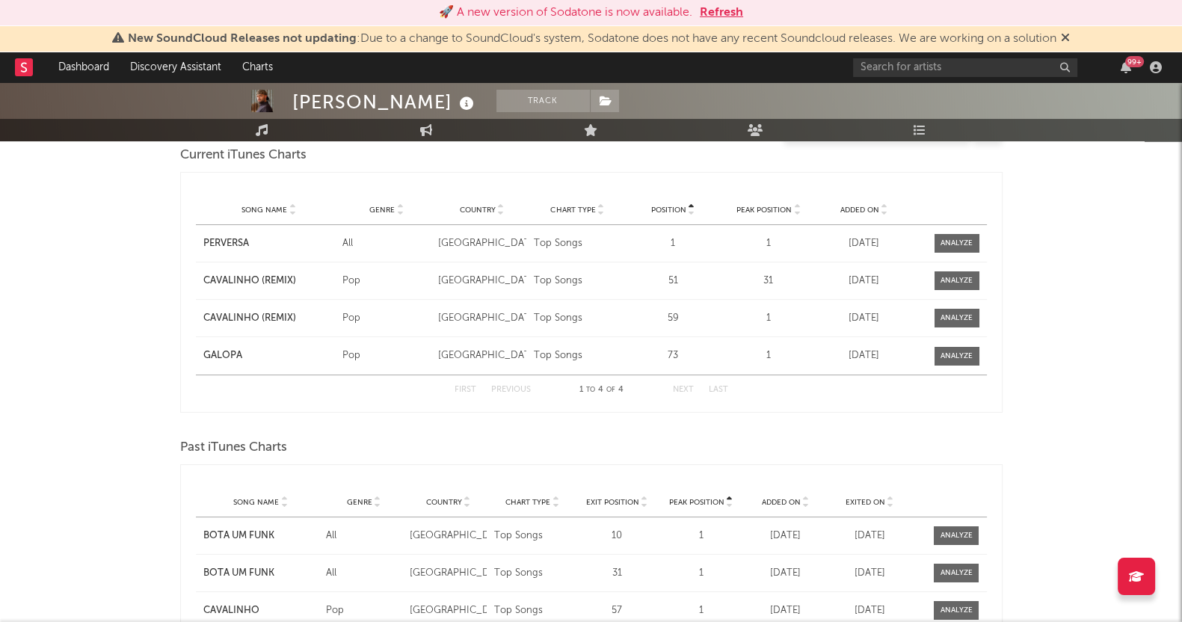
scroll to position [373, 0]
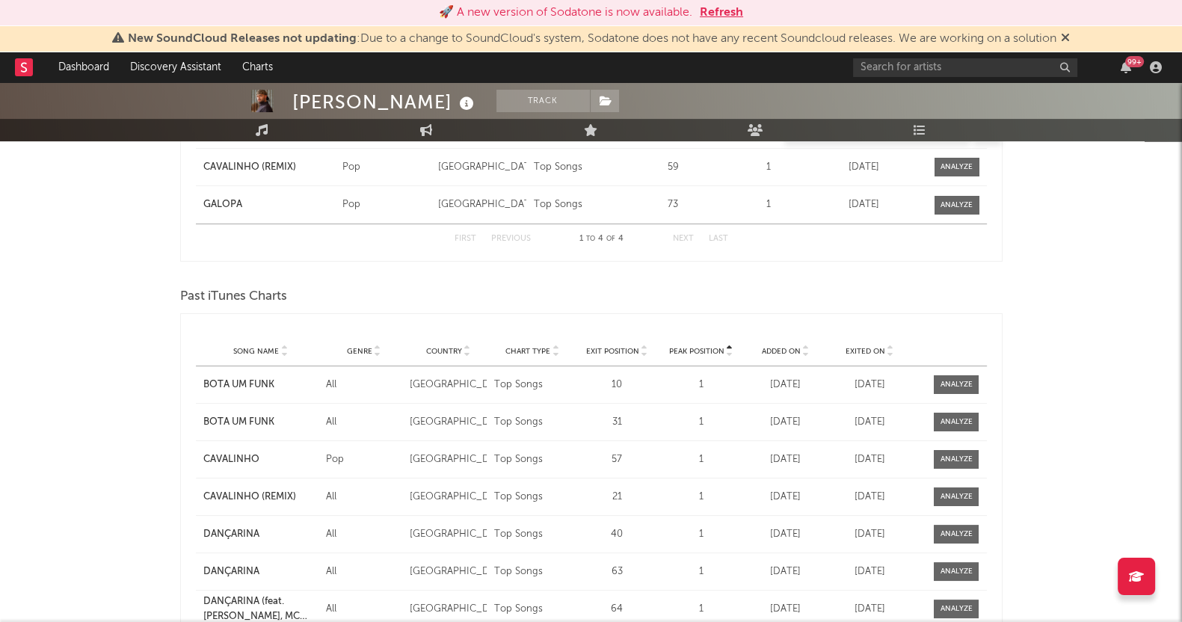
click at [868, 347] on span "Exited On" at bounding box center [866, 351] width 40 height 9
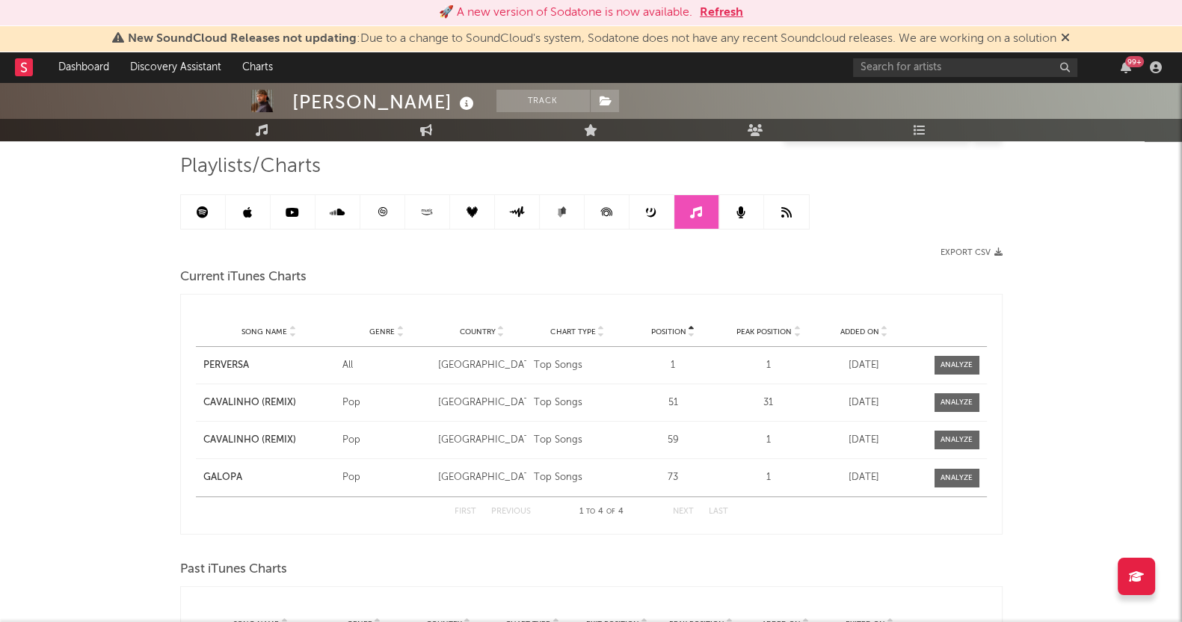
scroll to position [93, 0]
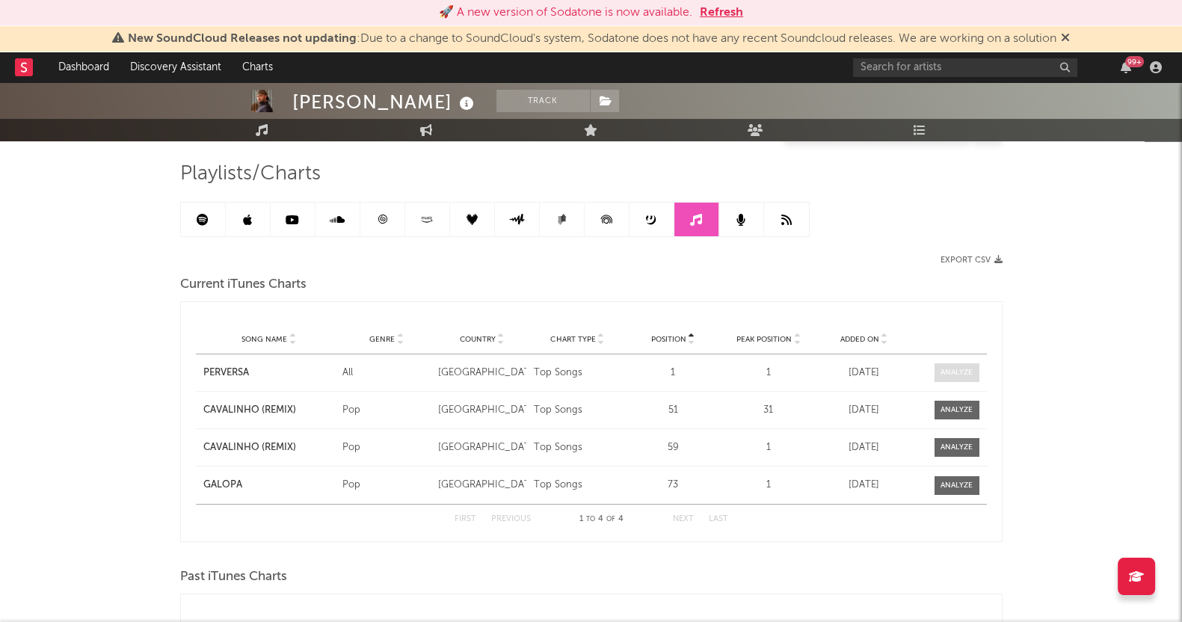
click at [955, 379] on span at bounding box center [957, 372] width 45 height 19
select select "1w"
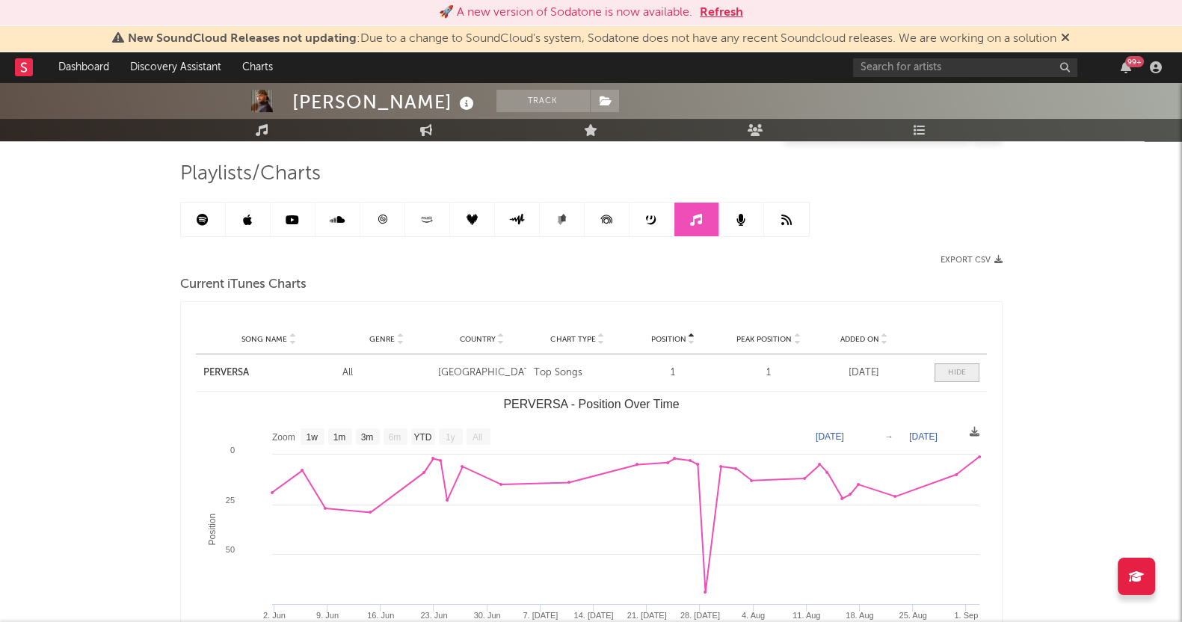
click at [955, 379] on span at bounding box center [957, 372] width 45 height 19
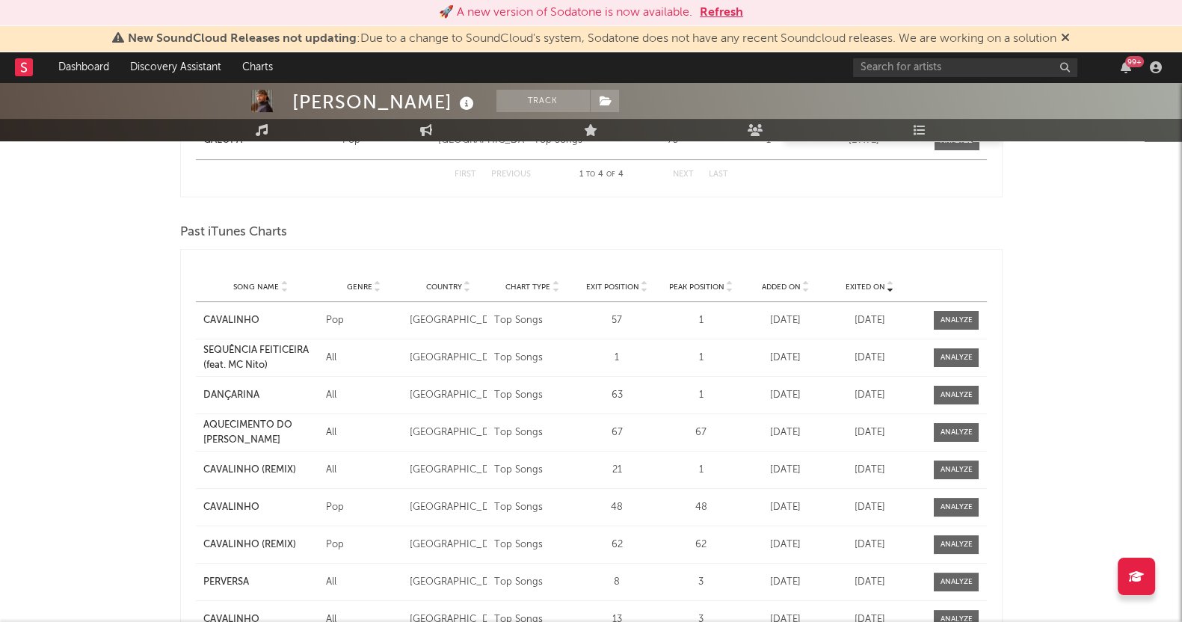
scroll to position [467, 0]
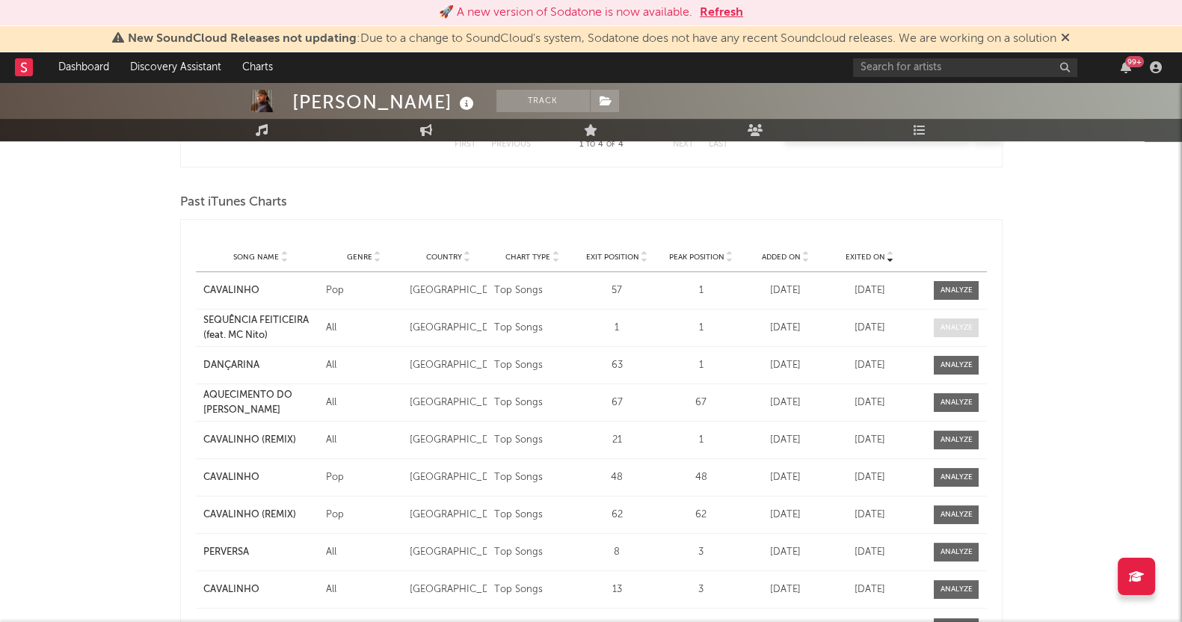
click at [968, 333] on span at bounding box center [956, 328] width 45 height 19
select select "1w"
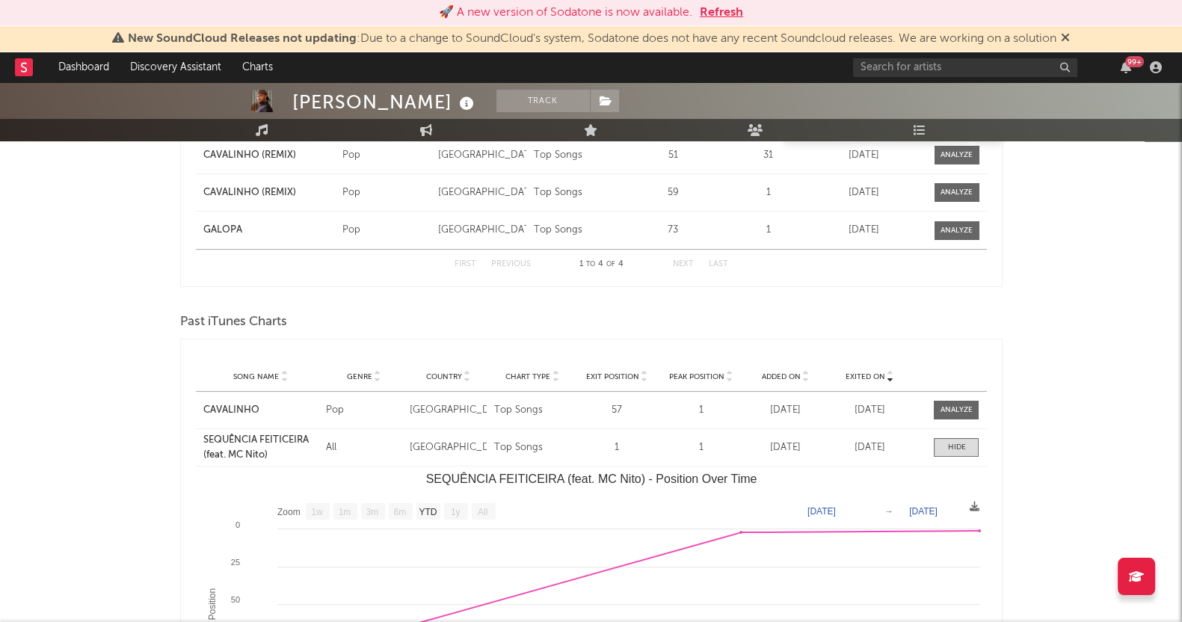
scroll to position [280, 0]
